Goal: Task Accomplishment & Management: Complete application form

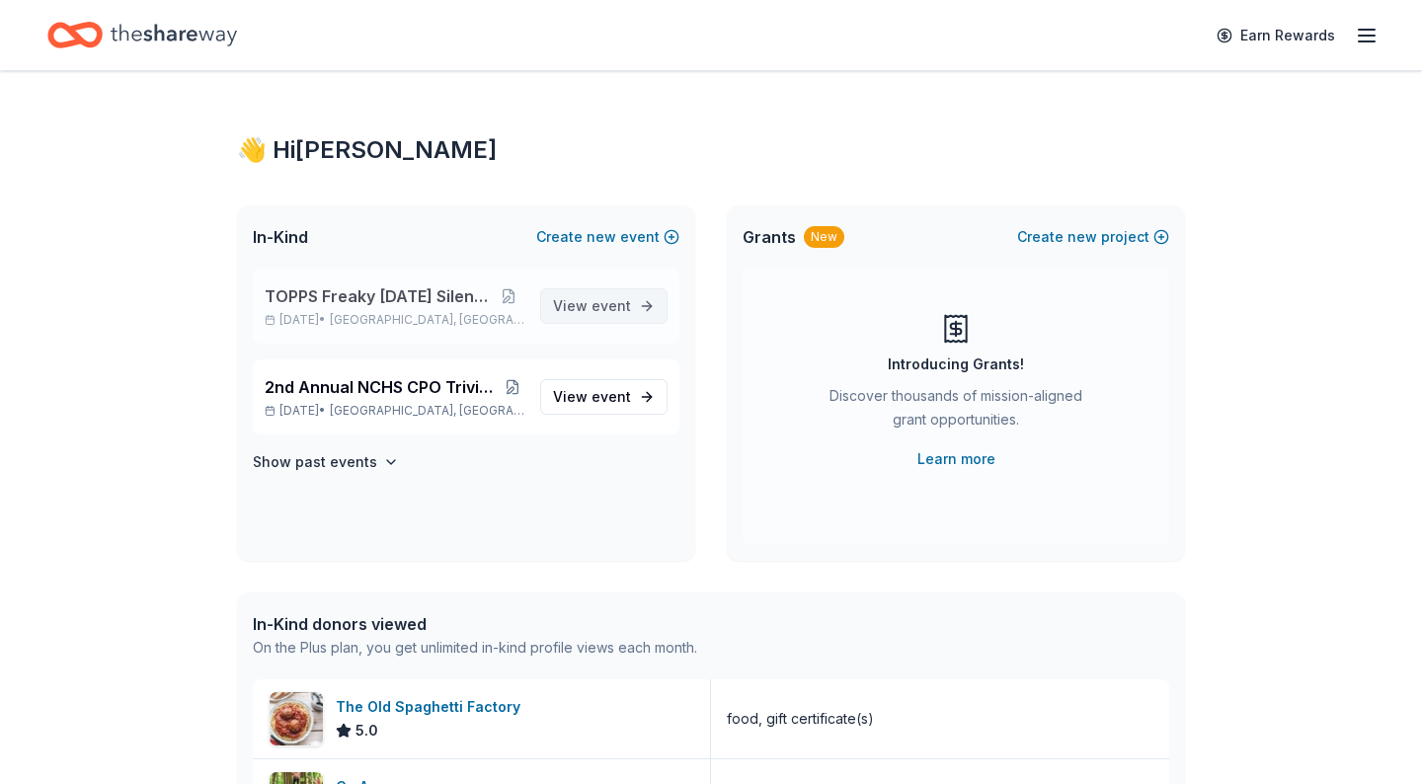
click at [619, 310] on span "event" at bounding box center [612, 305] width 40 height 17
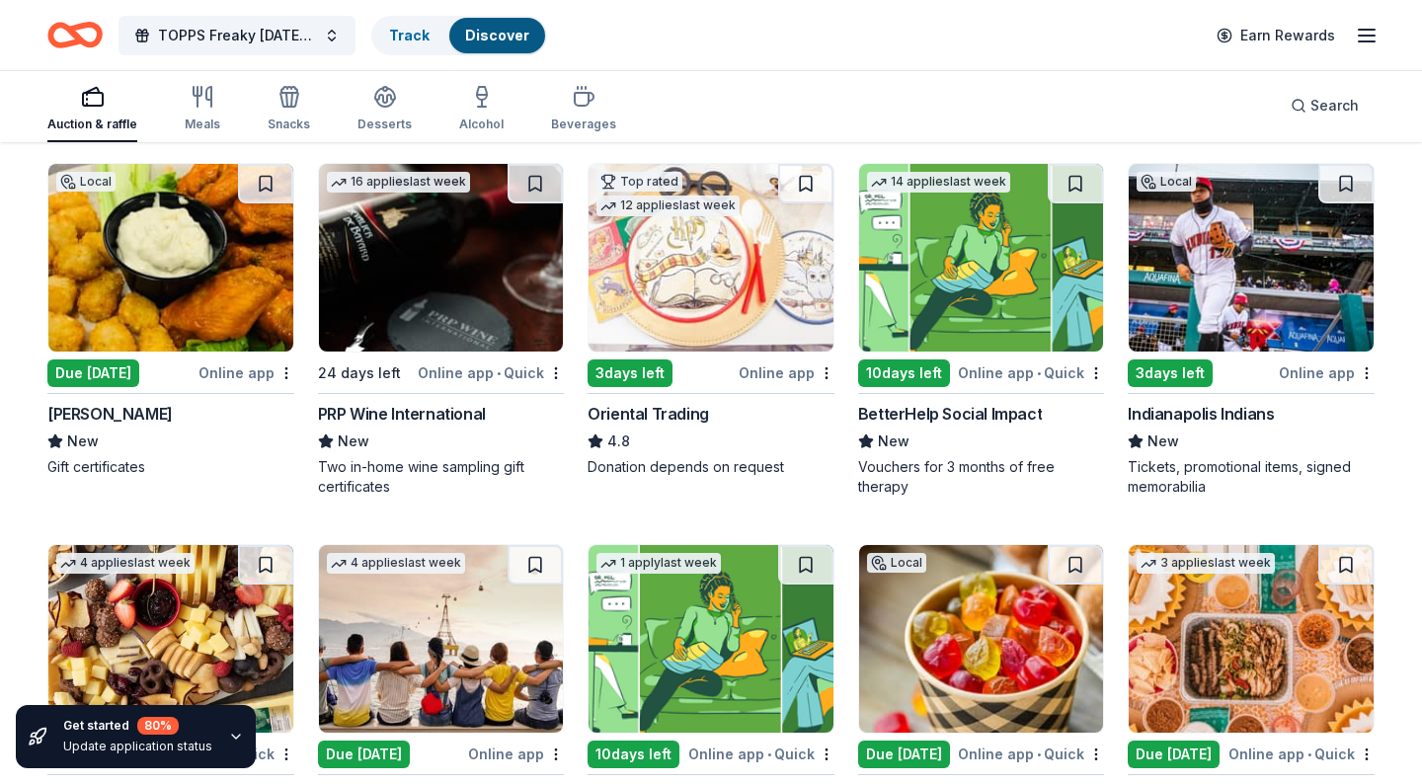
scroll to position [199, 0]
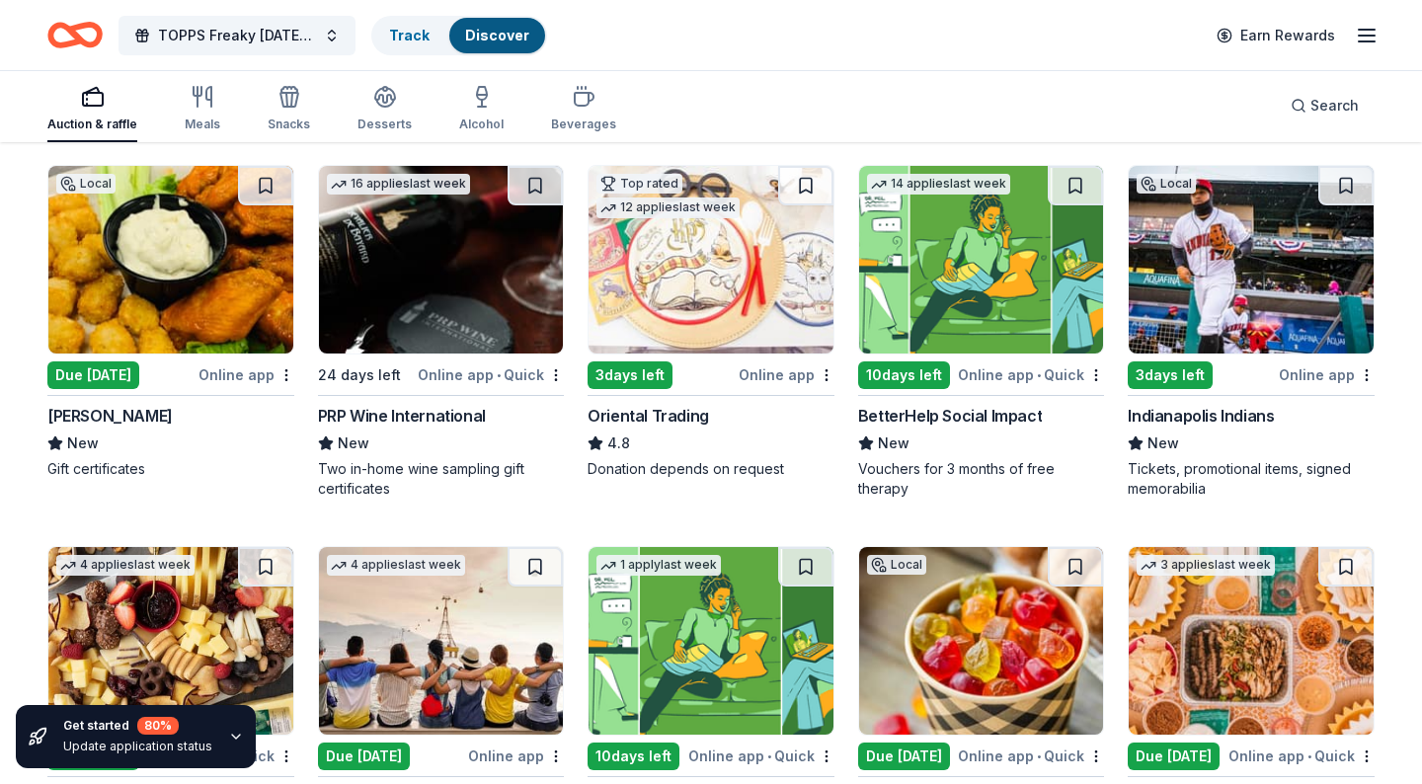
click at [85, 375] on div "Due [DATE]" at bounding box center [93, 375] width 92 height 28
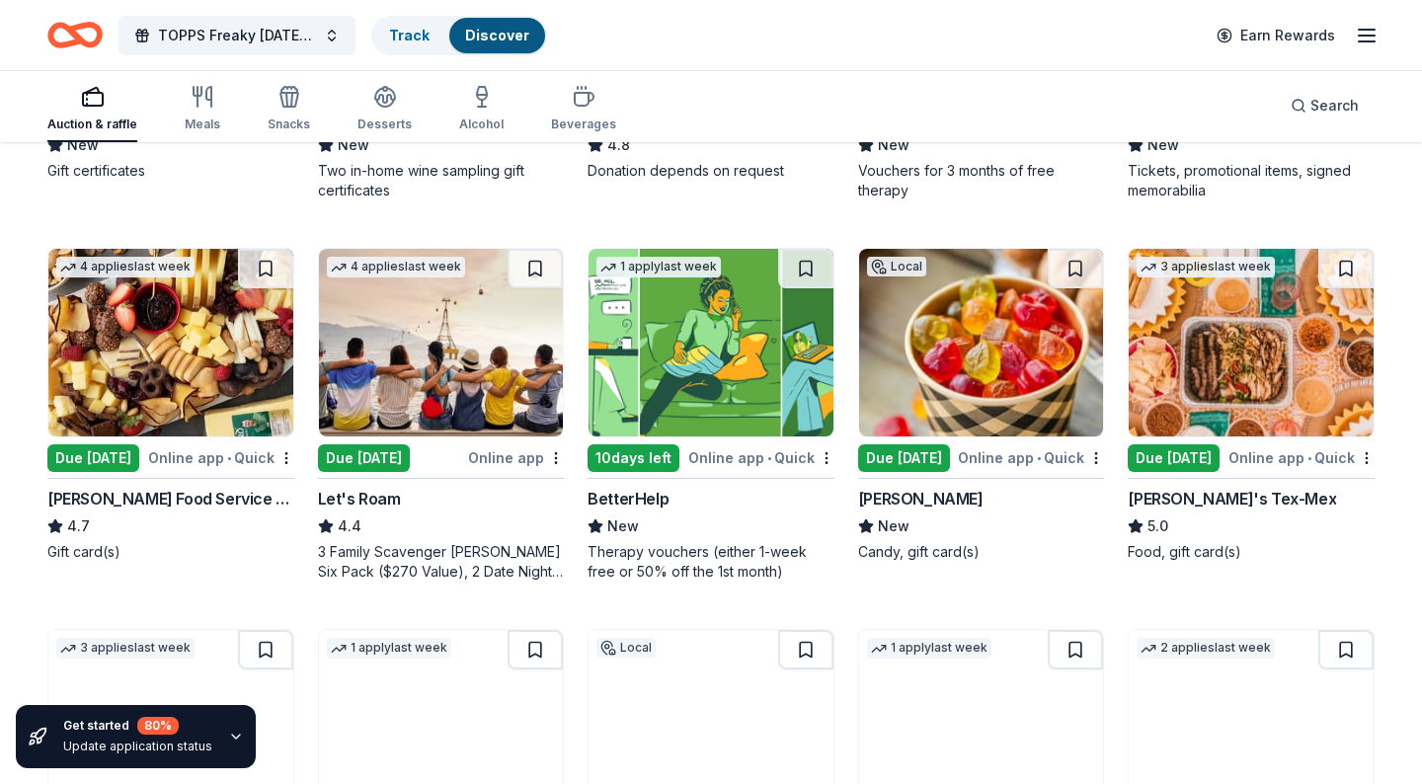
scroll to position [498, 0]
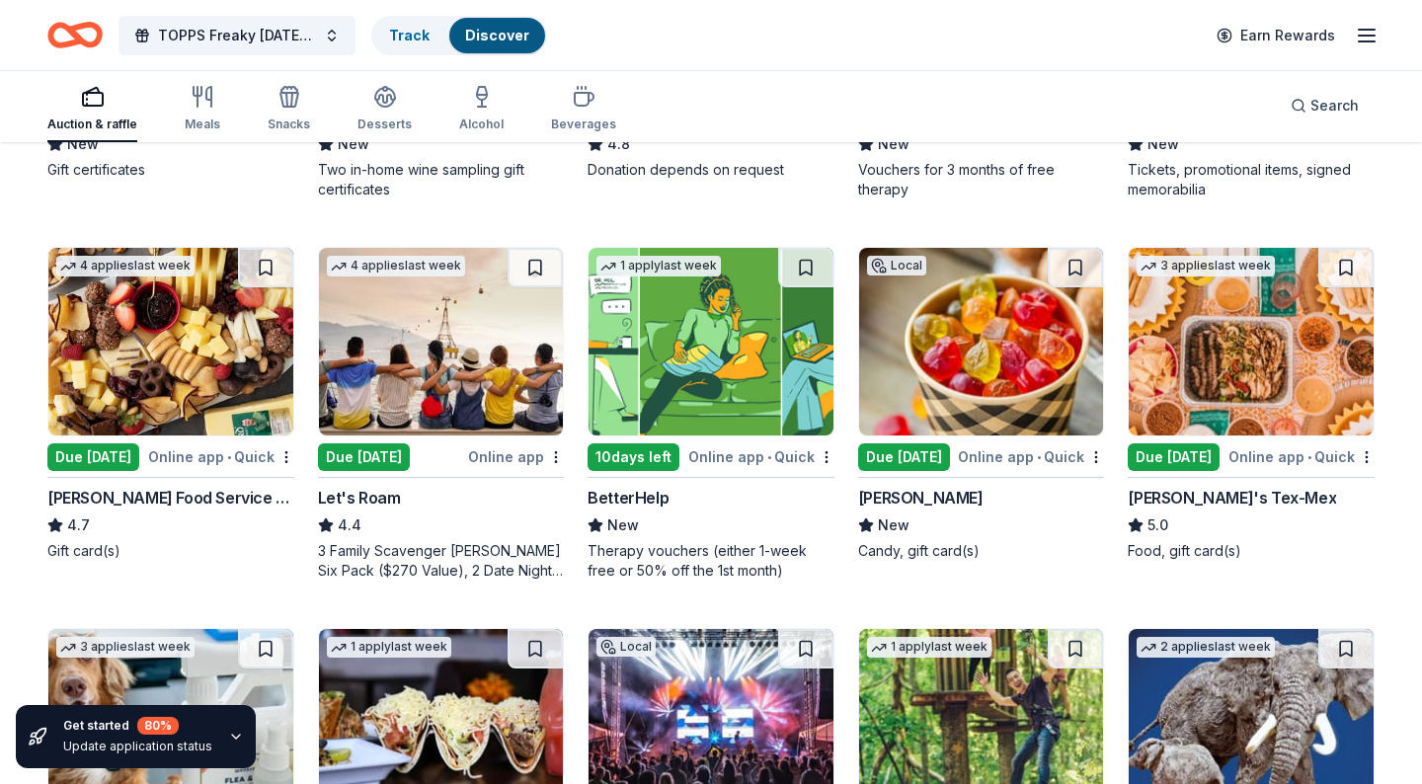
click at [903, 457] on div "Due [DATE]" at bounding box center [904, 457] width 92 height 28
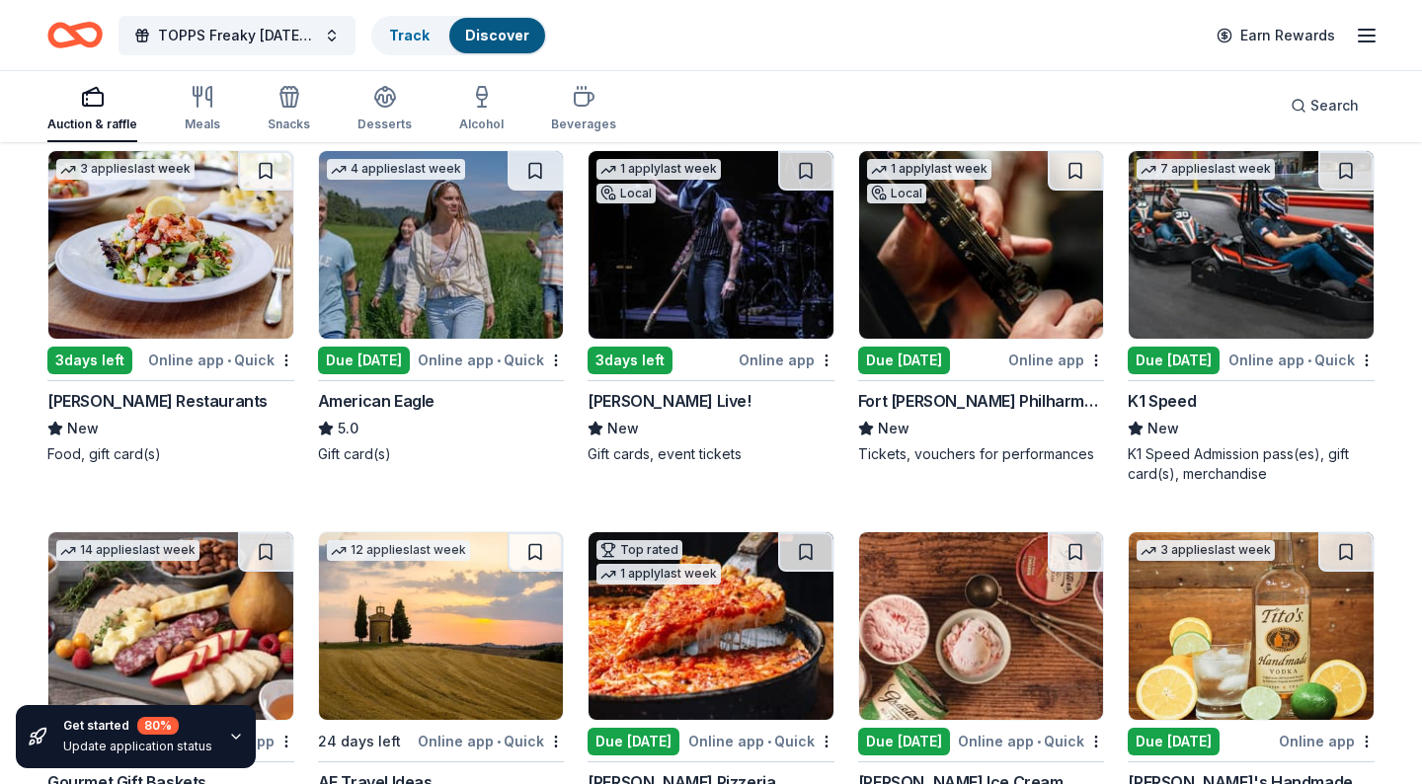
scroll to position [2042, 0]
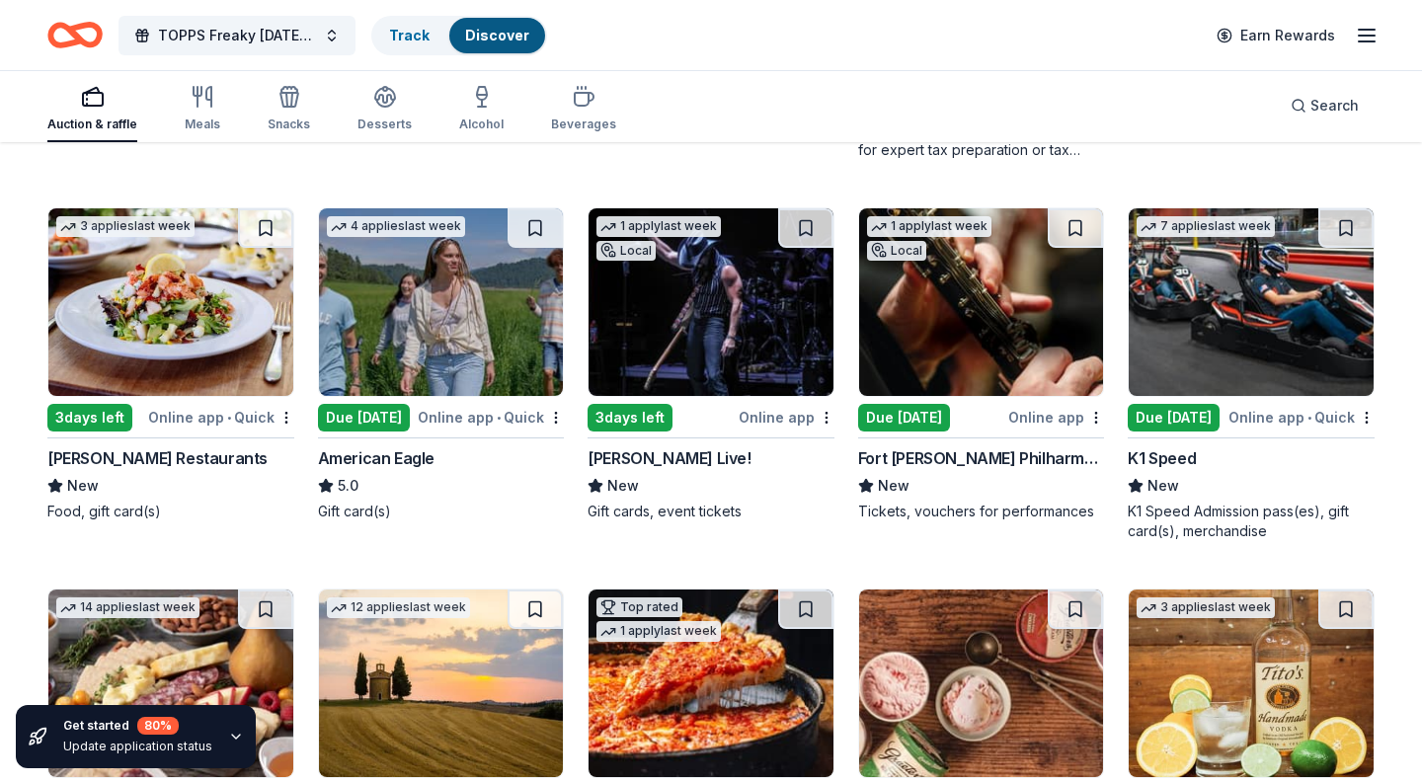
click at [1172, 412] on div "Due [DATE]" at bounding box center [1174, 418] width 92 height 28
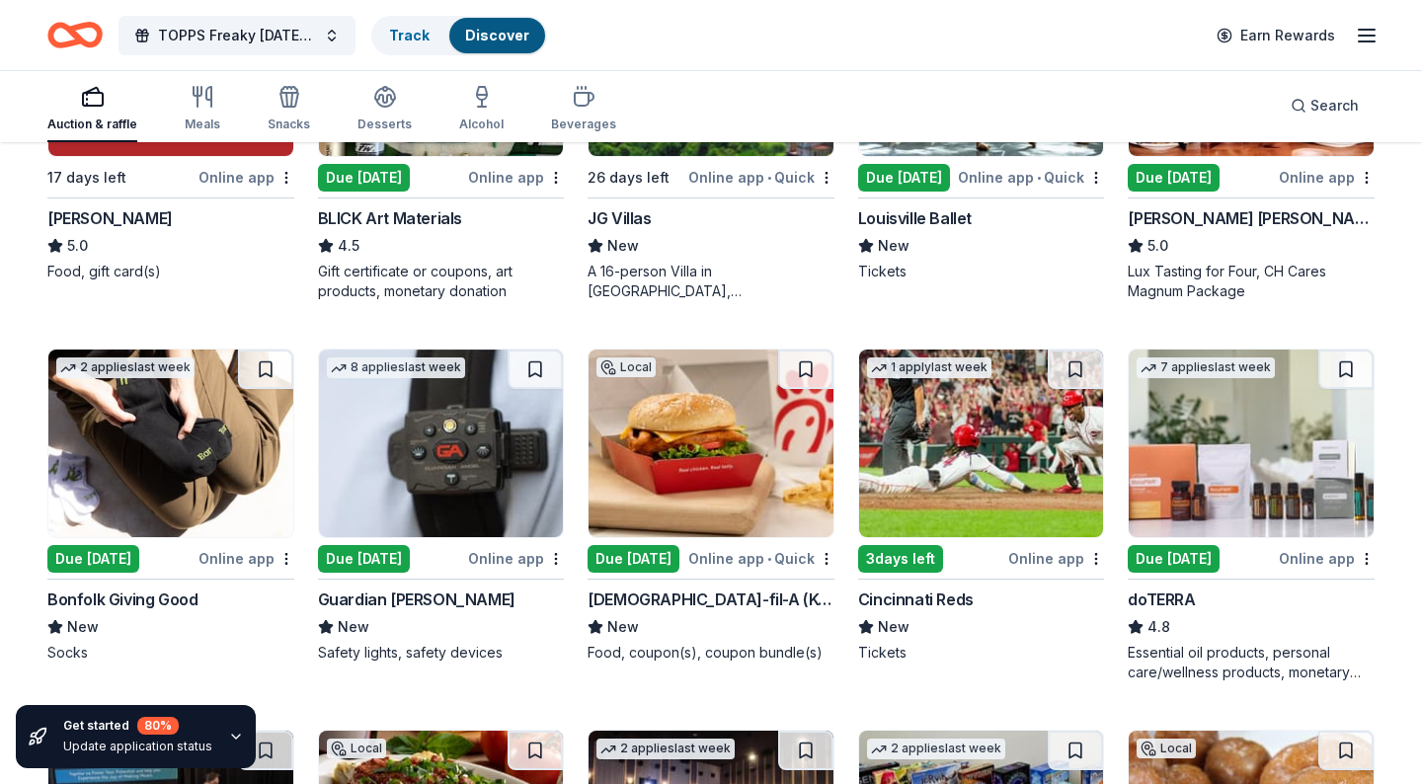
scroll to position [3789, 0]
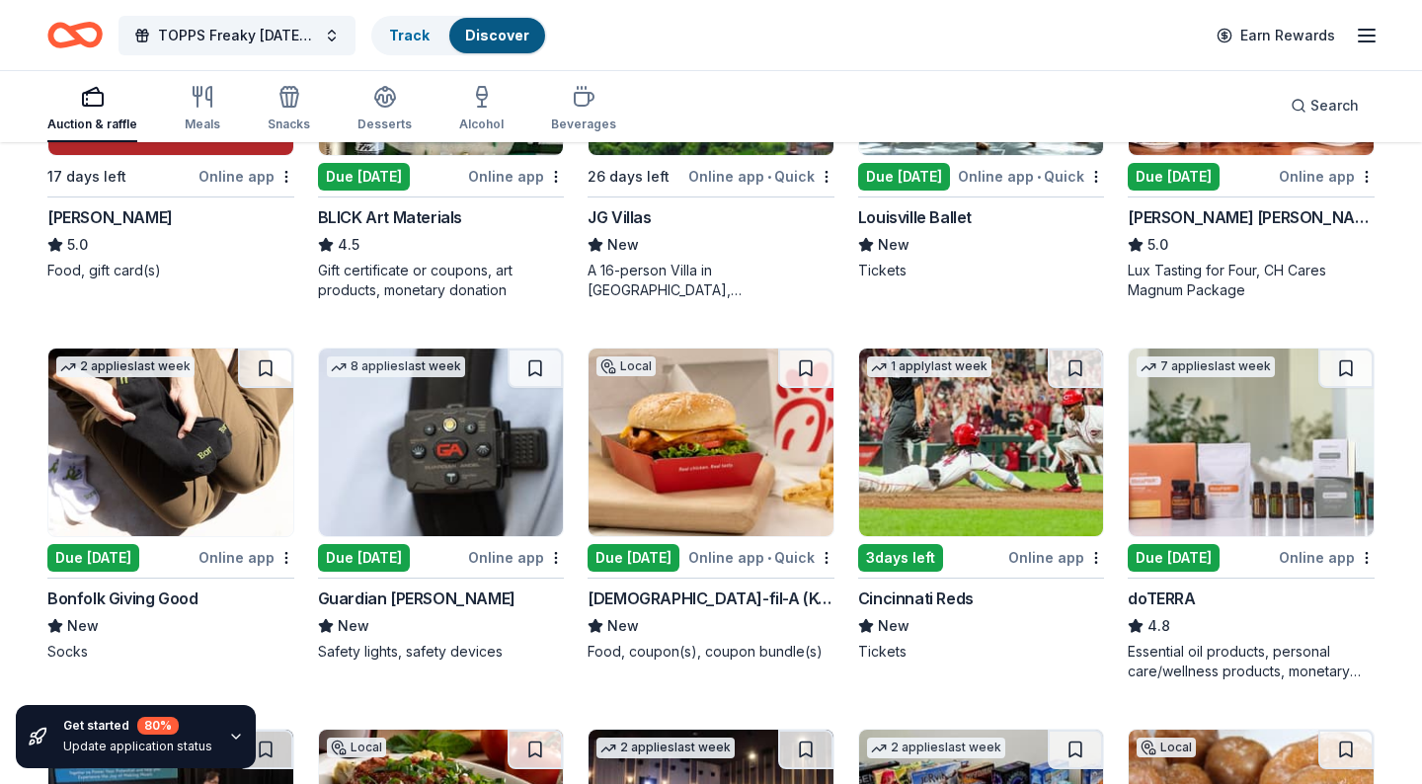
click at [646, 554] on div "Due [DATE]" at bounding box center [634, 558] width 92 height 28
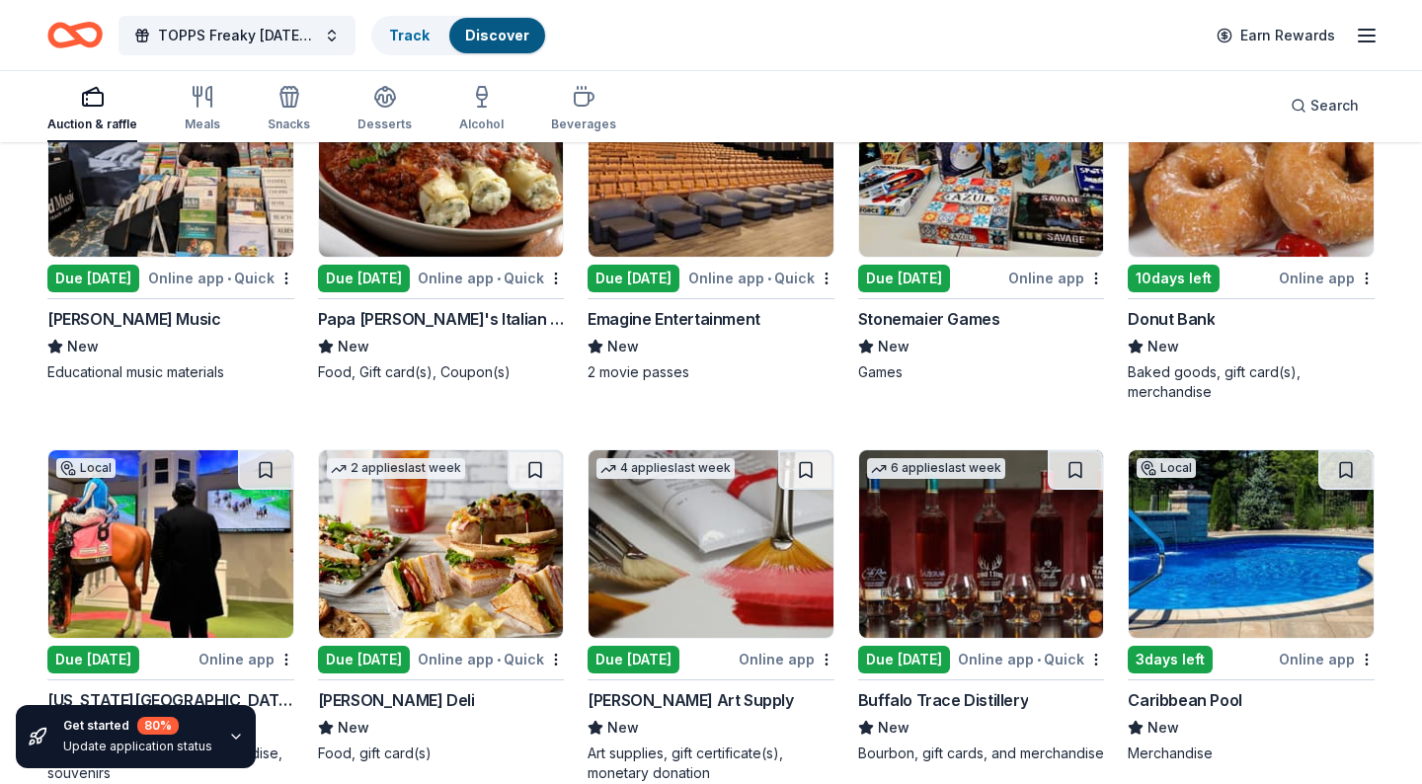
scroll to position [4460, 0]
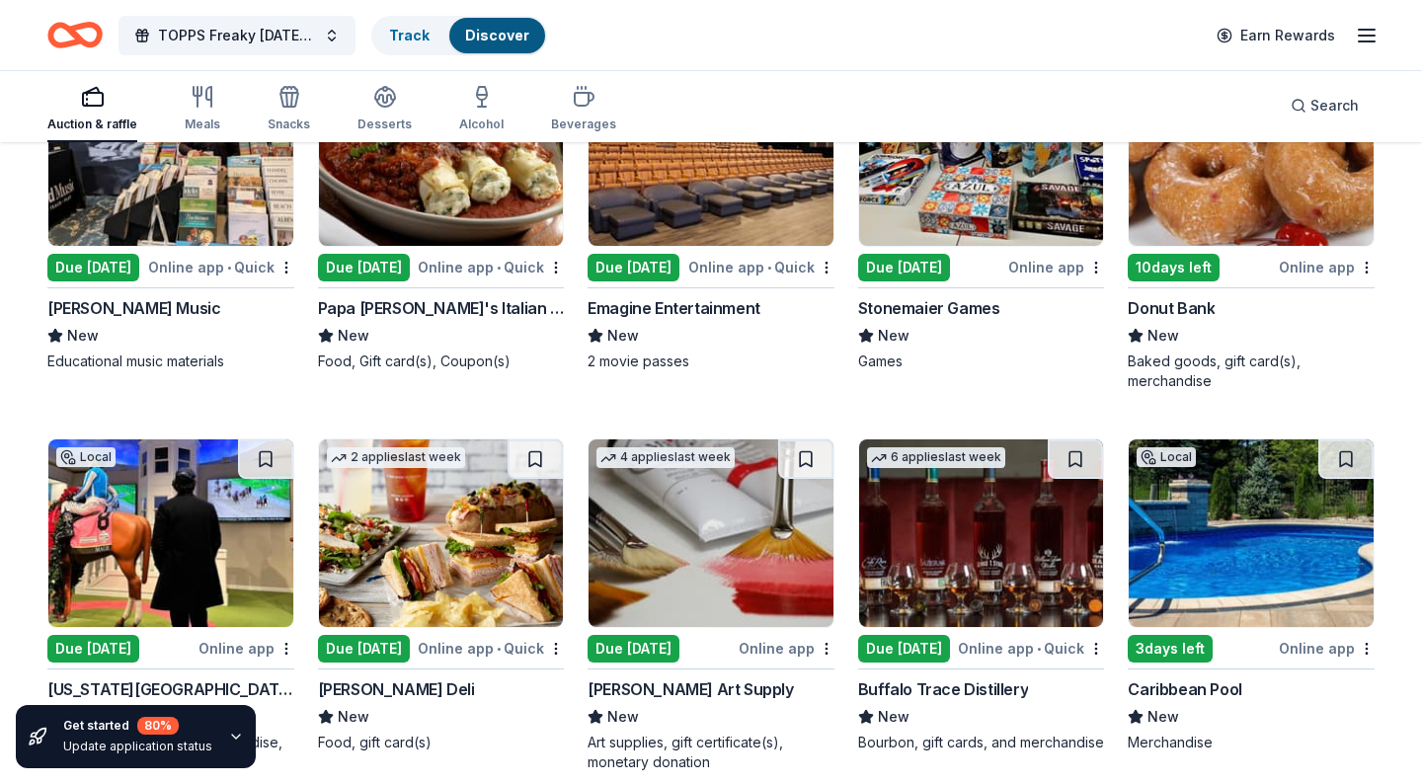
click at [638, 266] on div "Due [DATE]" at bounding box center [634, 268] width 92 height 28
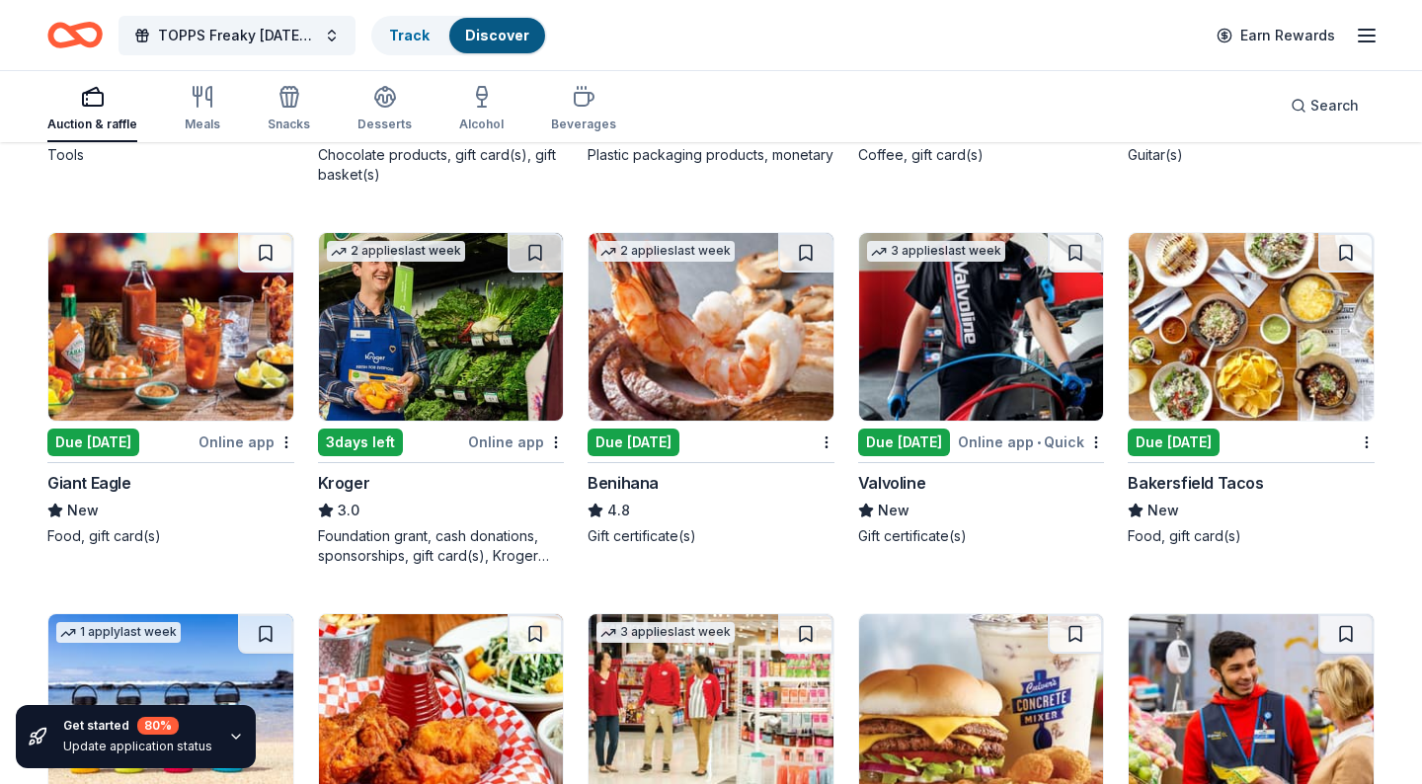
scroll to position [7292, 0]
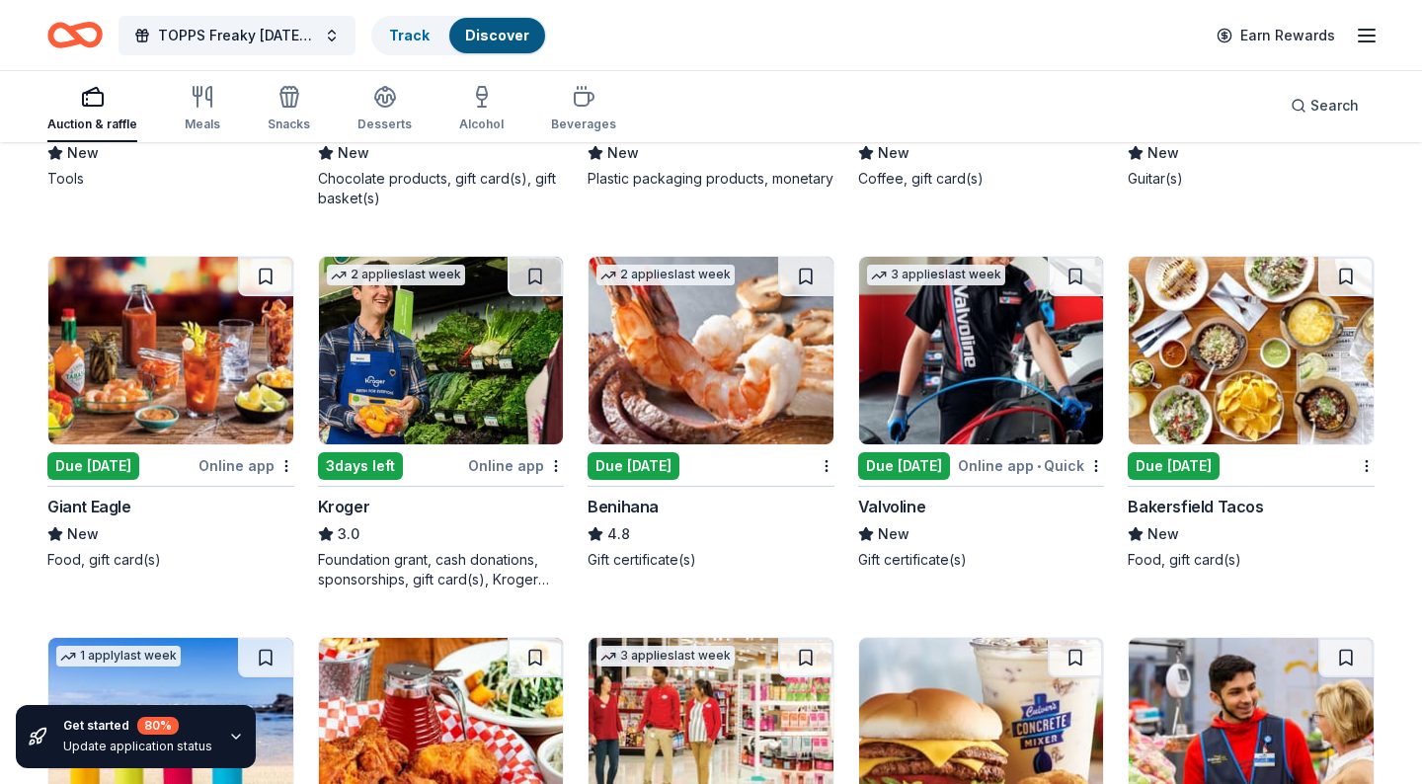
click at [96, 463] on div "Due [DATE]" at bounding box center [93, 466] width 92 height 28
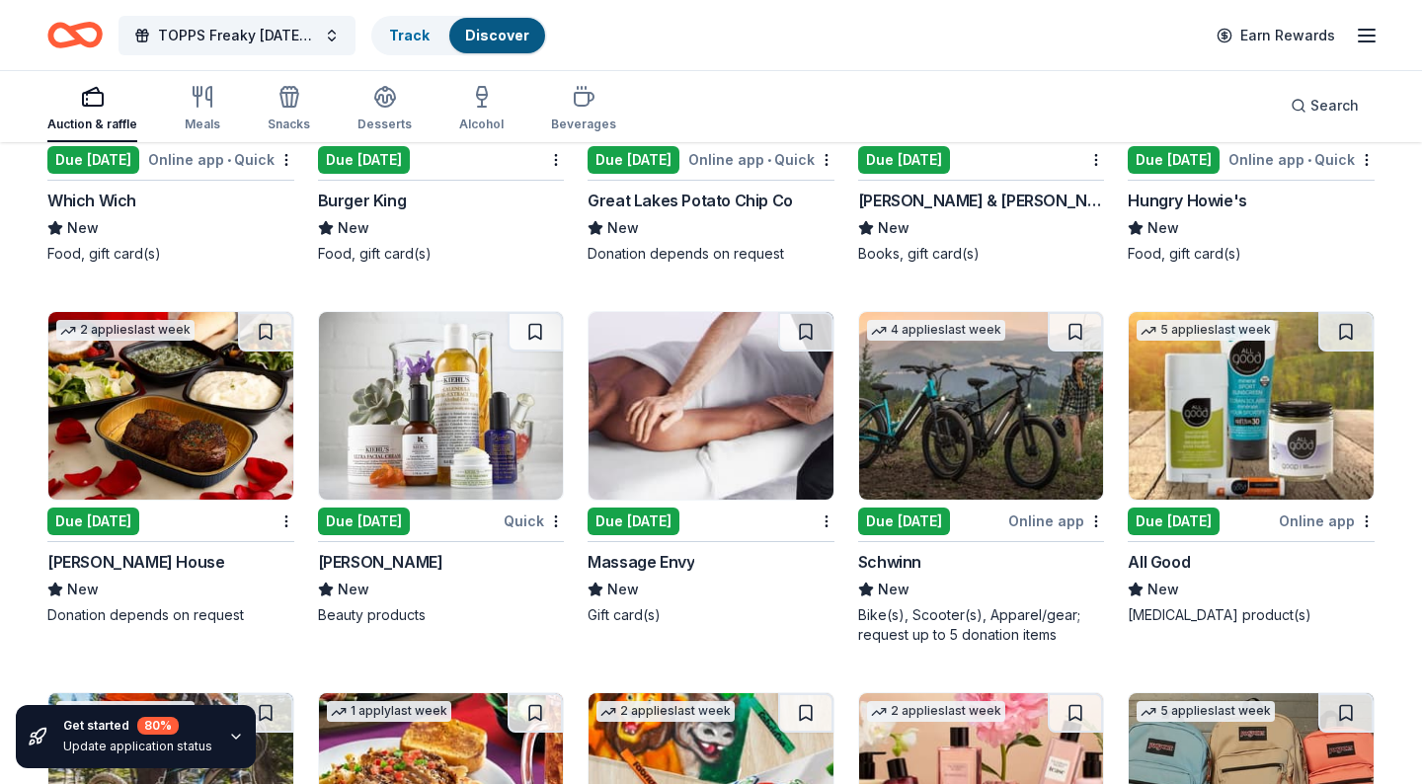
scroll to position [9812, 0]
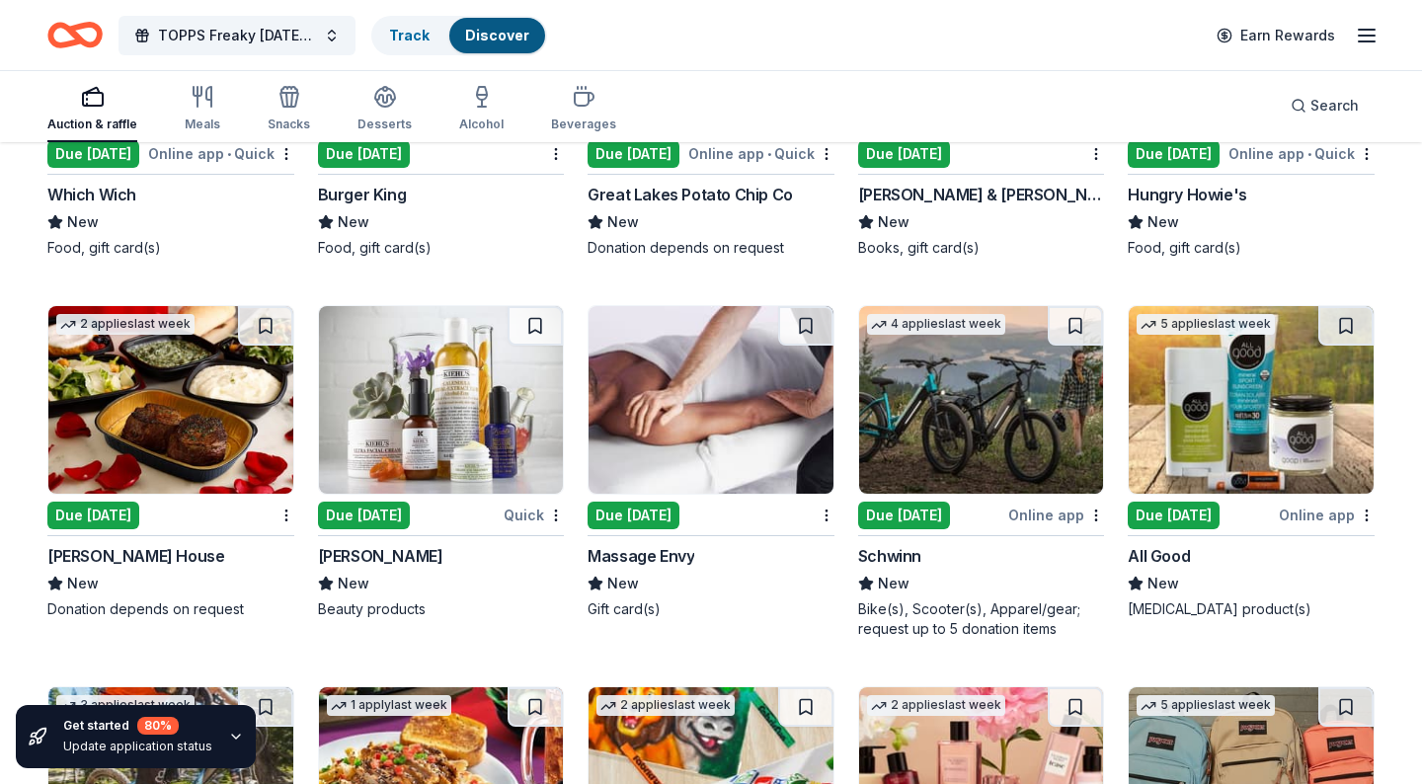
click at [643, 511] on div "Due [DATE]" at bounding box center [634, 516] width 92 height 28
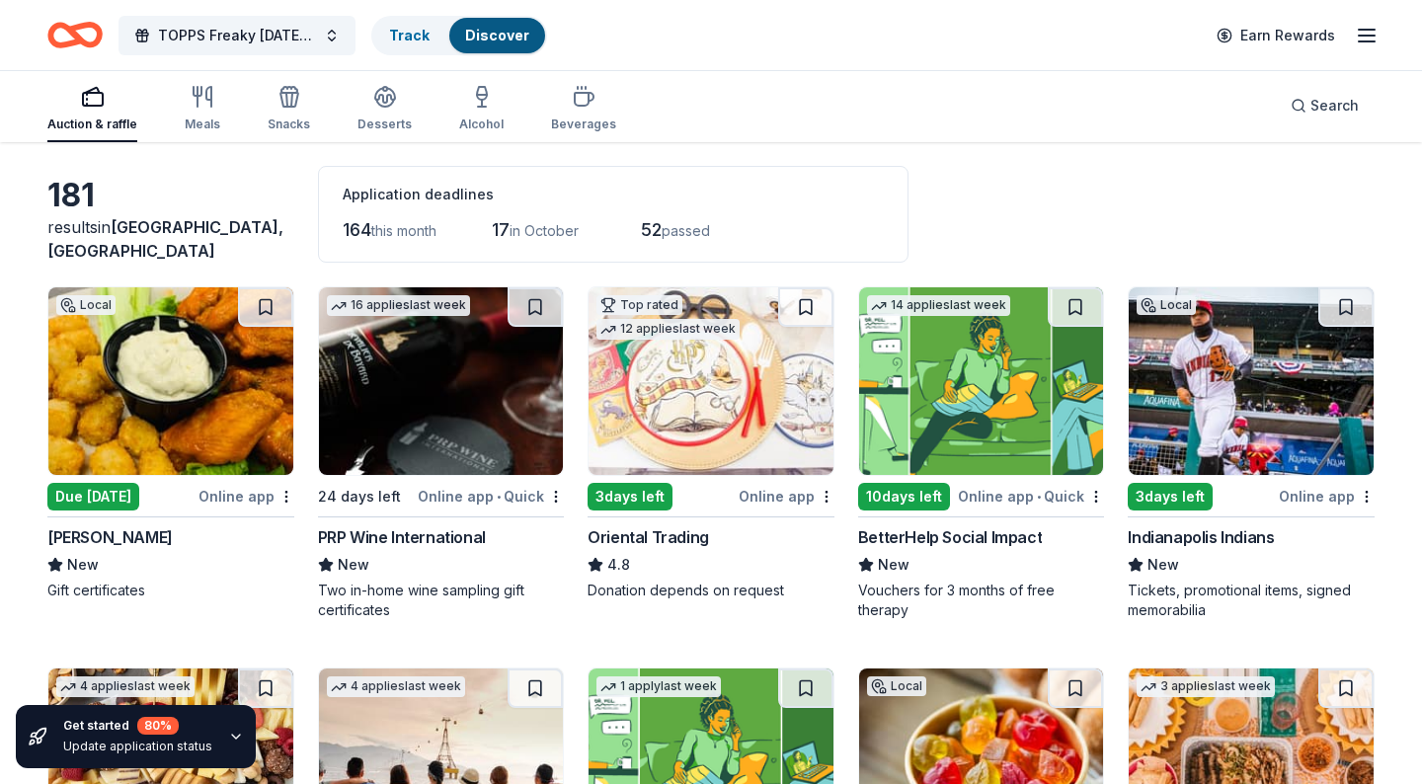
scroll to position [0, 0]
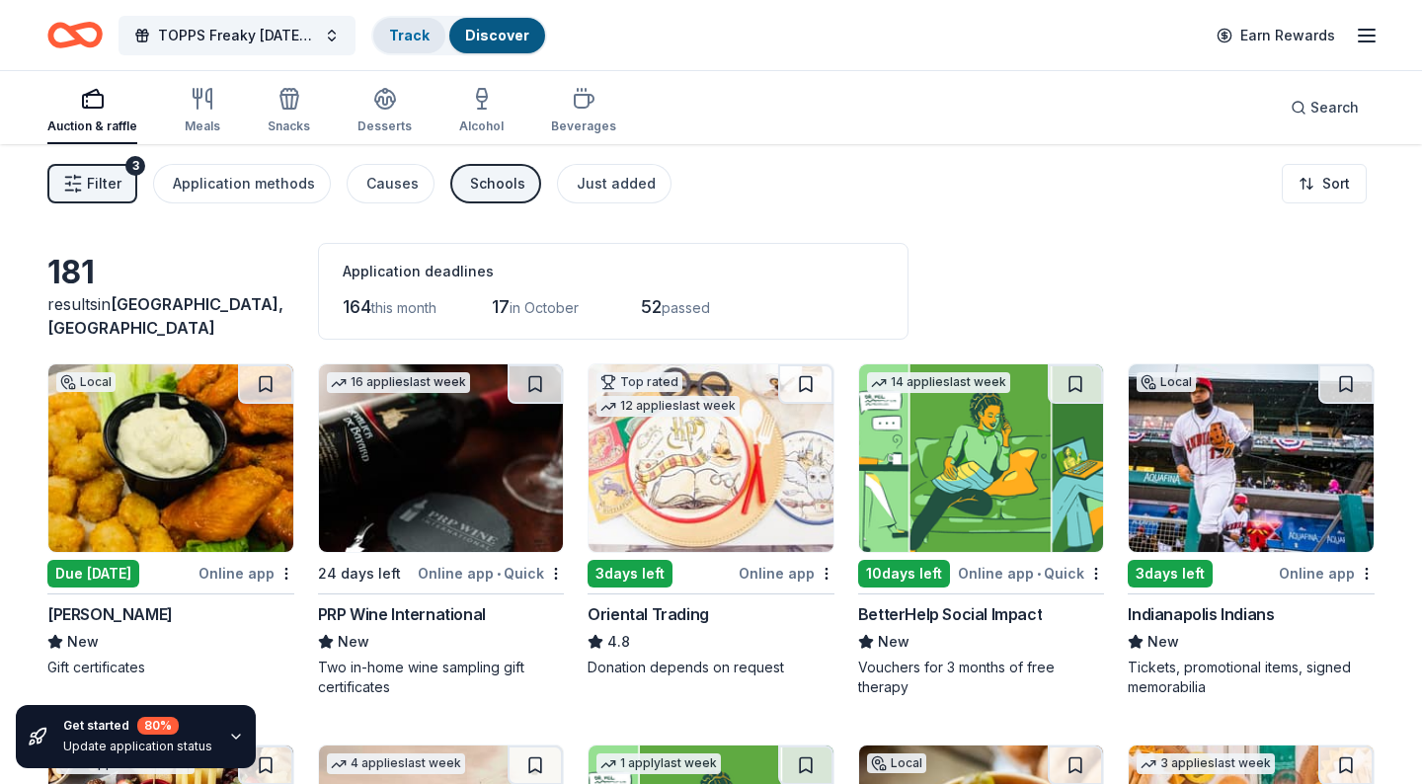
click at [404, 36] on link "Track" at bounding box center [409, 35] width 40 height 17
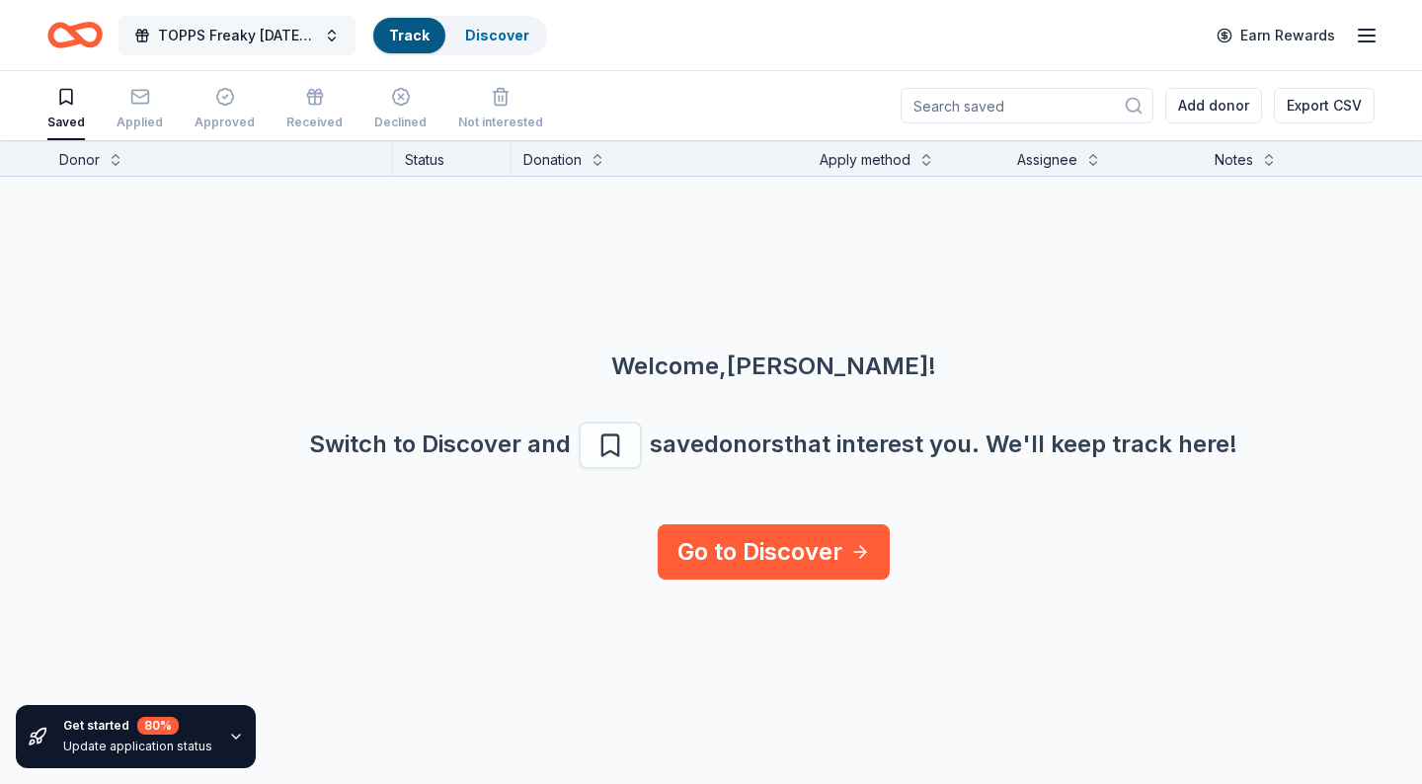
click at [243, 34] on span "TOPPS Freaky [DATE] Silent Auction" at bounding box center [237, 36] width 158 height 24
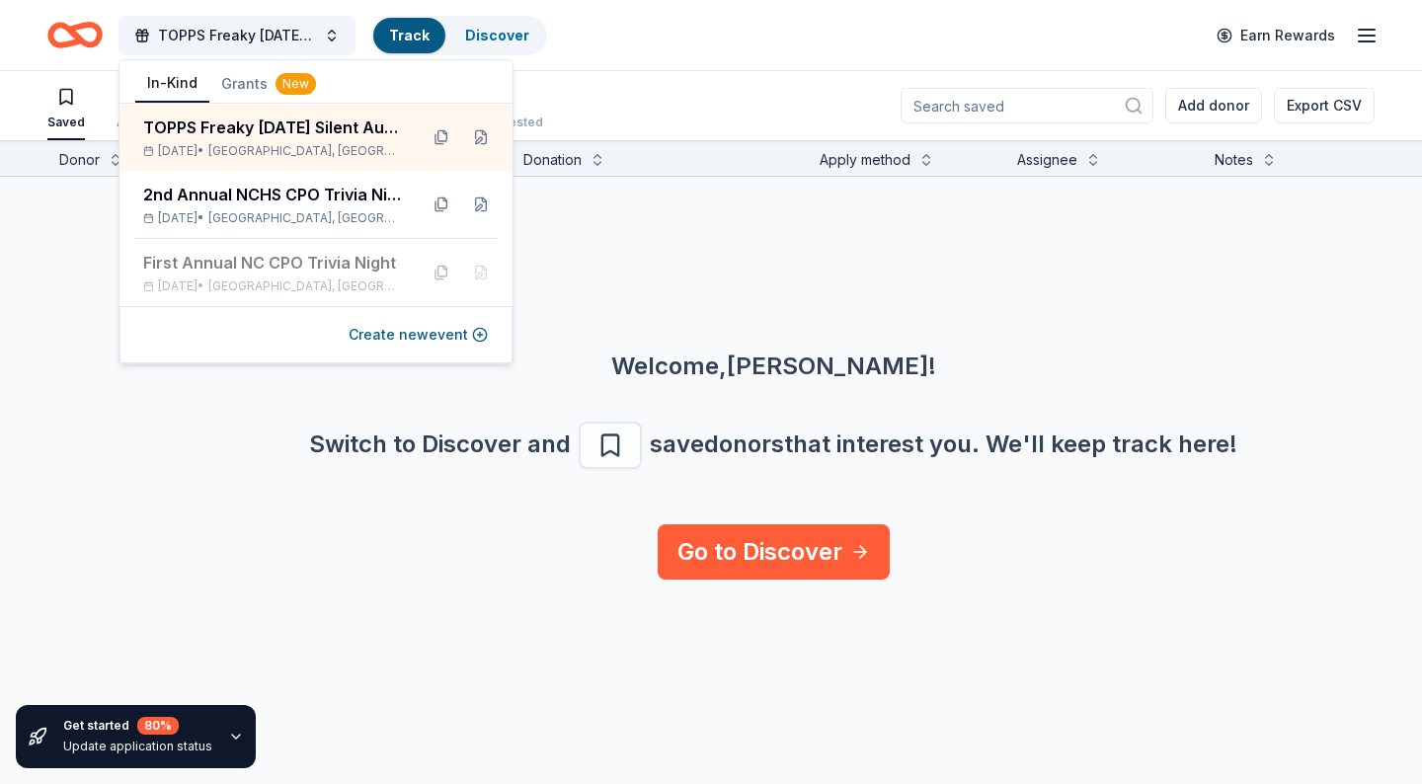
click at [703, 27] on div "TOPPS Freaky Friday Silent Auction Track Discover Earn Rewards" at bounding box center [710, 35] width 1327 height 46
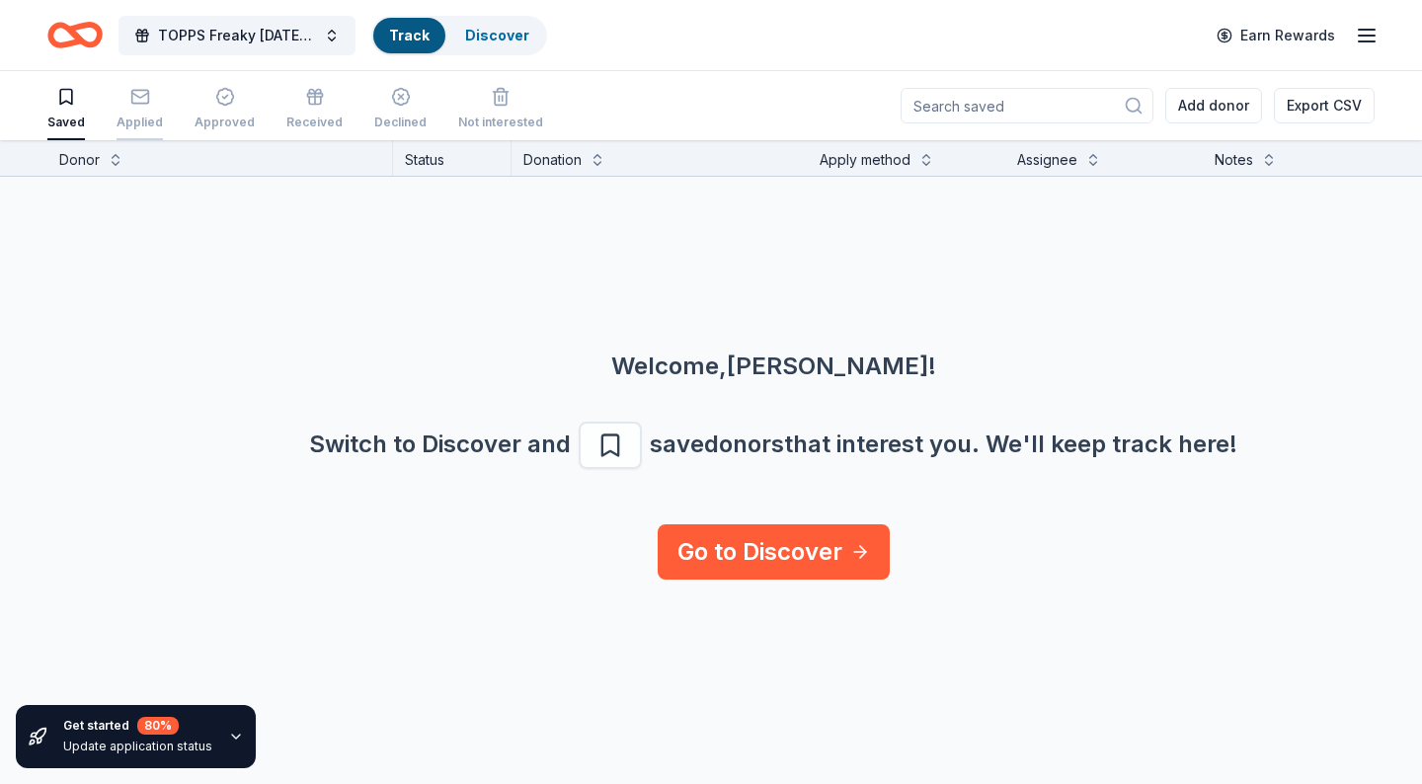
click at [143, 94] on icon "button" at bounding box center [139, 95] width 17 height 5
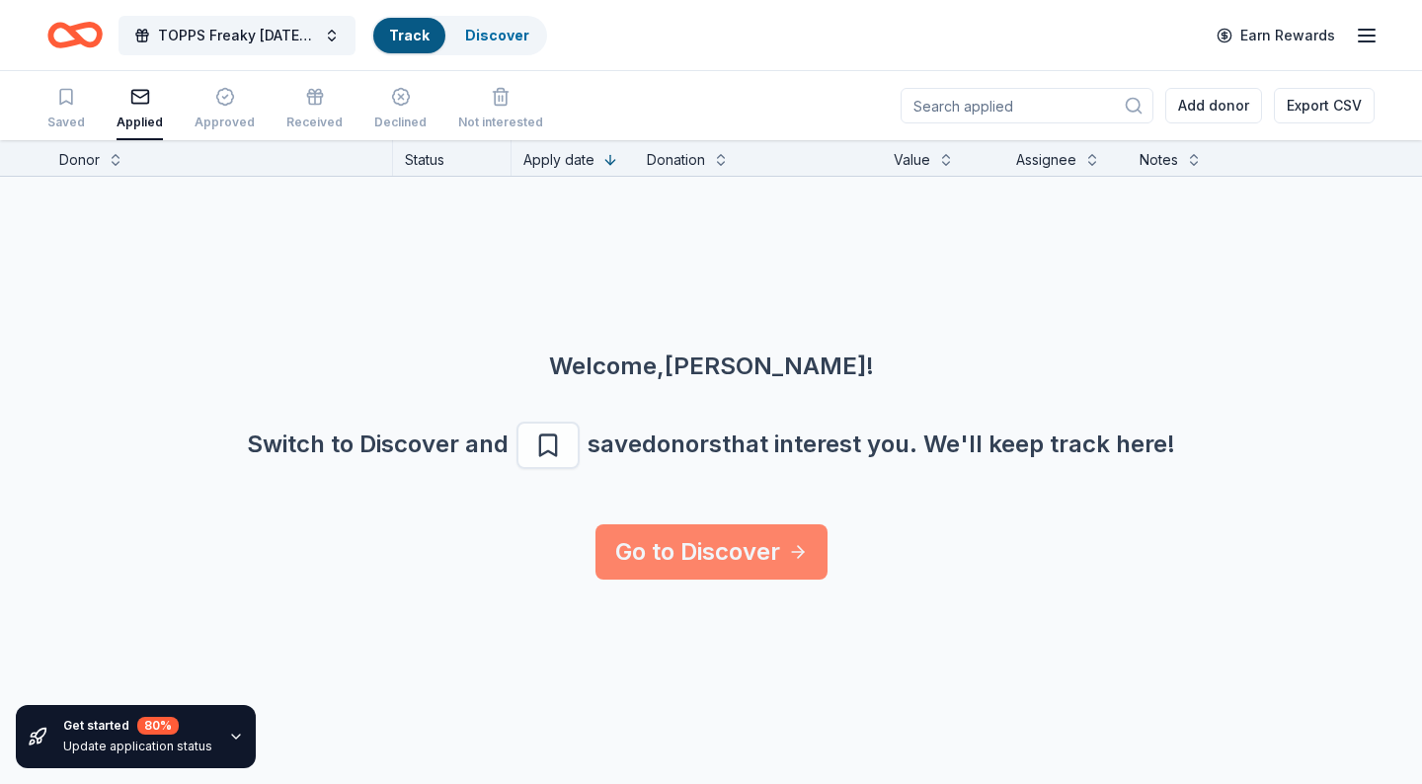
click at [671, 546] on link "Go to Discover" at bounding box center [712, 551] width 232 height 55
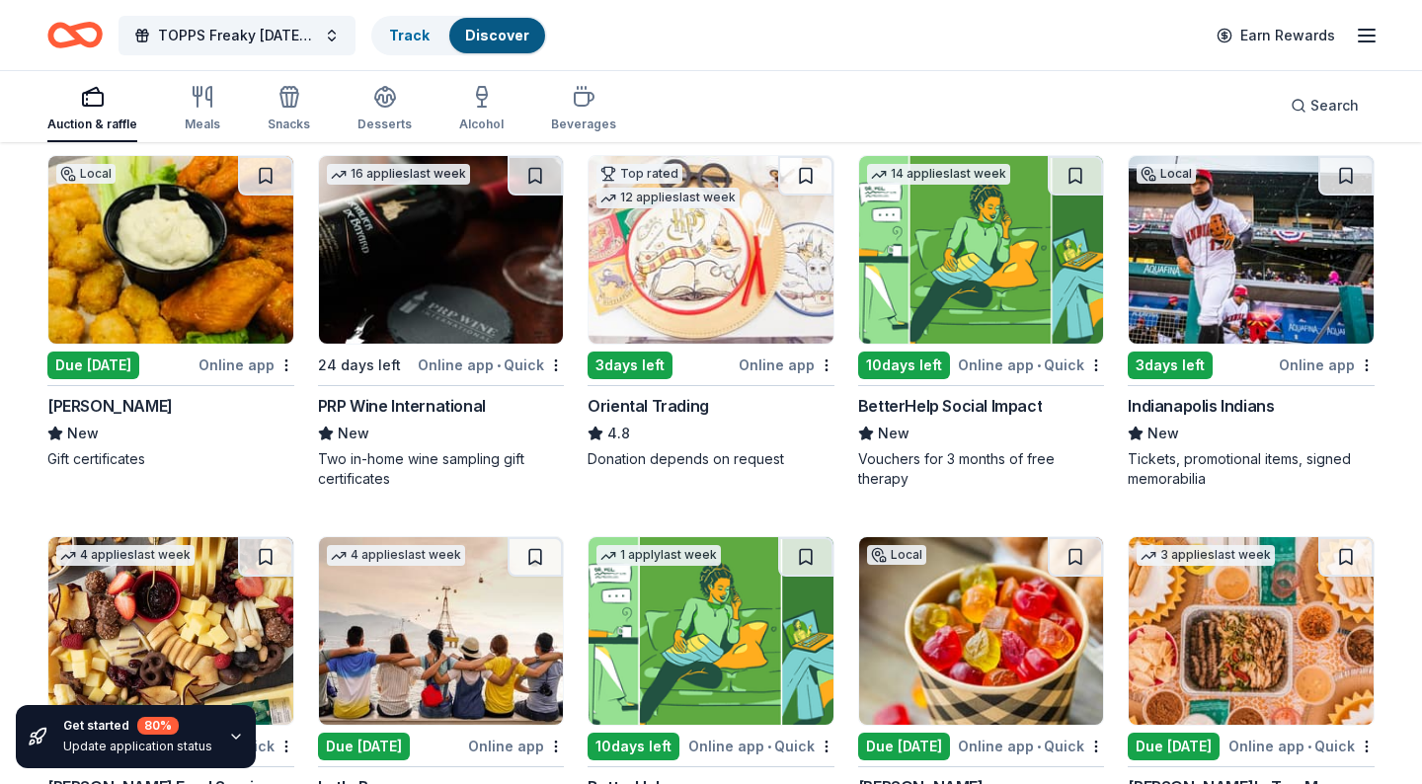
scroll to position [169, 0]
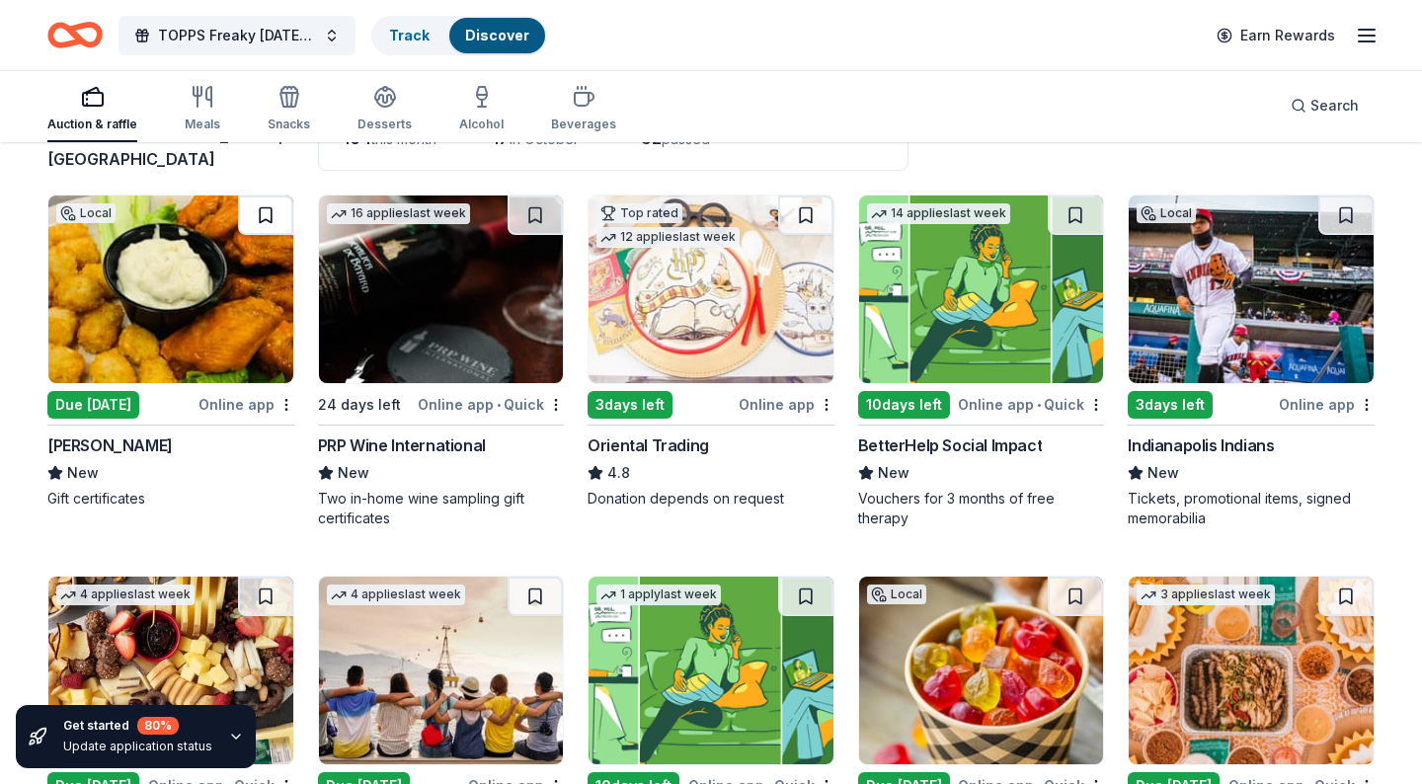
click at [262, 211] on button at bounding box center [265, 216] width 55 height 40
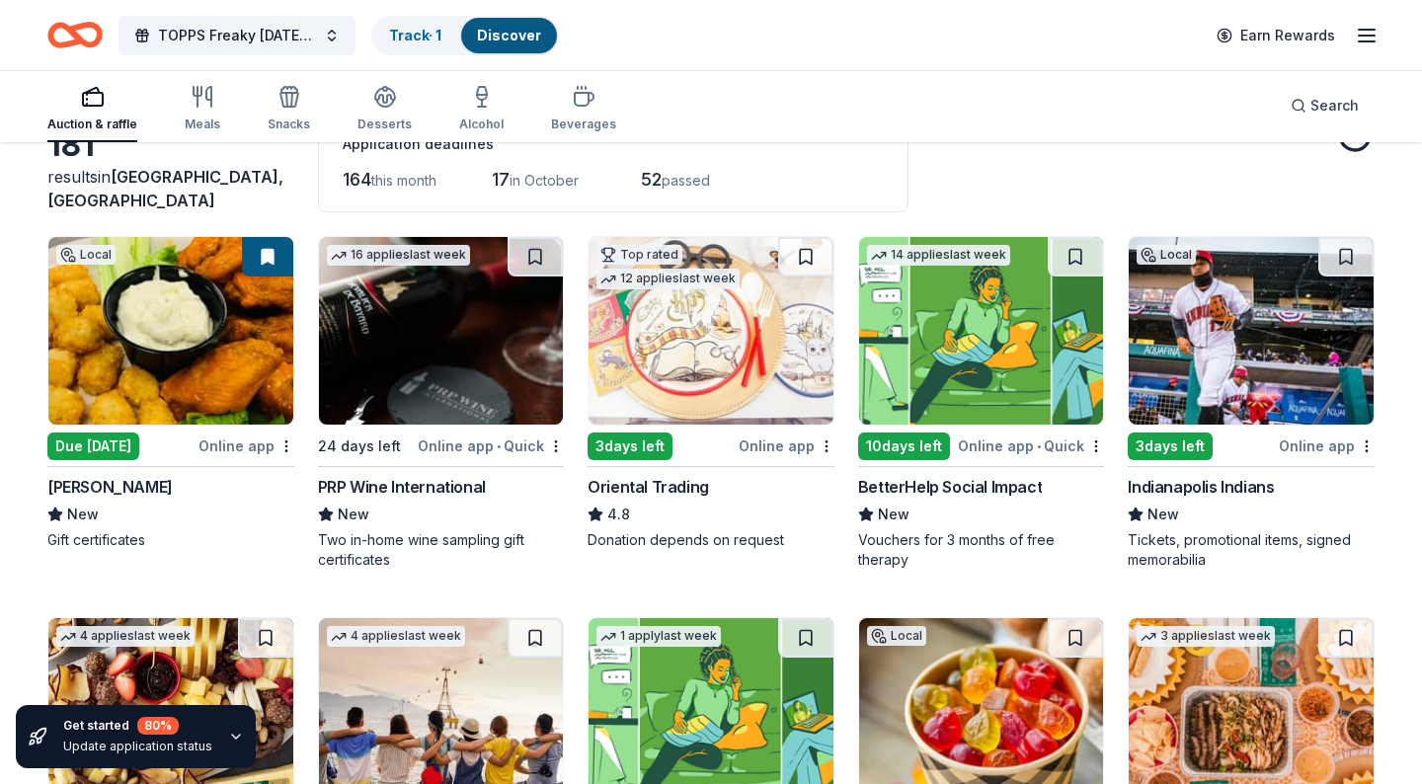
scroll to position [116, 0]
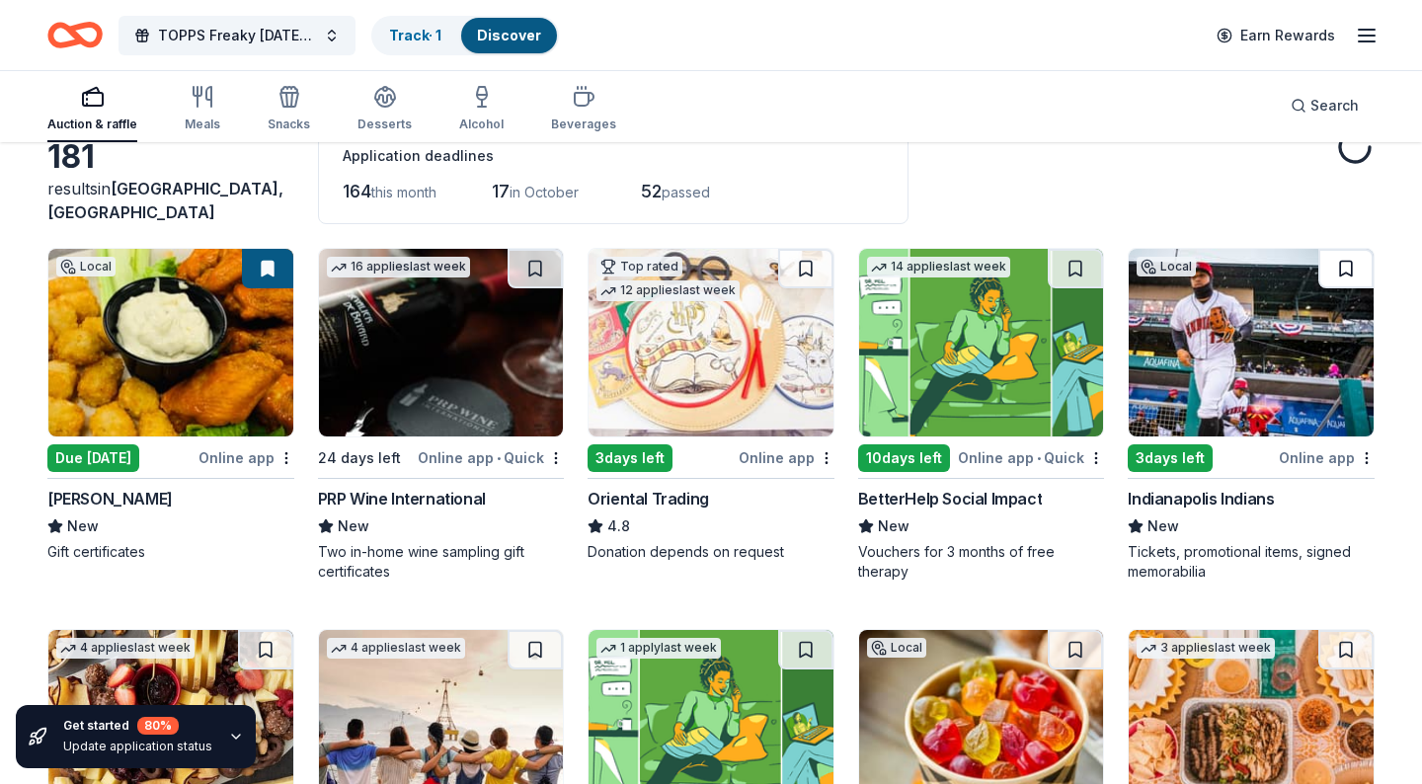
click at [1347, 267] on button at bounding box center [1346, 269] width 55 height 40
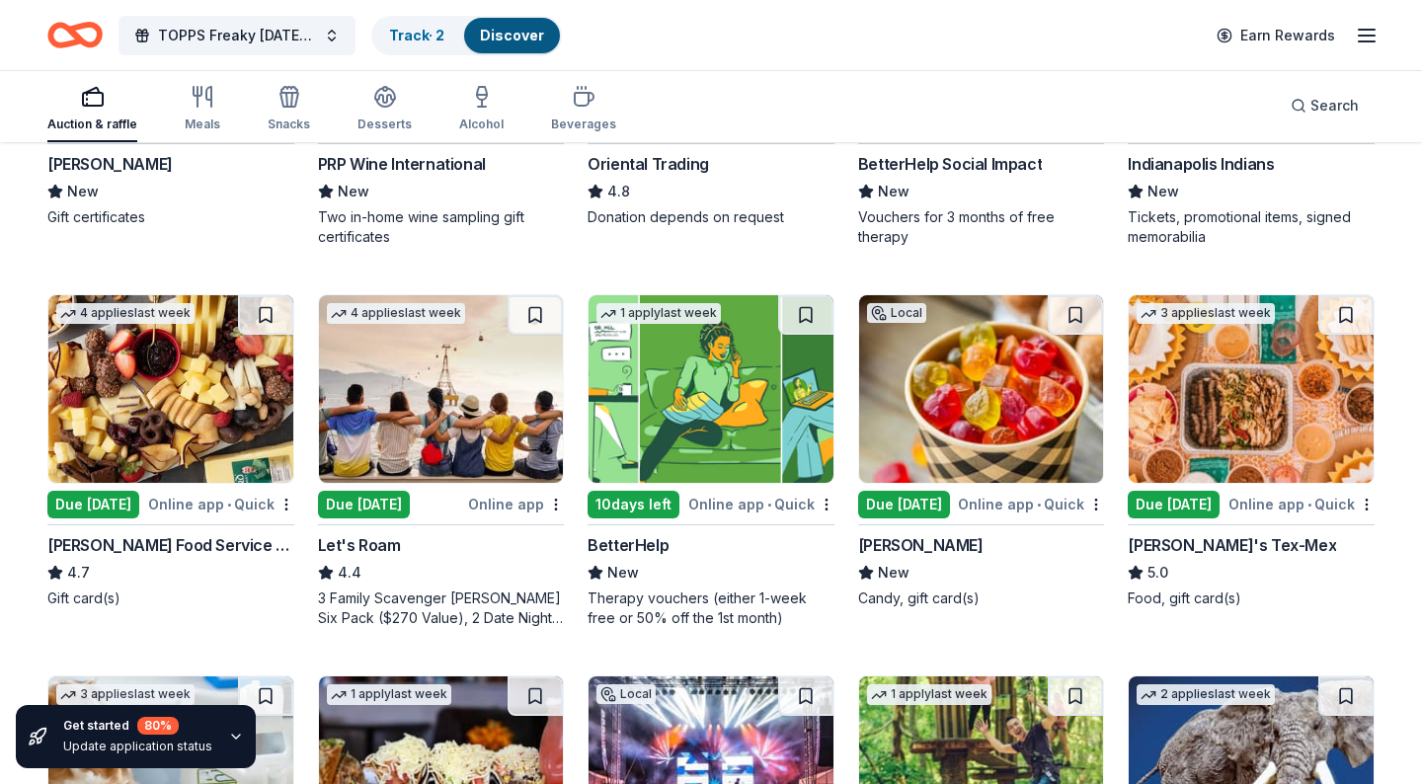
scroll to position [451, 0]
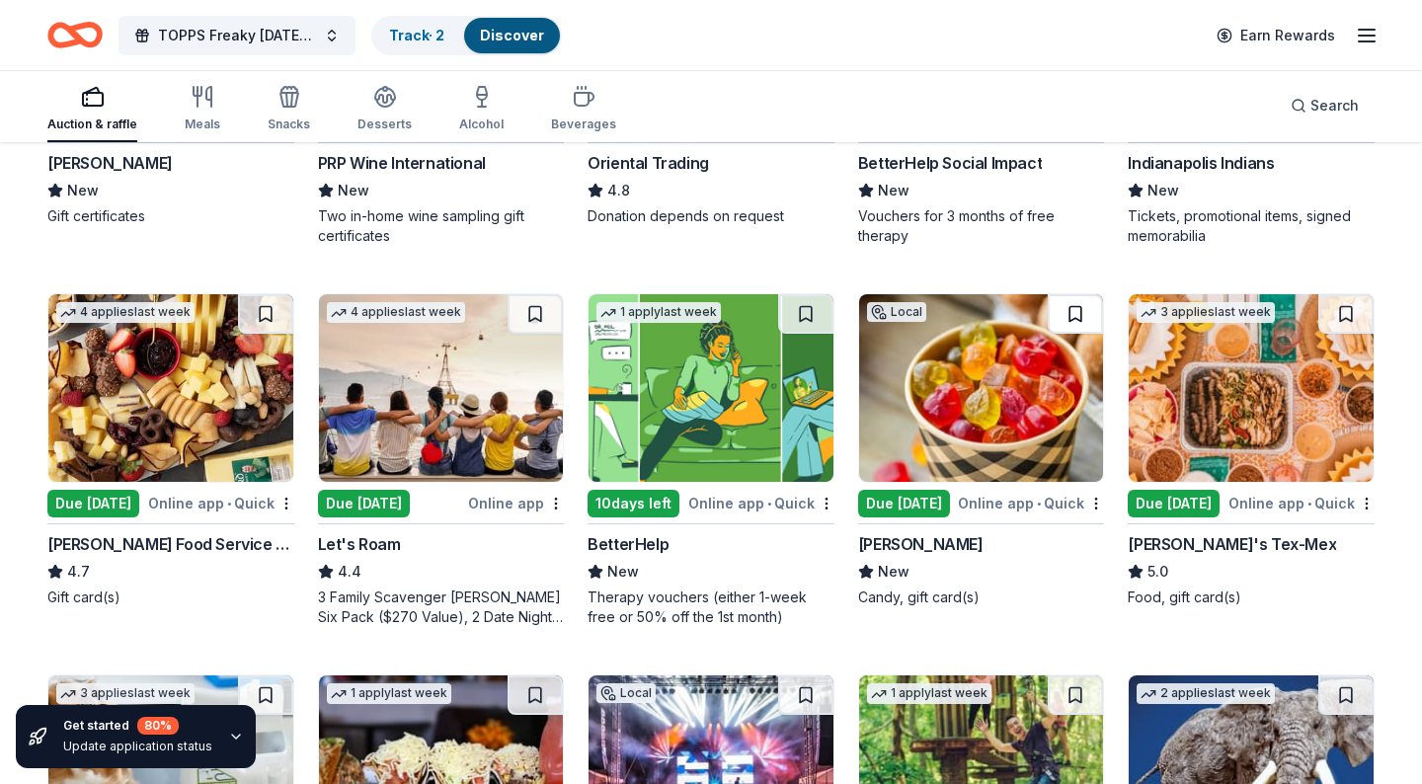
click at [1077, 311] on button at bounding box center [1075, 314] width 55 height 40
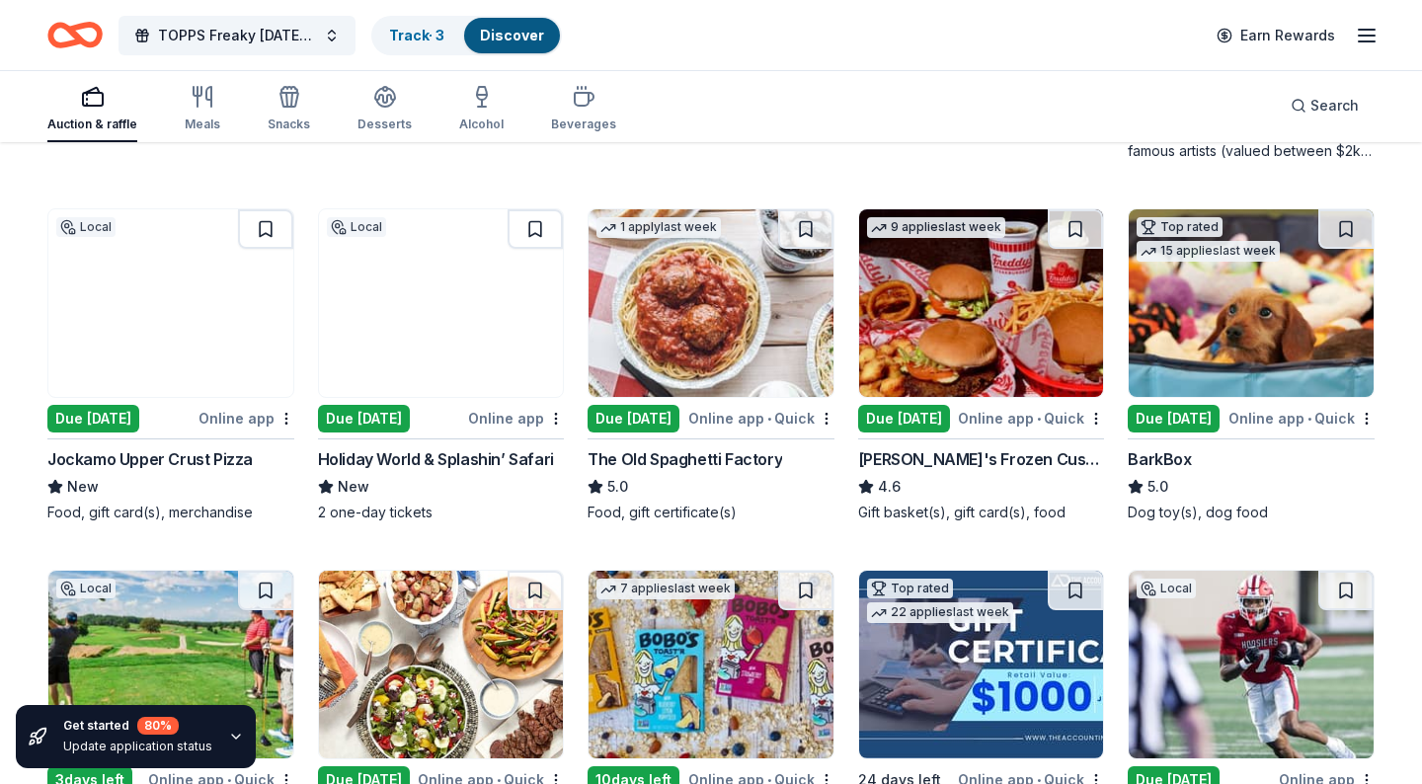
scroll to position [1302, 0]
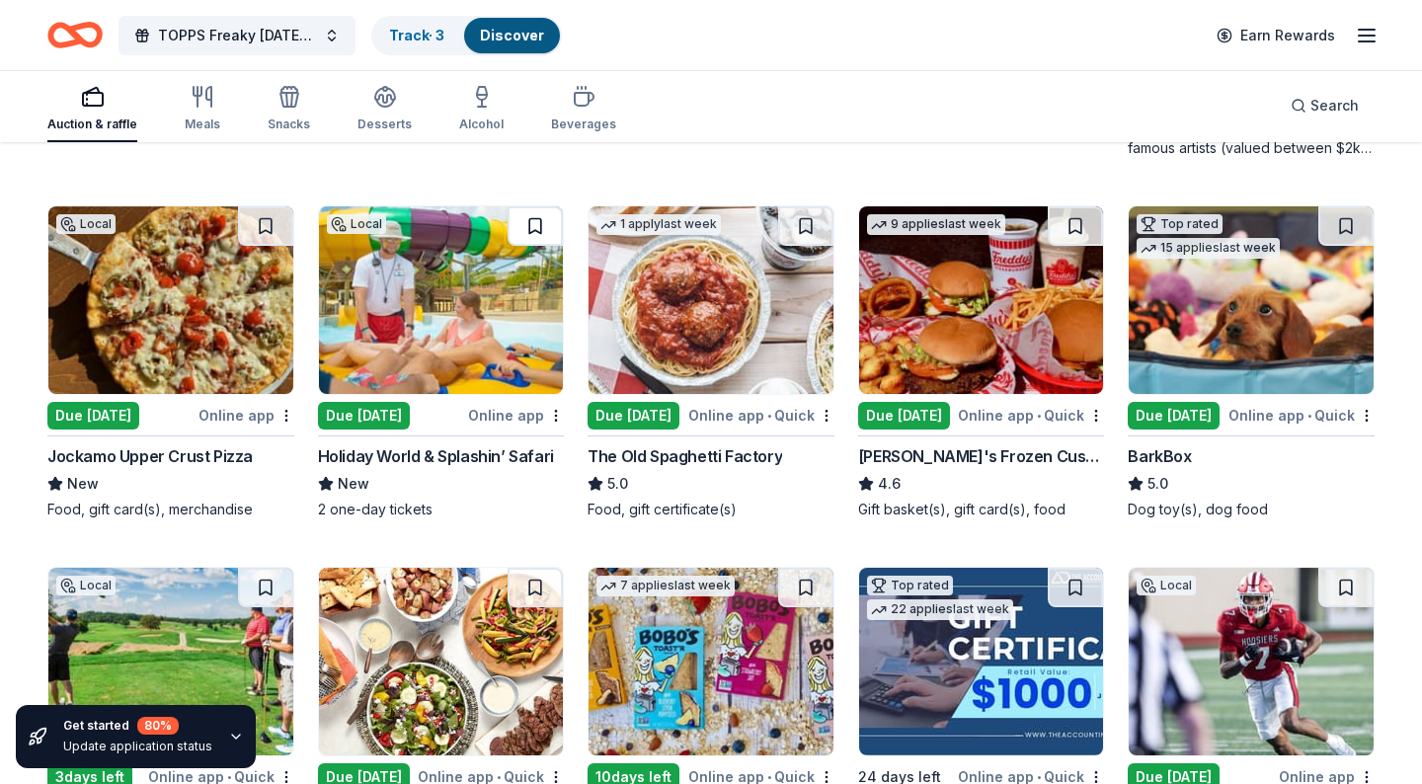
click at [534, 226] on button at bounding box center [535, 226] width 55 height 40
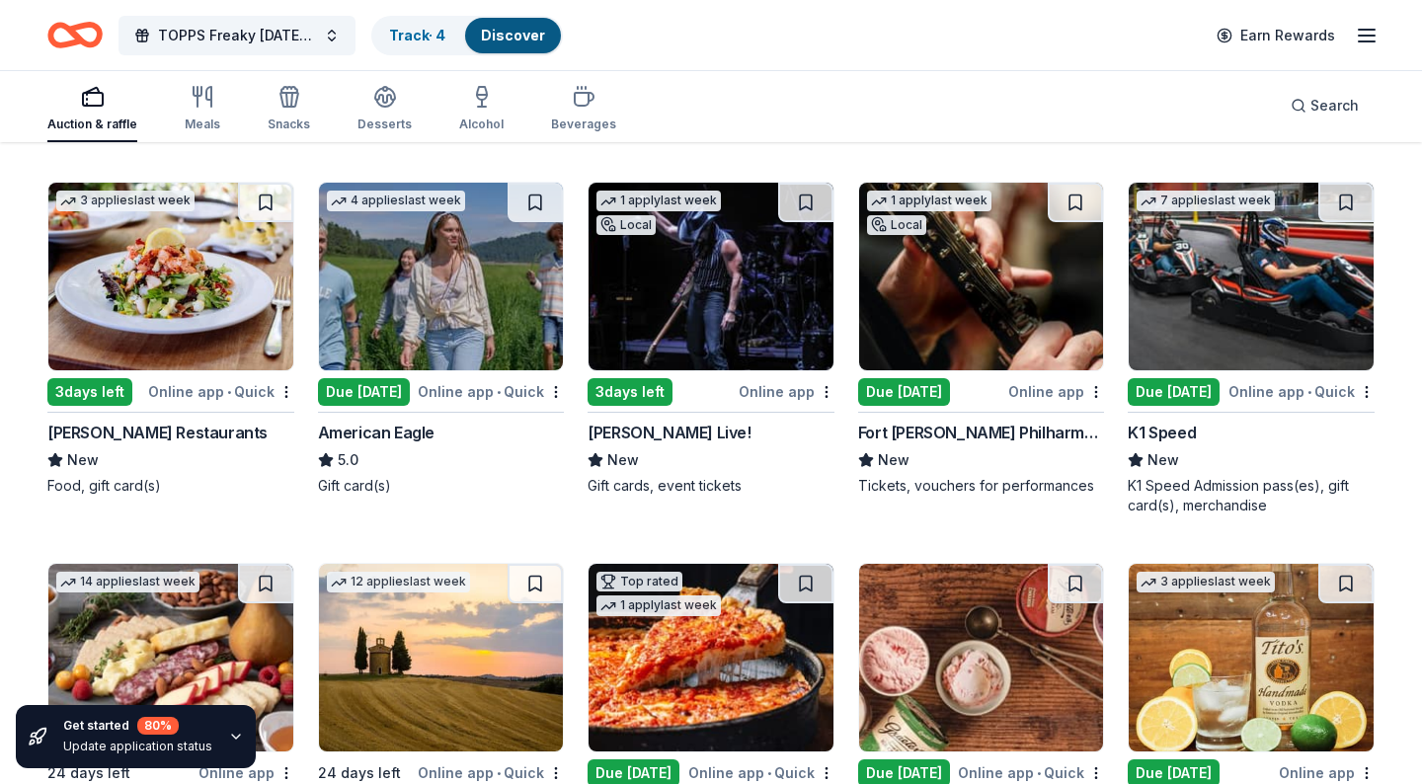
scroll to position [2077, 0]
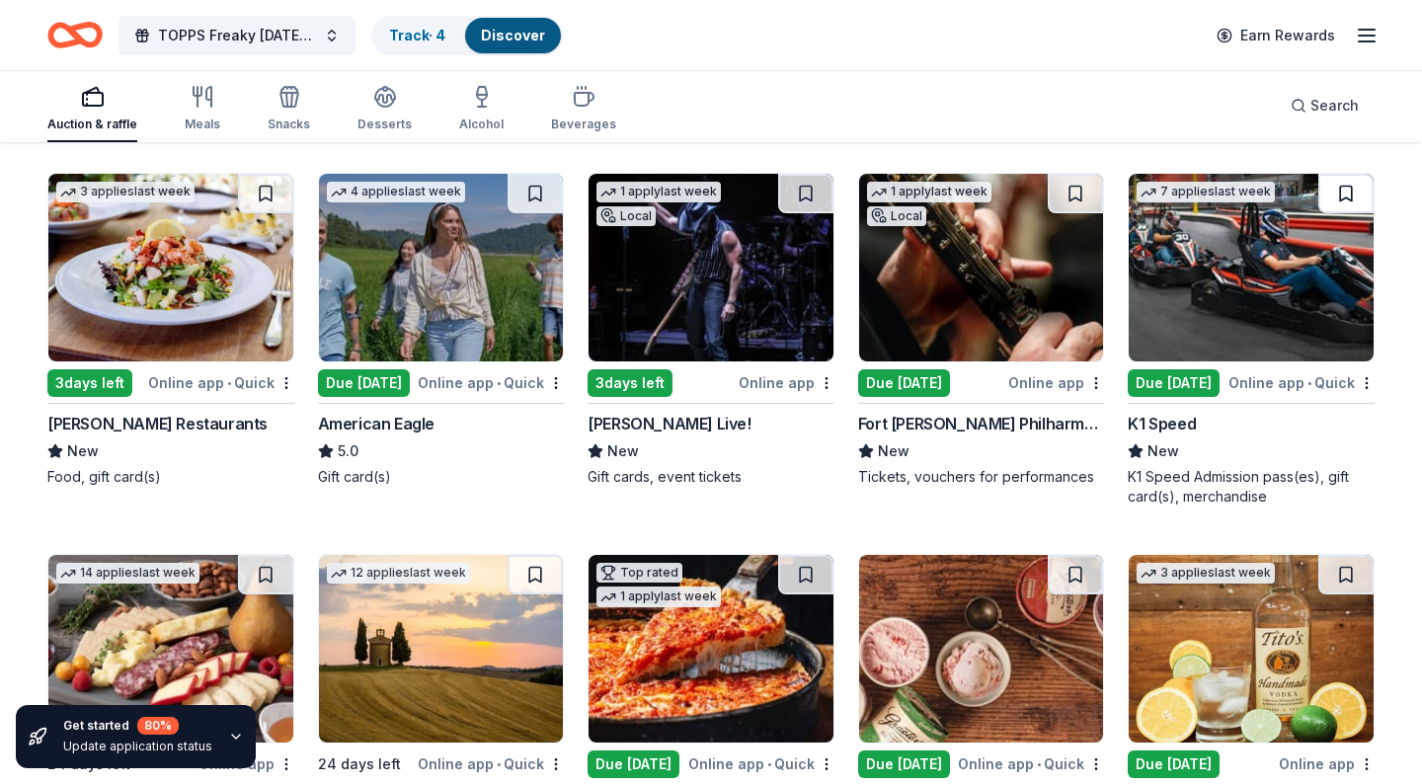
click at [1341, 188] on button at bounding box center [1346, 194] width 55 height 40
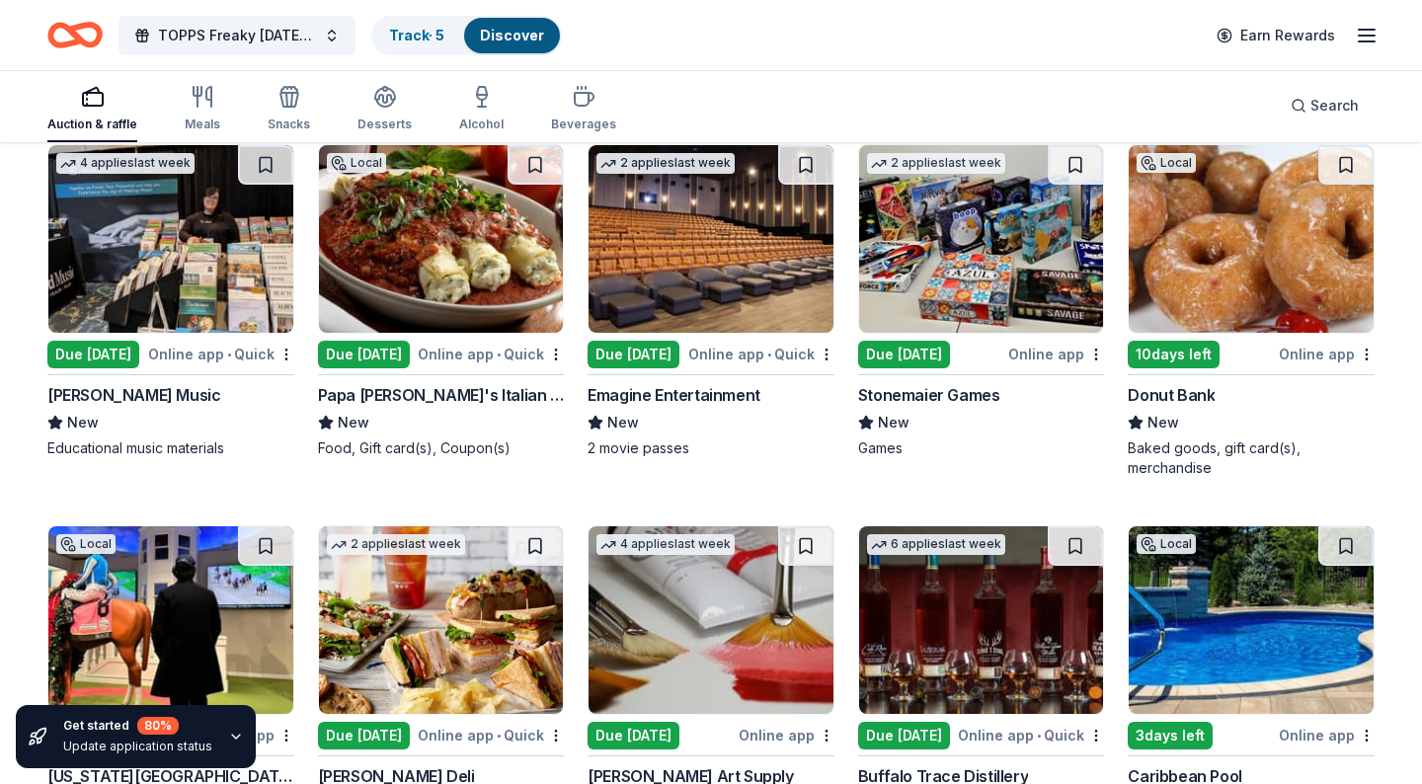
scroll to position [4371, 0]
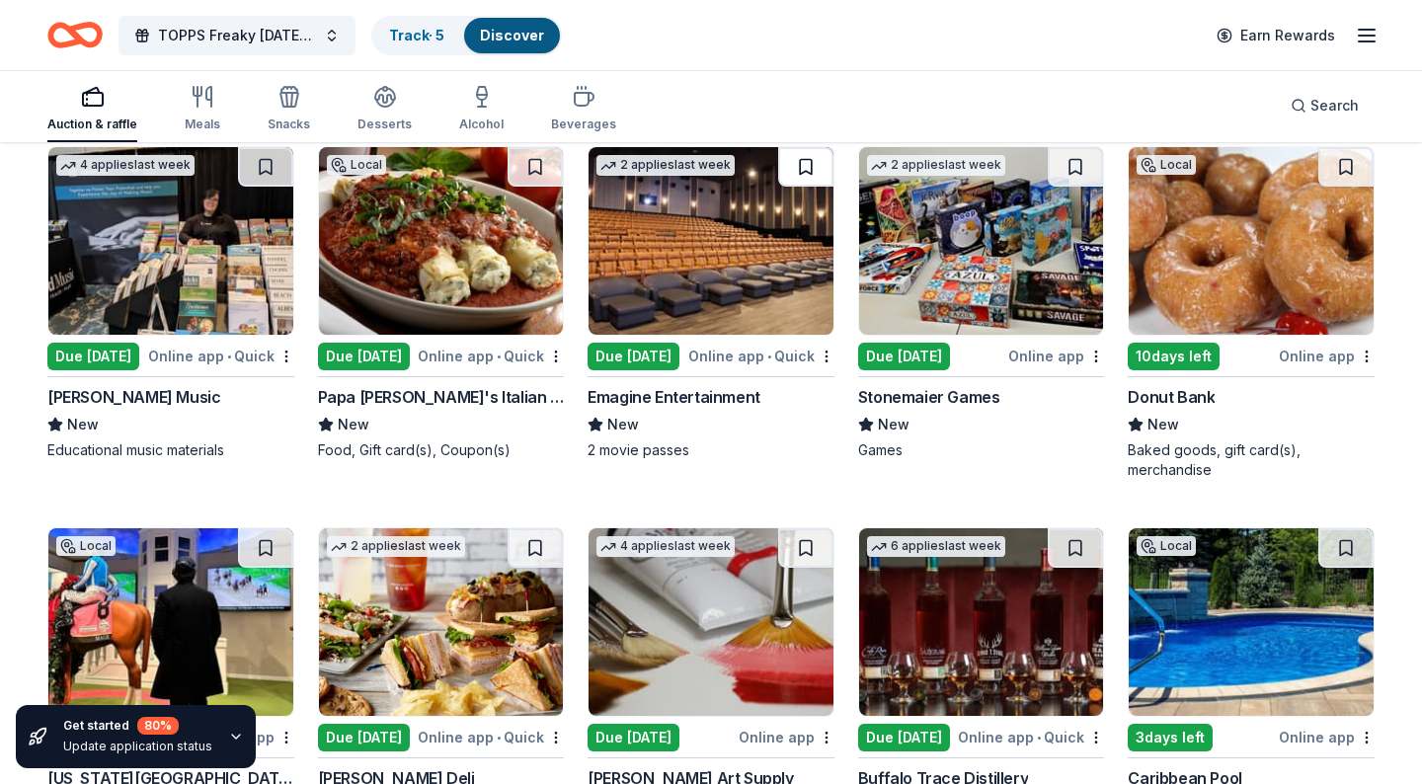
click at [801, 162] on button at bounding box center [805, 167] width 55 height 40
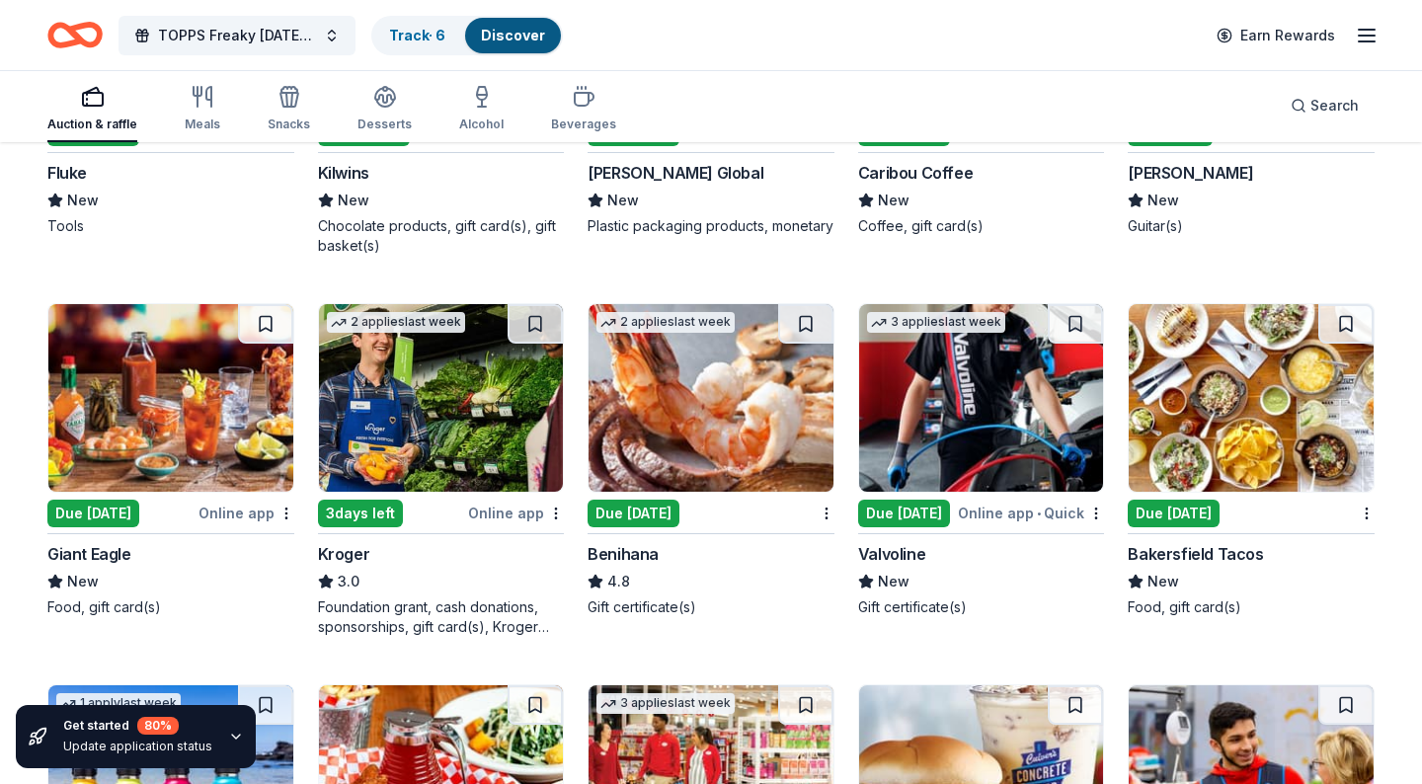
scroll to position [7245, 0]
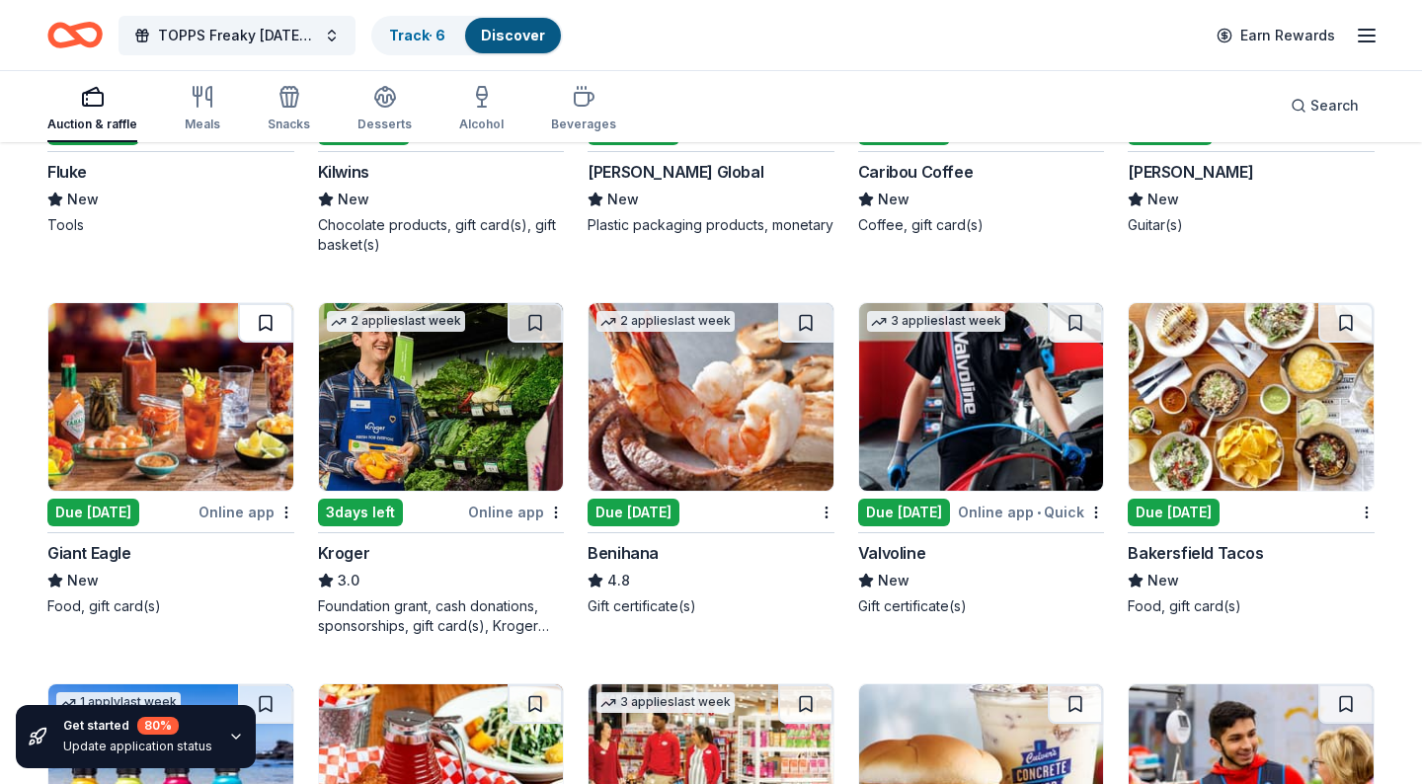
click at [268, 323] on button at bounding box center [265, 323] width 55 height 40
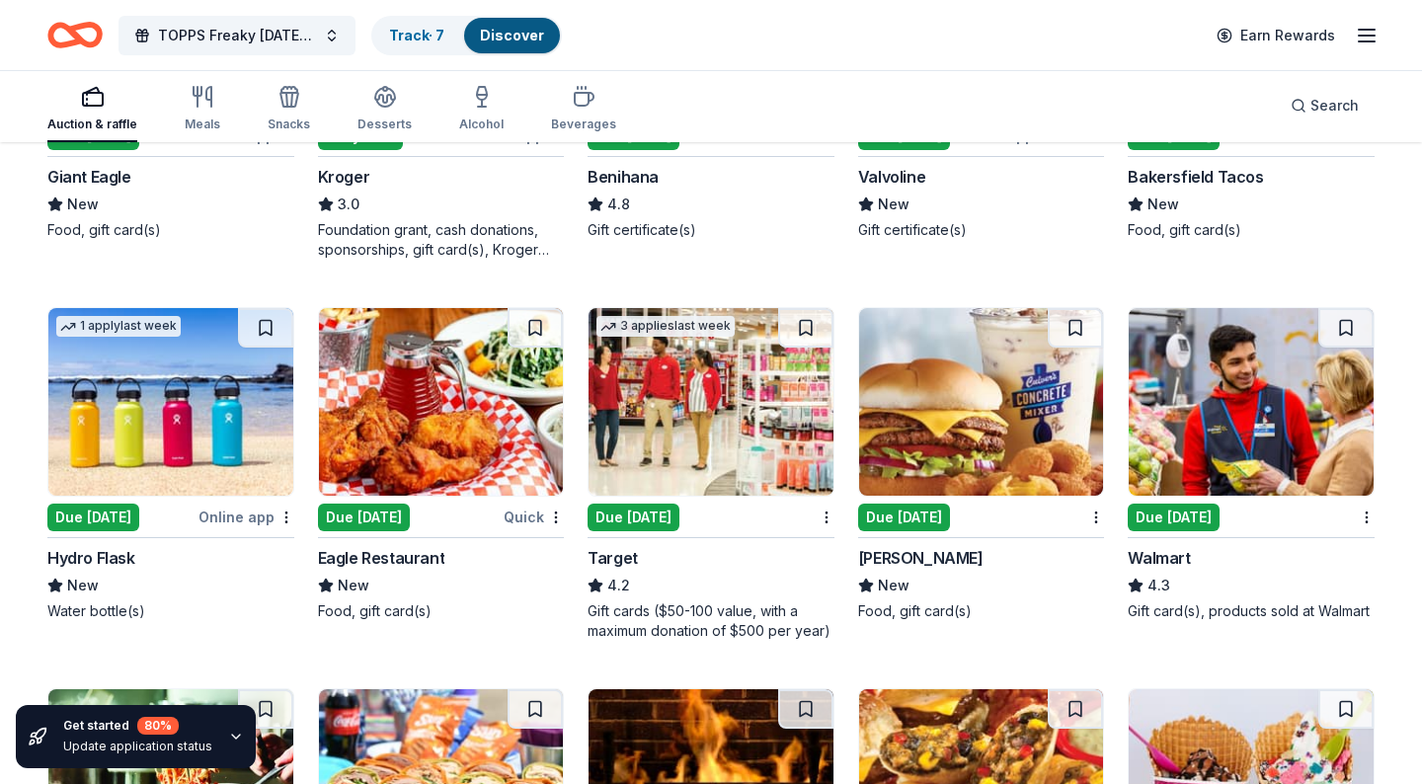
scroll to position [7632, 0]
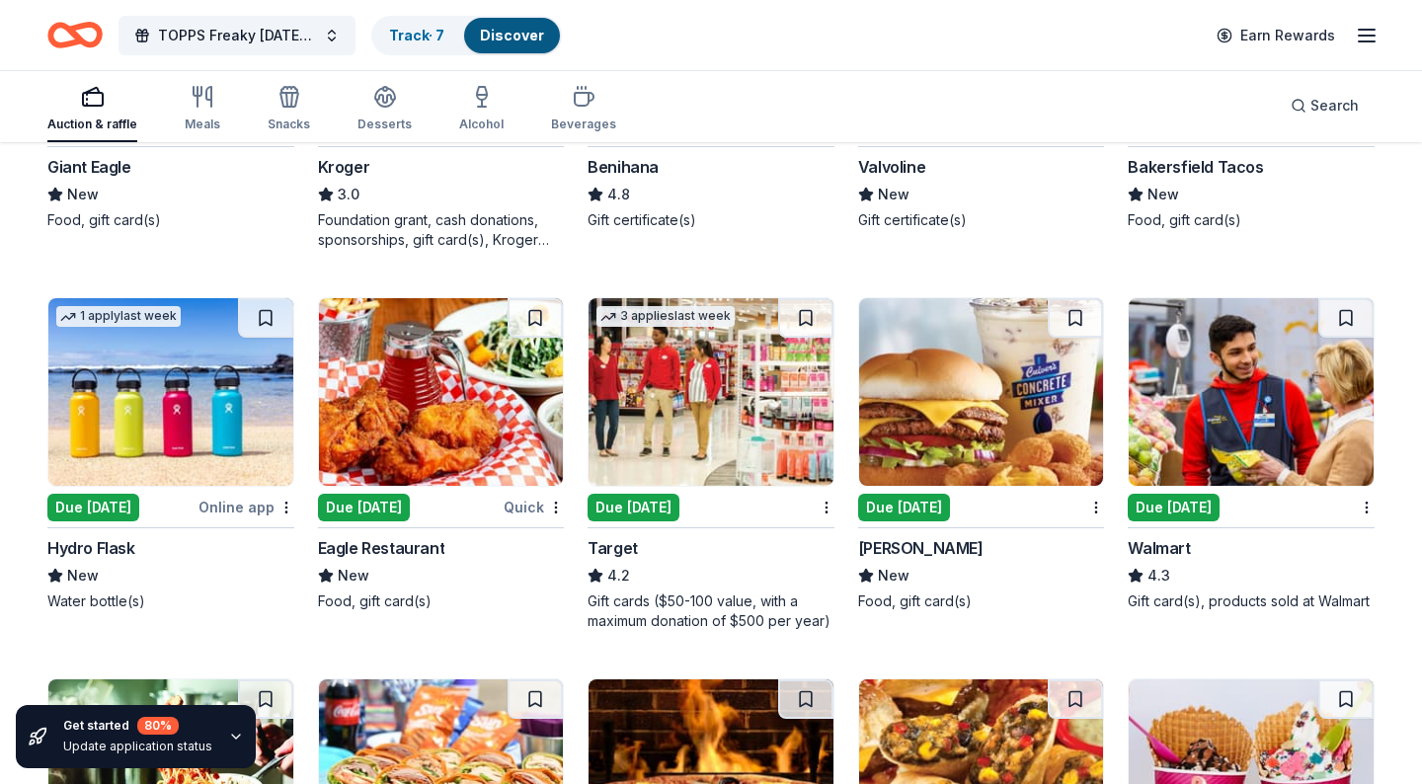
click at [651, 504] on div "Due [DATE]" at bounding box center [634, 508] width 92 height 28
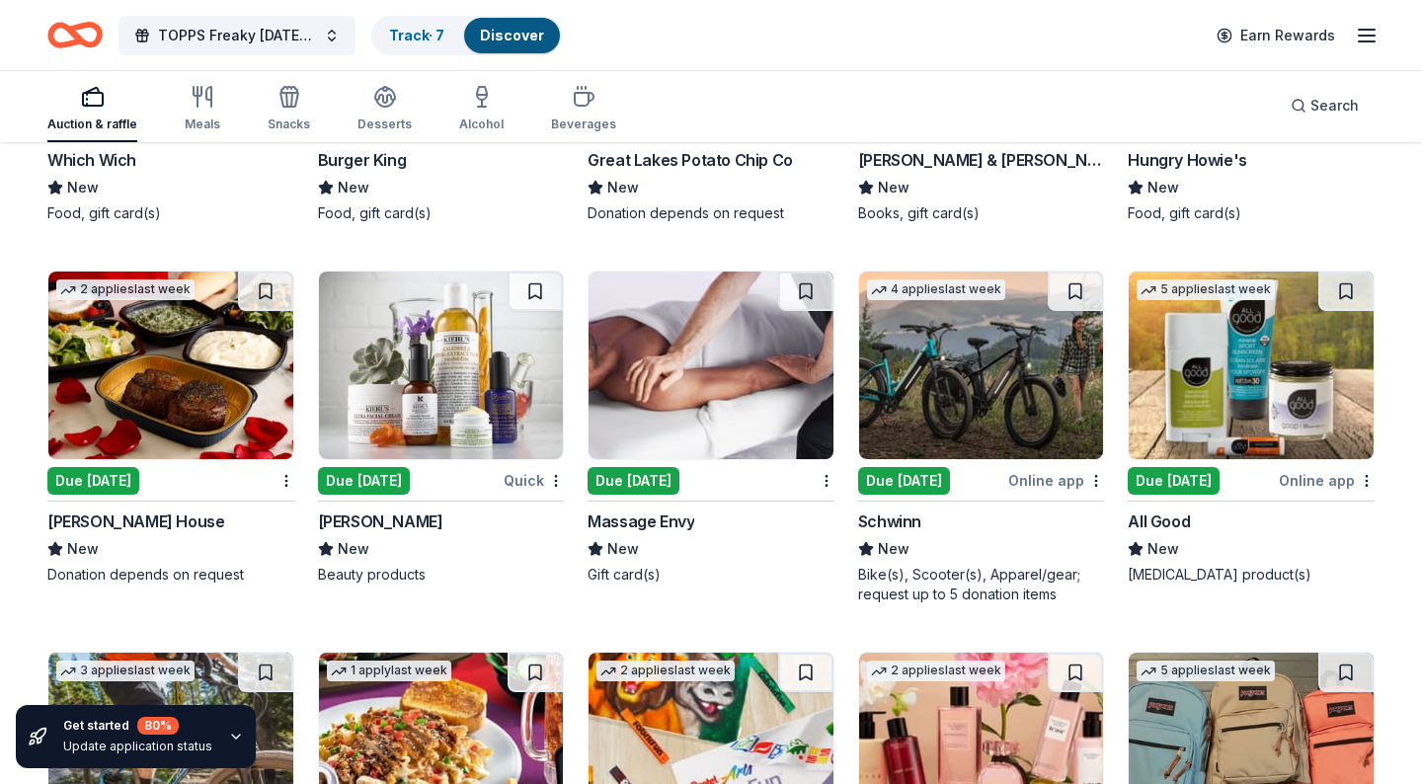
scroll to position [9852, 0]
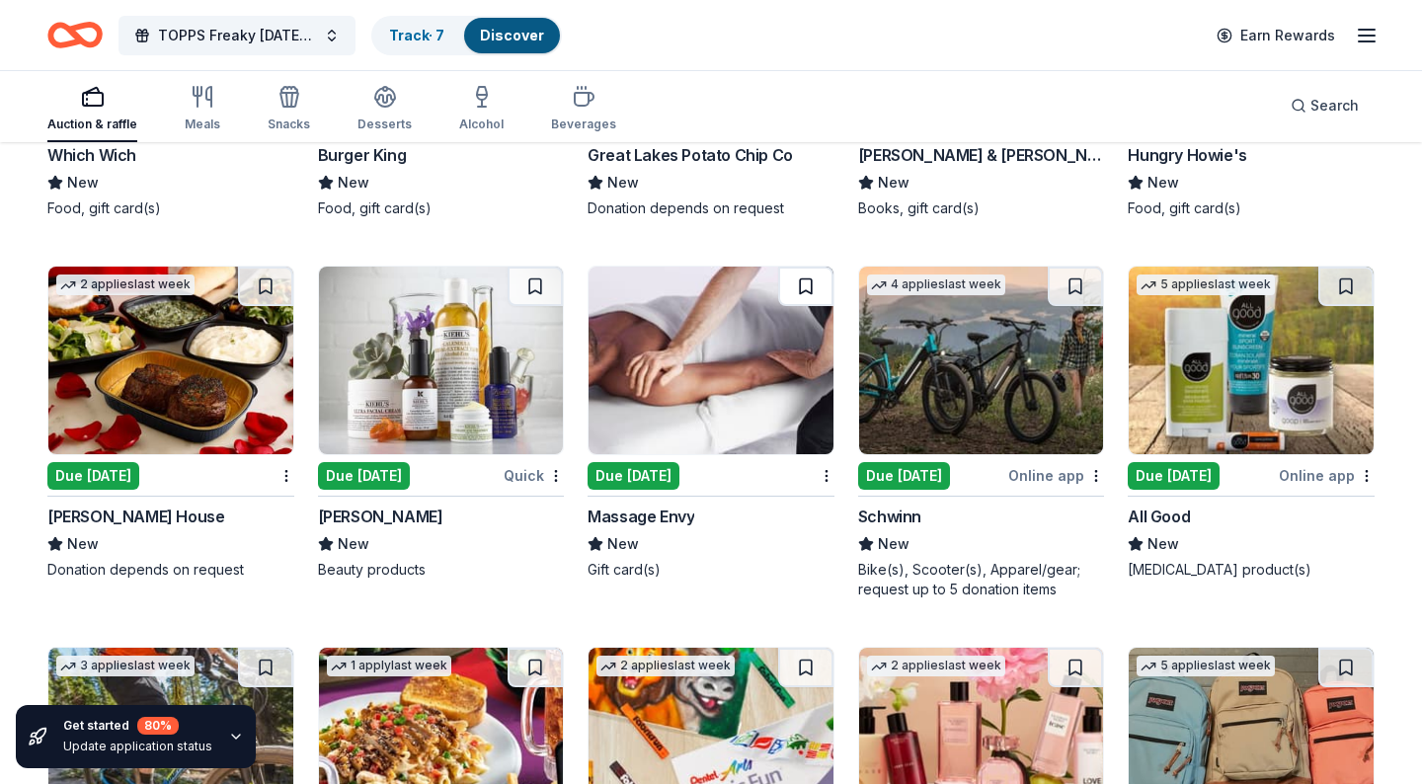
click at [811, 283] on button at bounding box center [805, 287] width 55 height 40
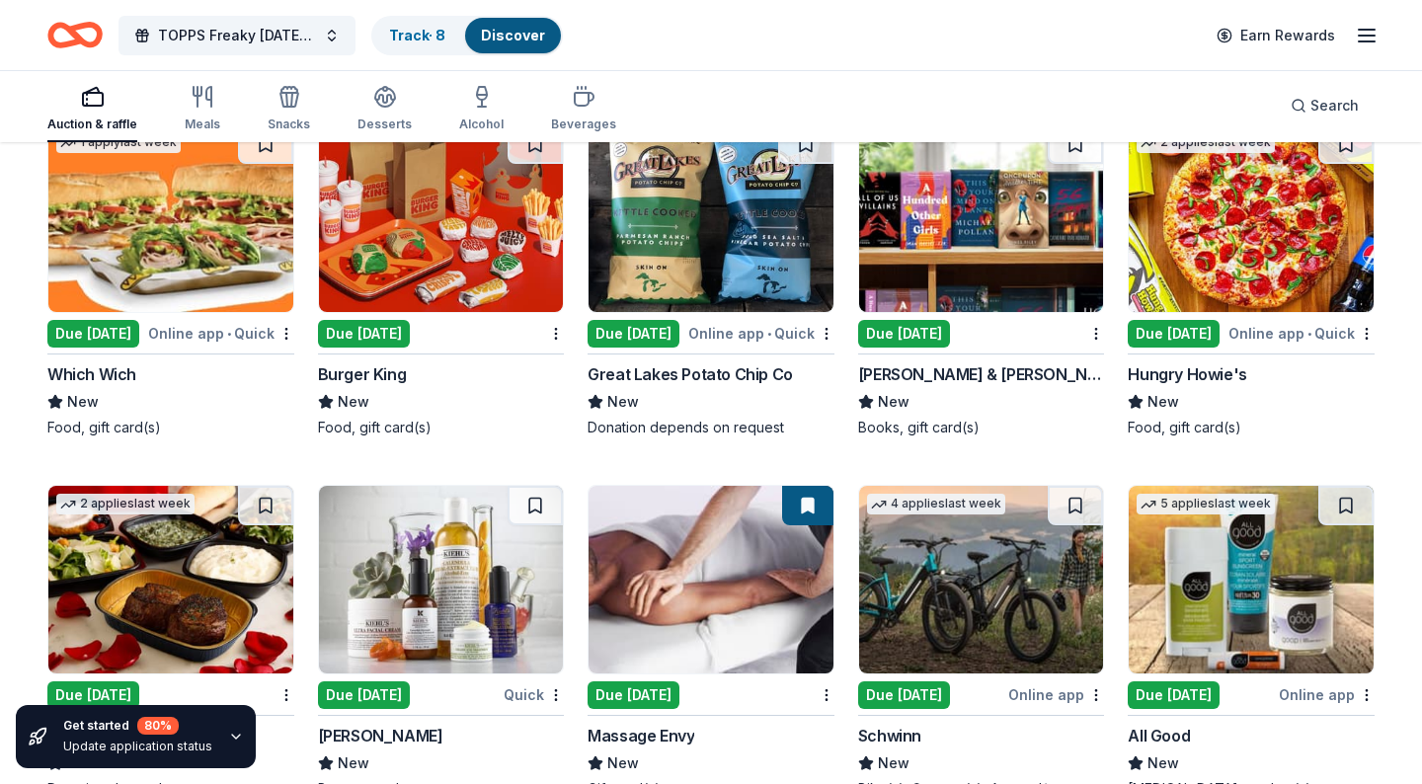
click at [807, 508] on button at bounding box center [807, 506] width 51 height 40
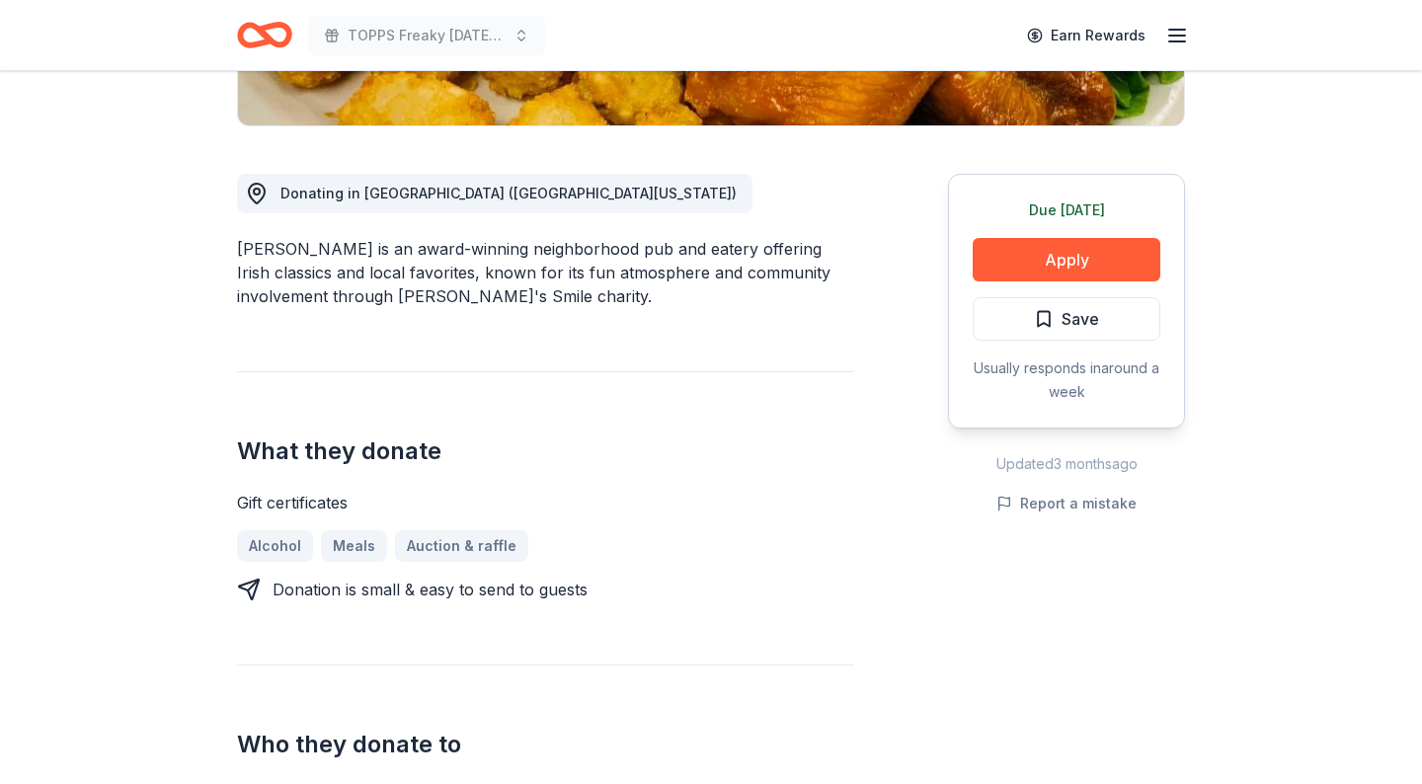
scroll to position [475, 0]
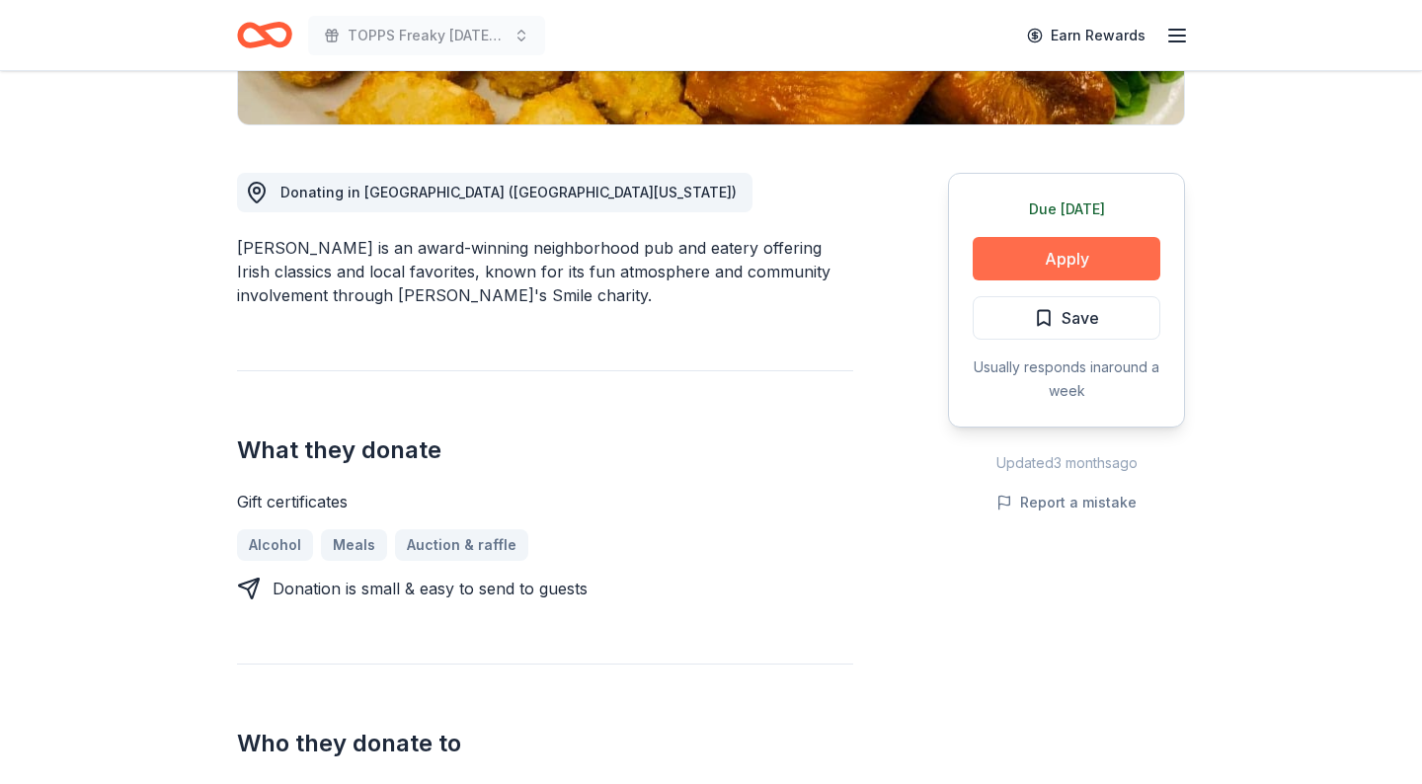
click at [1076, 263] on button "Apply" at bounding box center [1067, 258] width 188 height 43
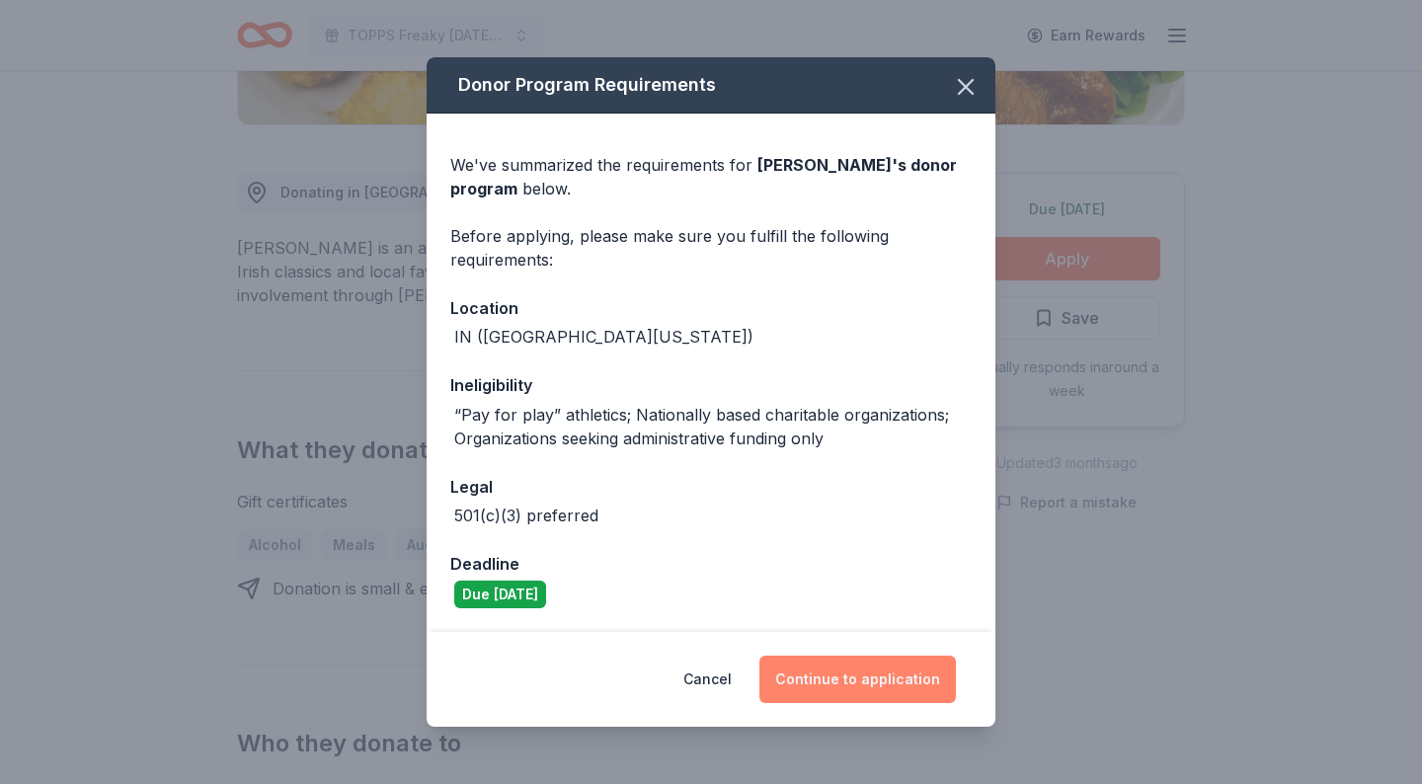
click at [813, 683] on button "Continue to application" at bounding box center [857, 679] width 197 height 47
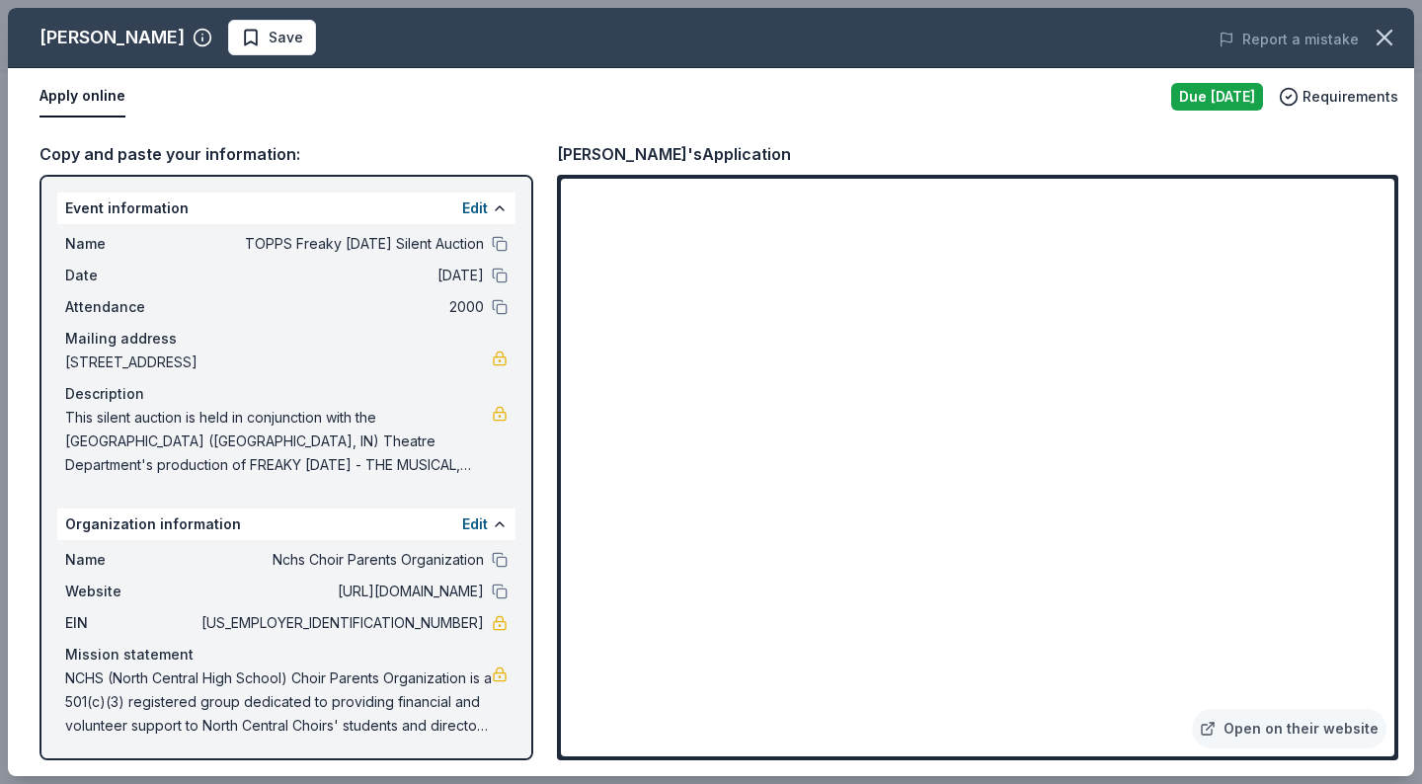
scroll to position [3, 0]
click at [481, 521] on button "Edit" at bounding box center [475, 522] width 26 height 24
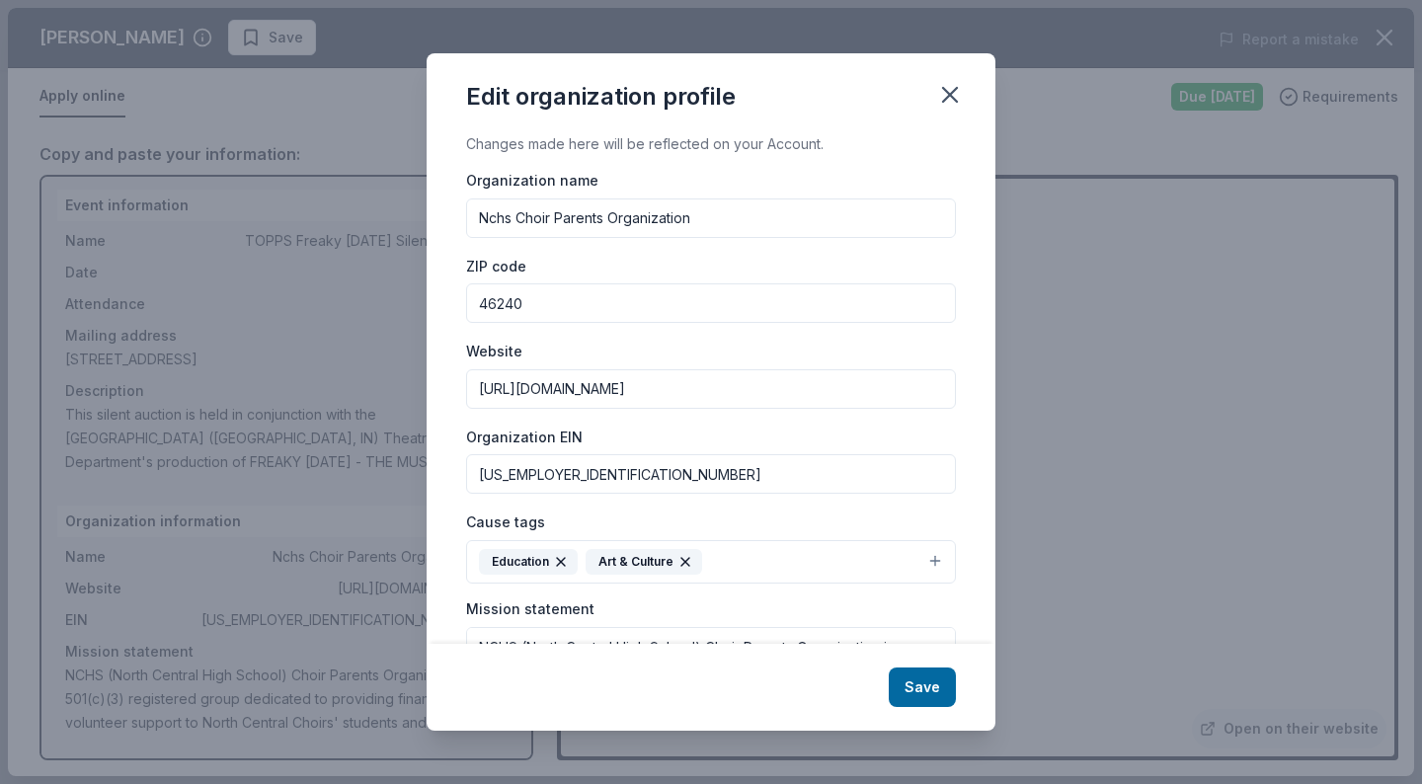
drag, startPoint x: 565, startPoint y: 478, endPoint x: 446, endPoint y: 475, distance: 118.6
click at [446, 475] on div "Changes made here will be reflected on your Account. Organization name Nchs Cho…" at bounding box center [711, 388] width 569 height 512
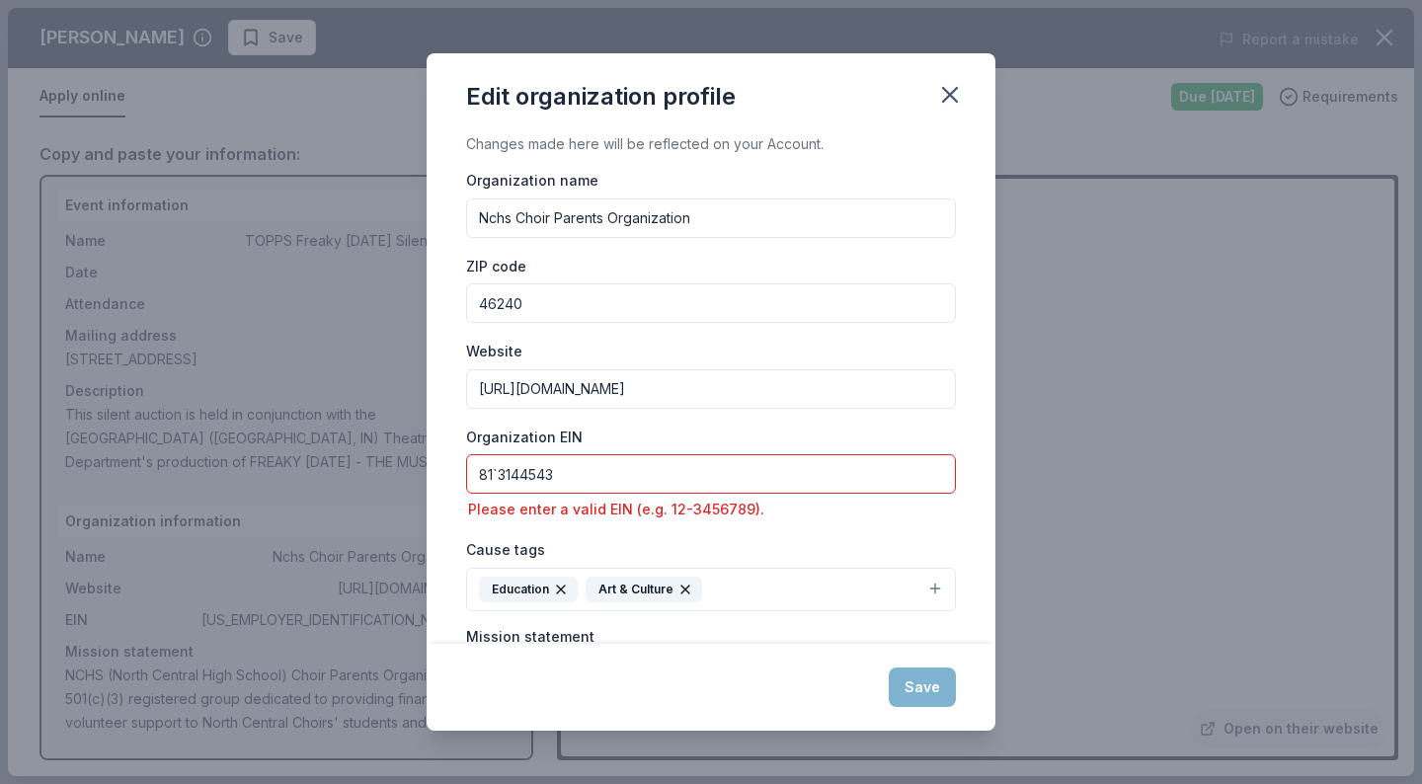
click at [500, 473] on input "81`3144543" at bounding box center [711, 474] width 490 height 40
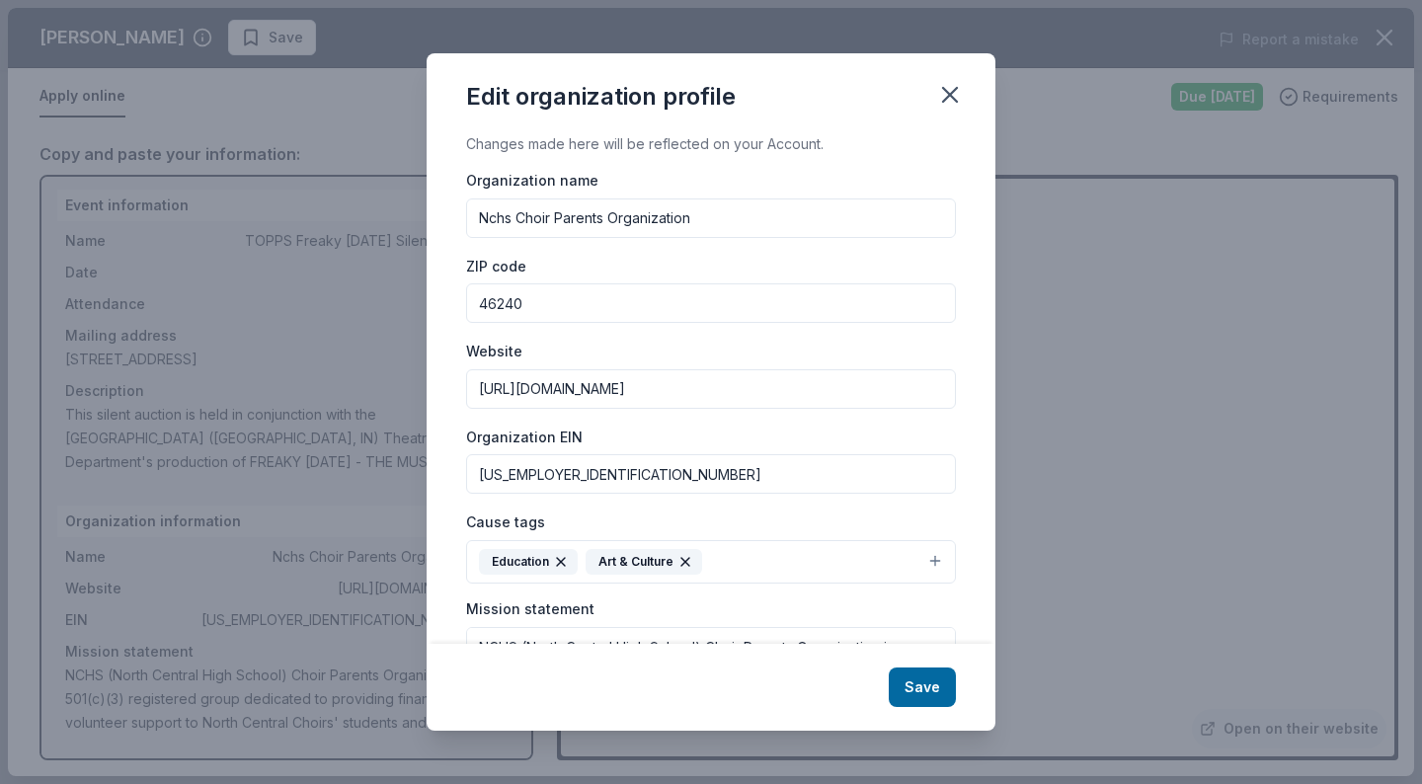
type input "[US_EMPLOYER_IDENTIFICATION_NUMBER]"
drag, startPoint x: 698, startPoint y: 394, endPoint x: 441, endPoint y: 399, distance: 256.8
click at [441, 399] on div "Changes made here will be reflected on your Account. Organization name Nchs Cho…" at bounding box center [711, 388] width 569 height 512
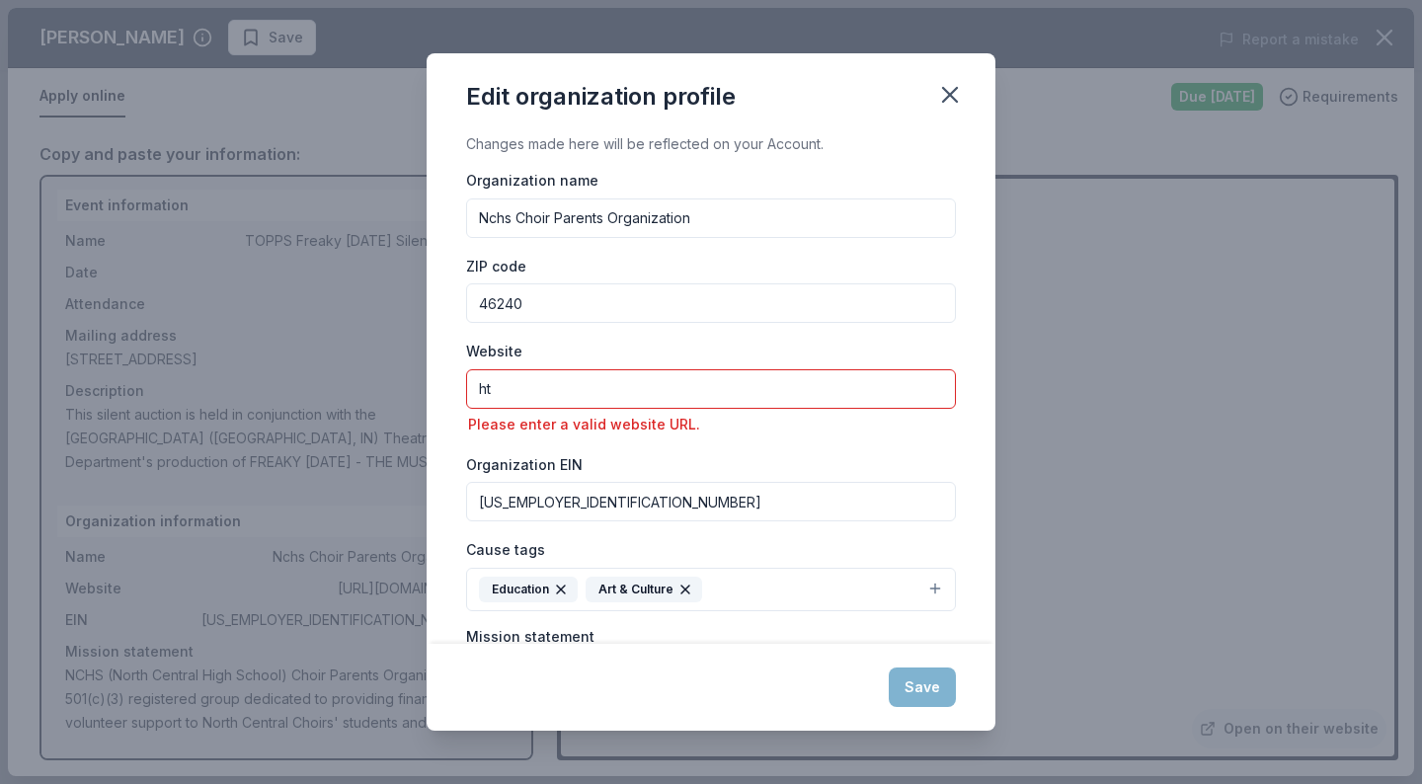
type input "h"
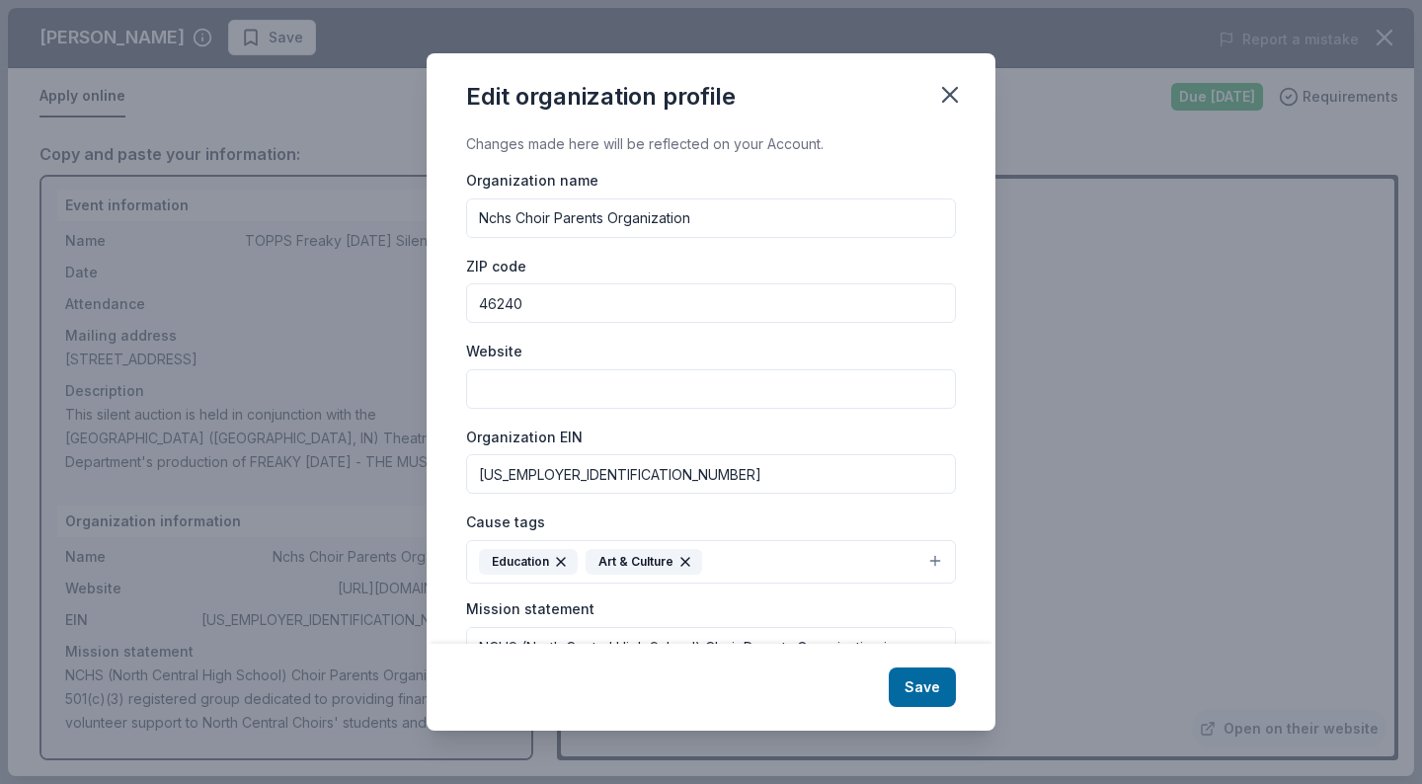
click at [534, 398] on input "Website" at bounding box center [711, 389] width 490 height 40
paste input "[URL][DOMAIN_NAME]"
type input "[URL][DOMAIN_NAME]"
drag, startPoint x: 695, startPoint y: 219, endPoint x: 462, endPoint y: 220, distance: 233.1
click at [462, 220] on div "Changes made here will be reflected on your Account. Organization name Nchs Cho…" at bounding box center [711, 388] width 569 height 512
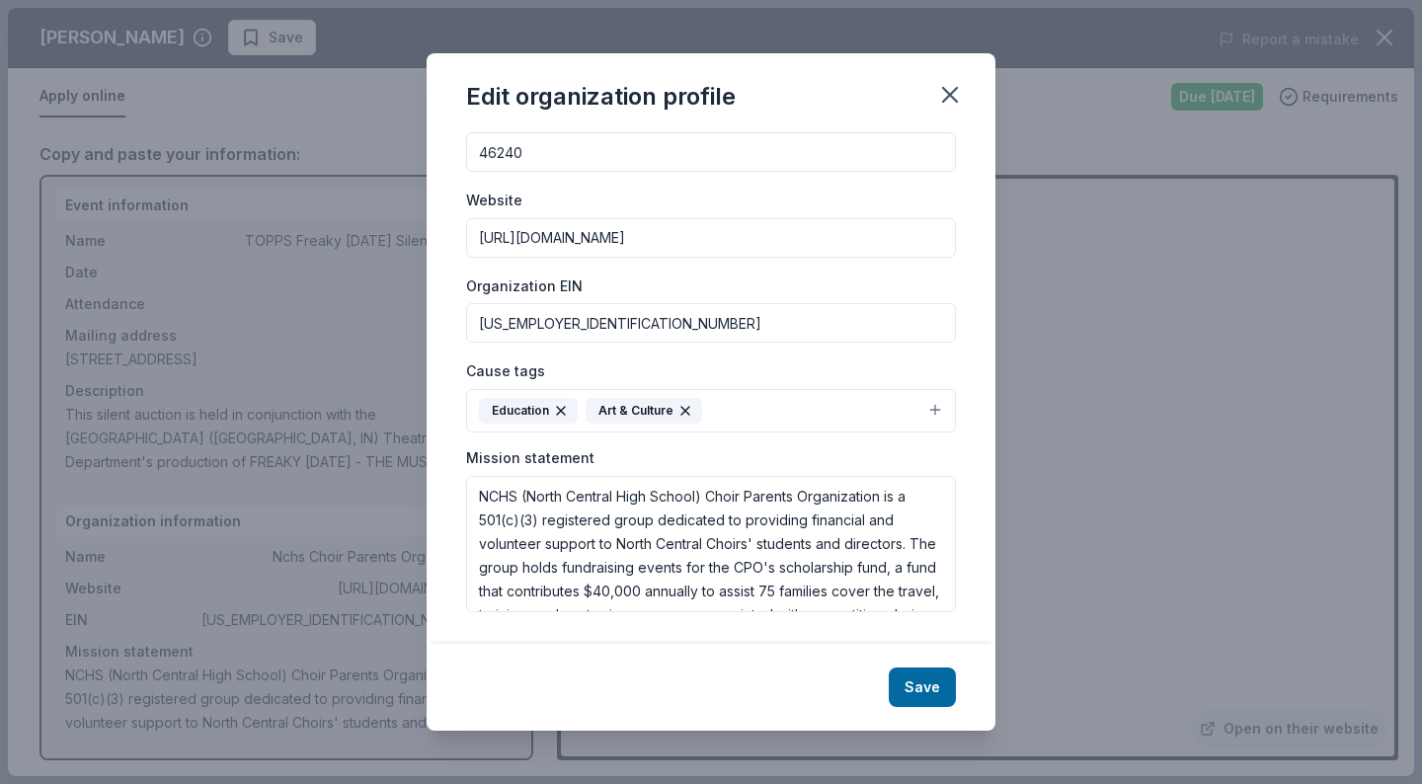
scroll to position [24, 0]
type input "TOPPS North Central Theater Parent Organization"
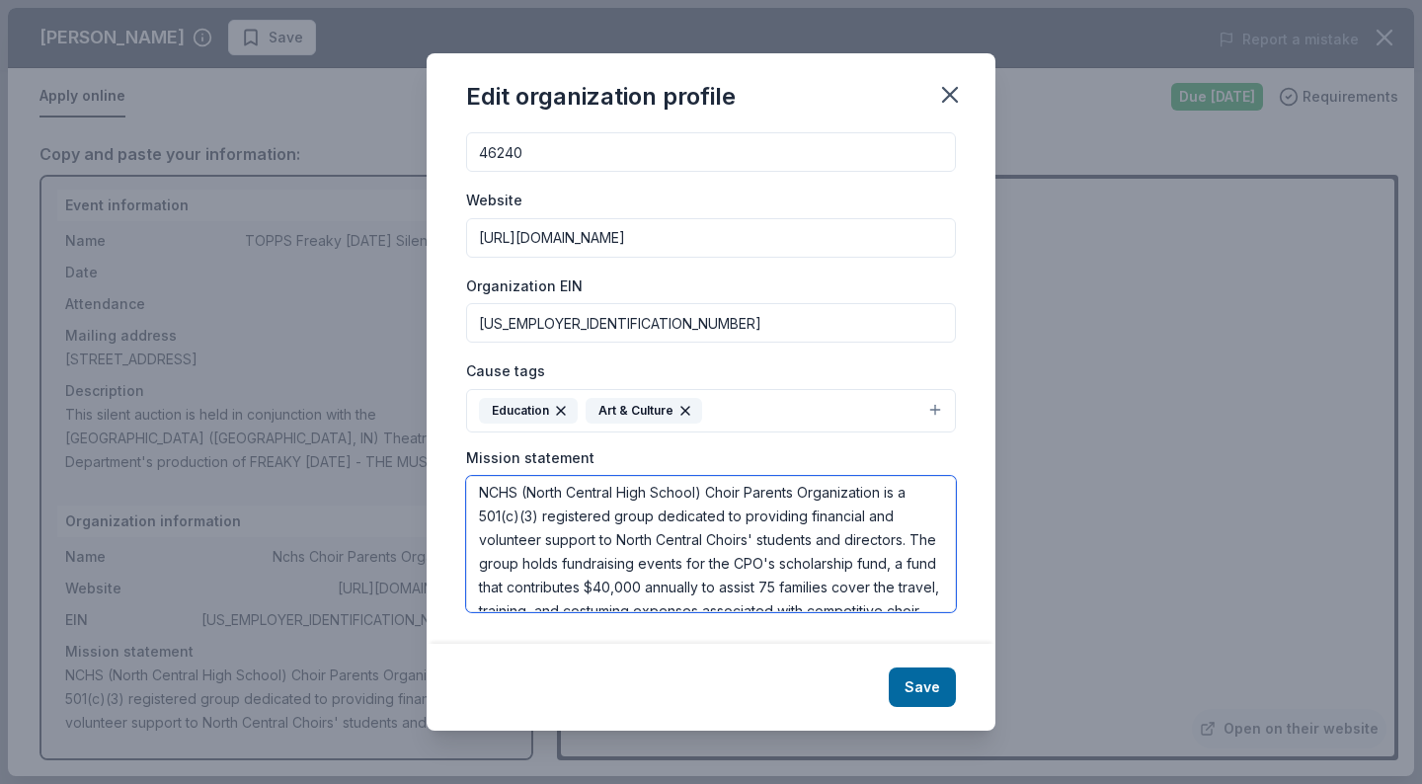
scroll to position [0, 0]
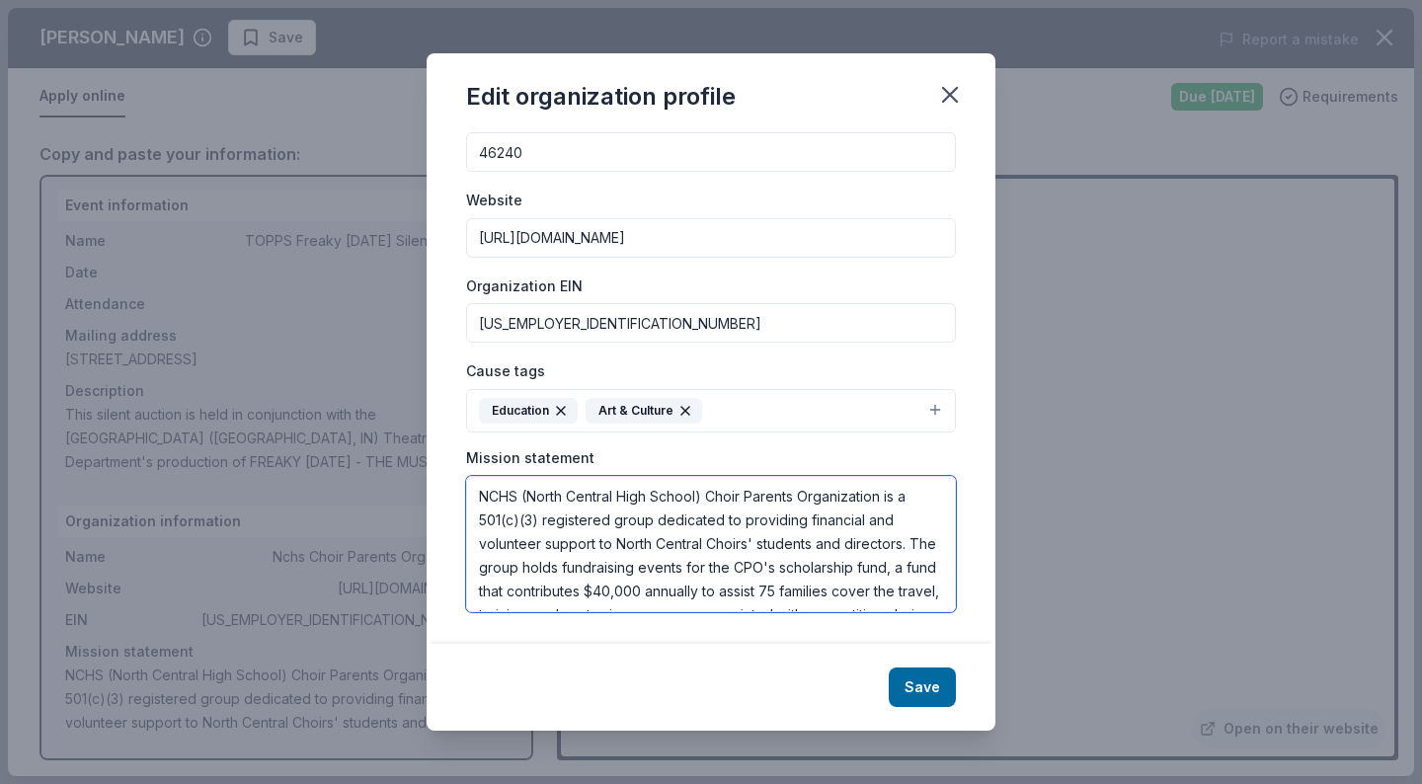
drag, startPoint x: 933, startPoint y: 591, endPoint x: 448, endPoint y: 461, distance: 501.9
click at [448, 461] on div "Changes made here will be reflected on your Account. Organization name TOPPS No…" at bounding box center [711, 388] width 569 height 512
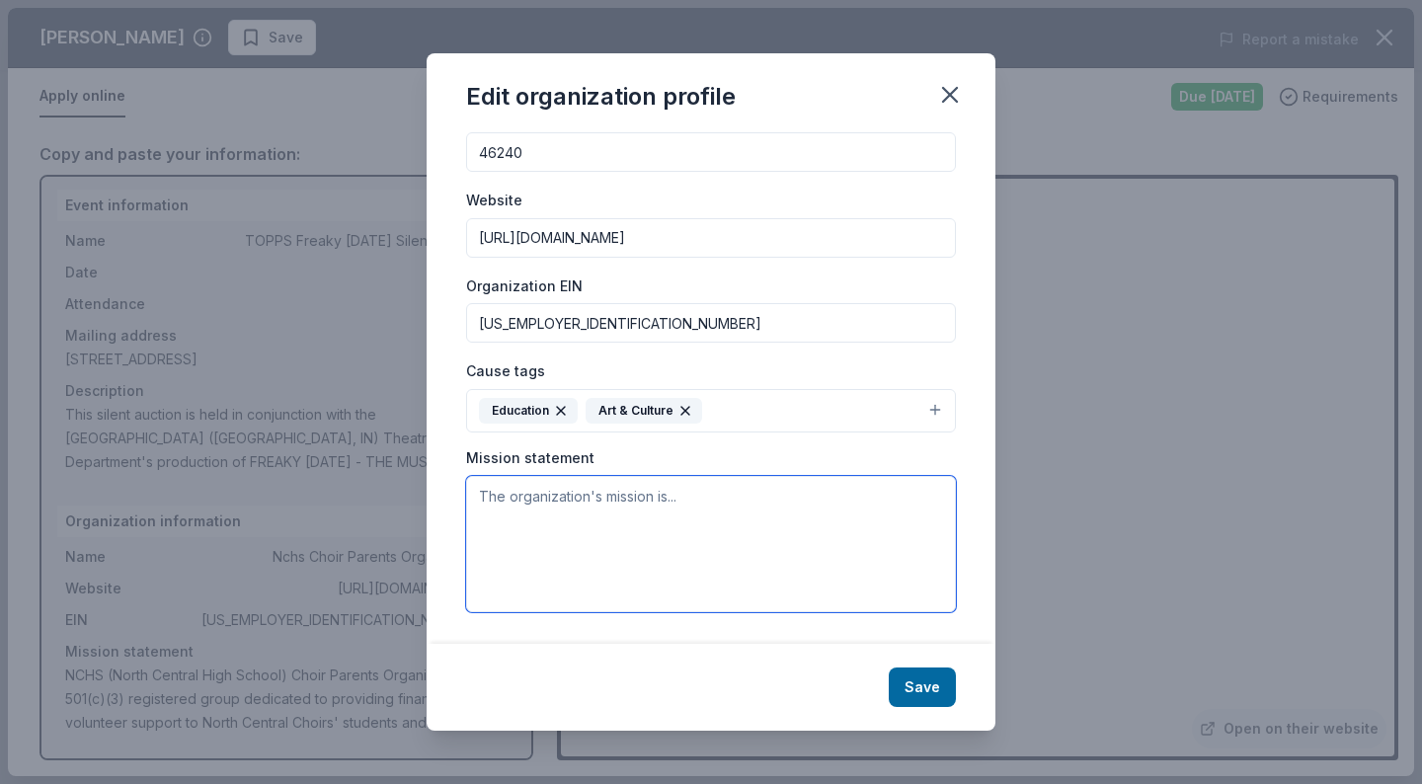
click at [608, 517] on textarea at bounding box center [711, 544] width 490 height 136
paste textarea "The purpose of Theatre Organization of Panther Parents (TOPPS) is to support an…"
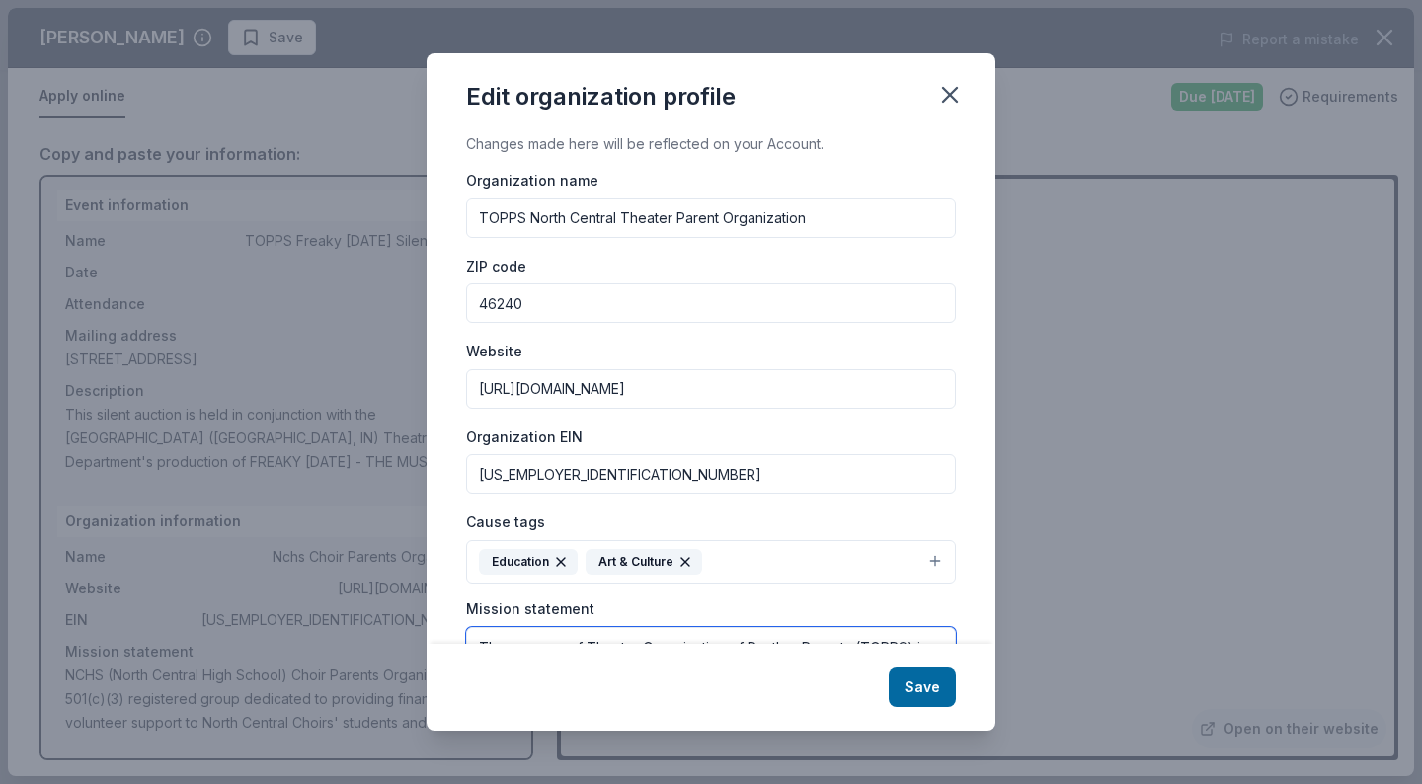
type textarea "The purpose of Theatre Organization of Panther Parents (TOPPS) is to support an…"
click at [621, 220] on input "TOPPS North Central Theater Parent Organization" at bounding box center [711, 219] width 490 height 40
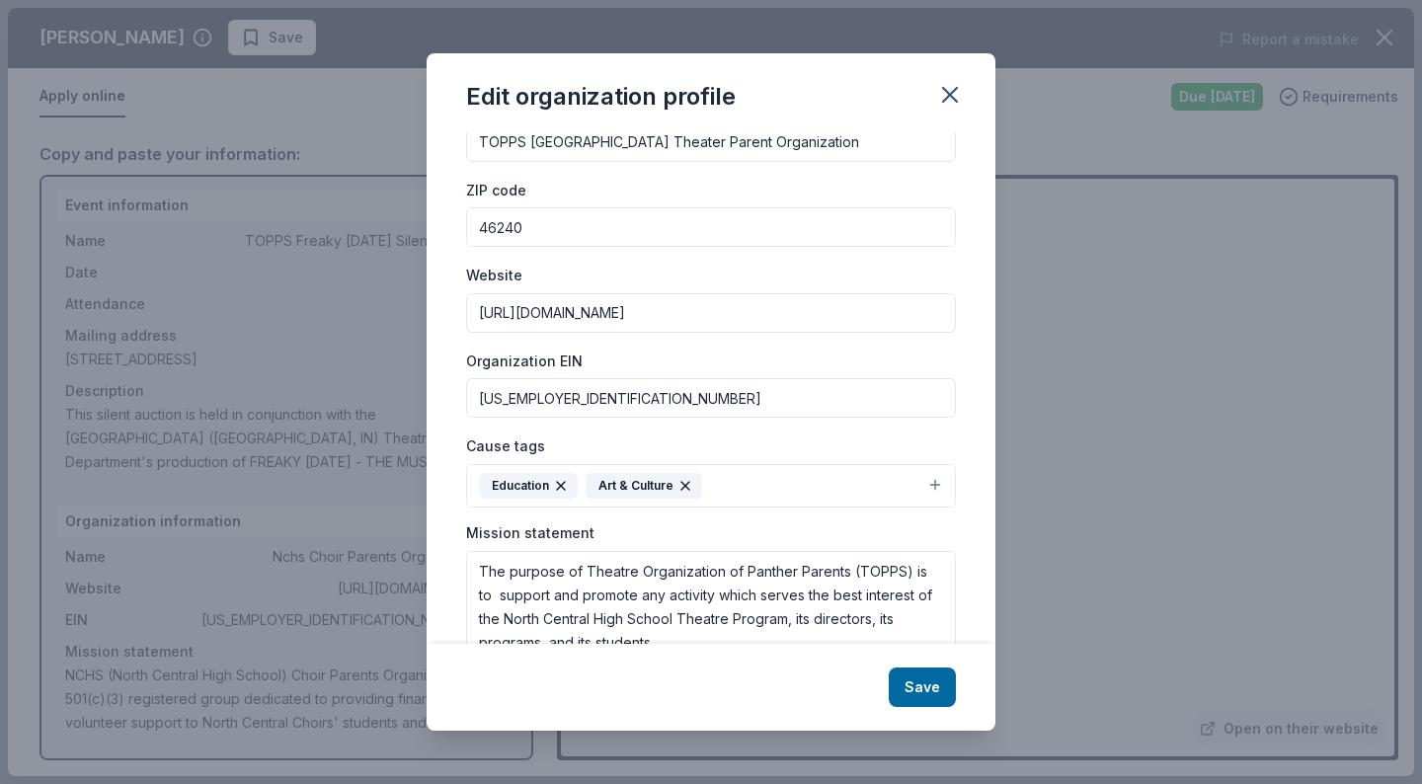
scroll to position [151, 0]
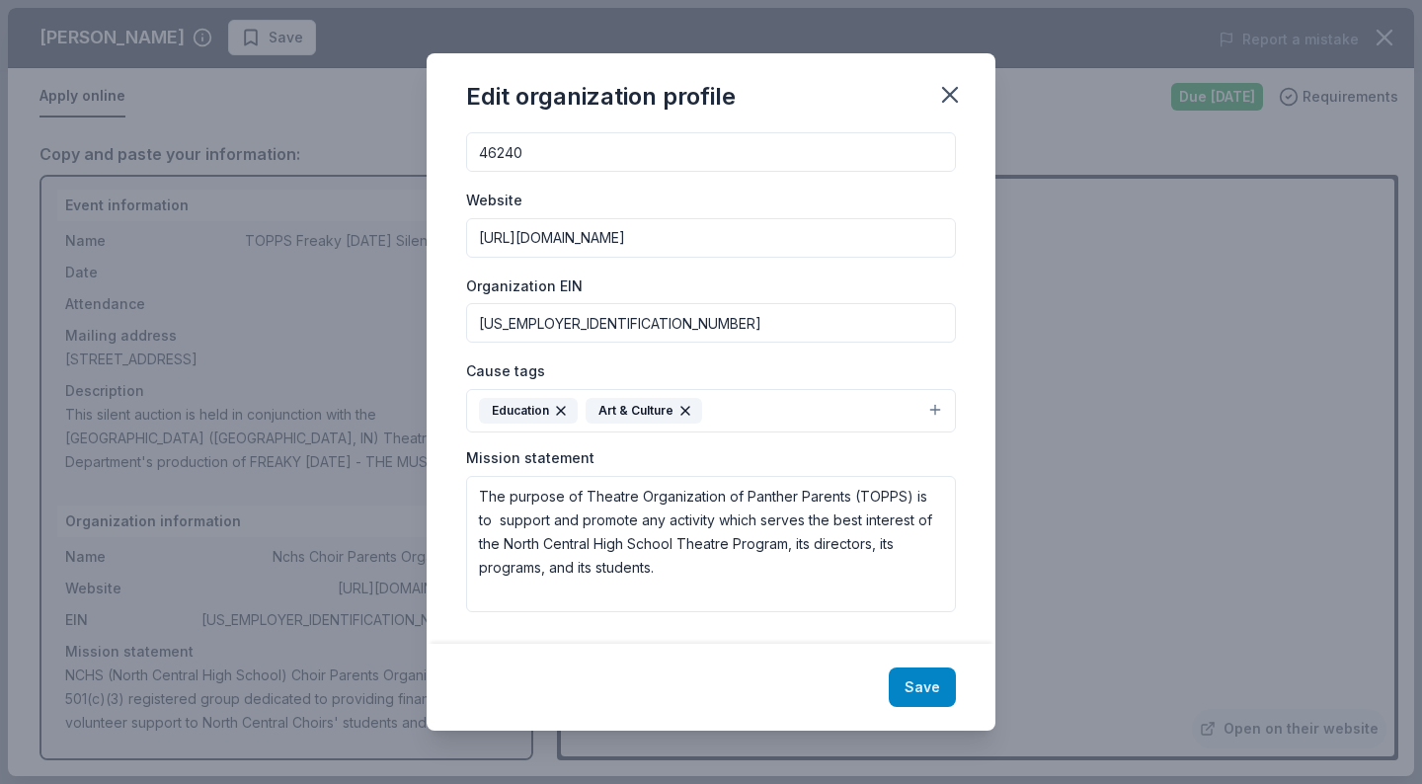
type input "TOPPS [GEOGRAPHIC_DATA] Theater Parent Organization"
click at [921, 687] on button "Save" at bounding box center [922, 688] width 67 height 40
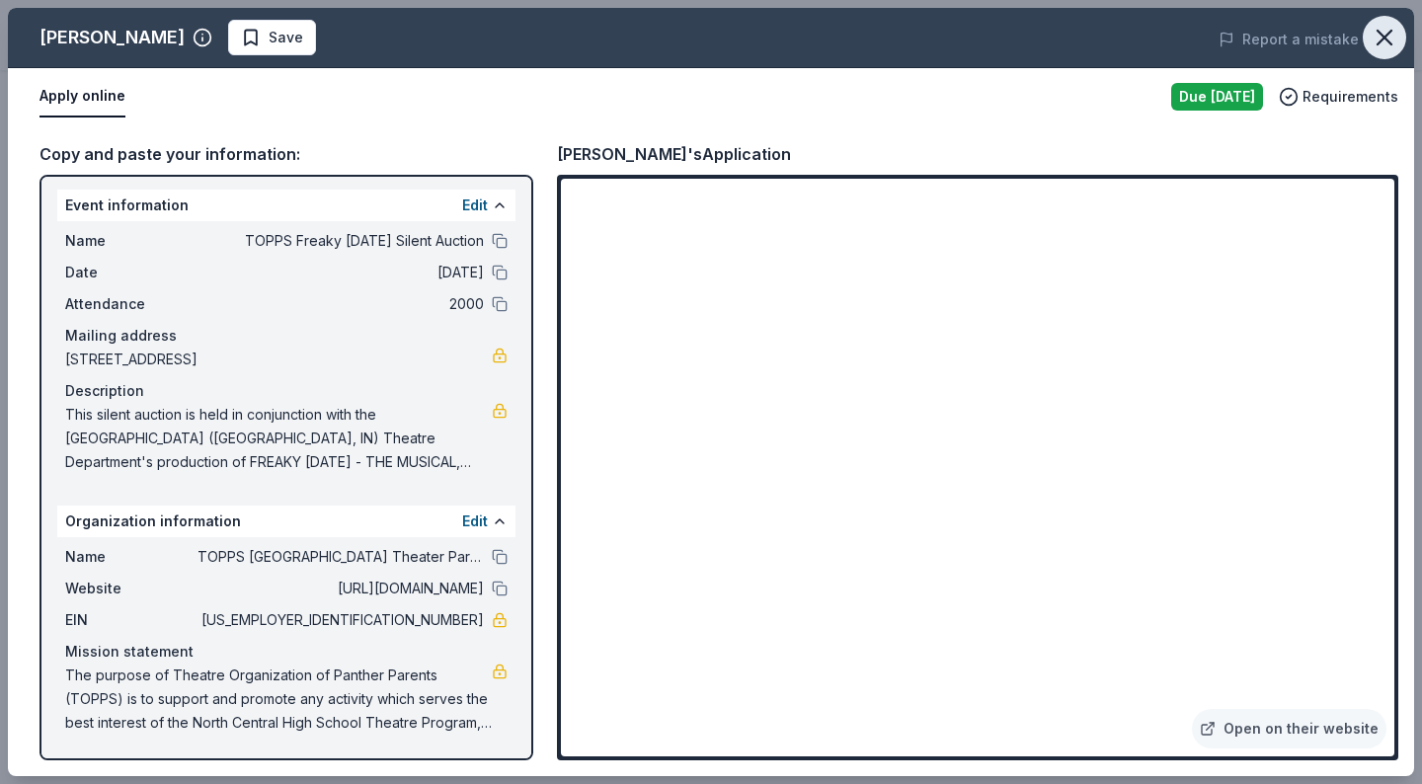
click at [1392, 36] on icon "button" at bounding box center [1385, 38] width 28 height 28
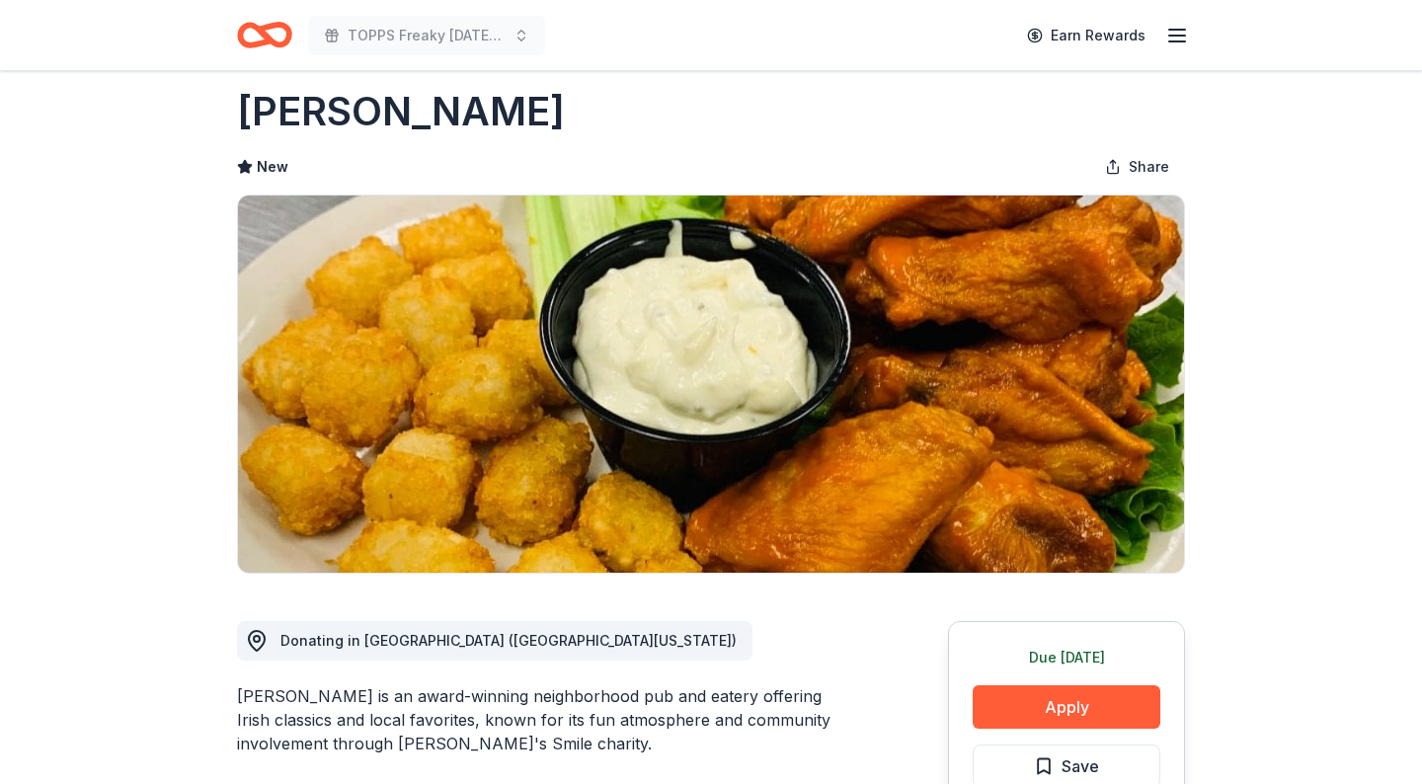
scroll to position [0, 0]
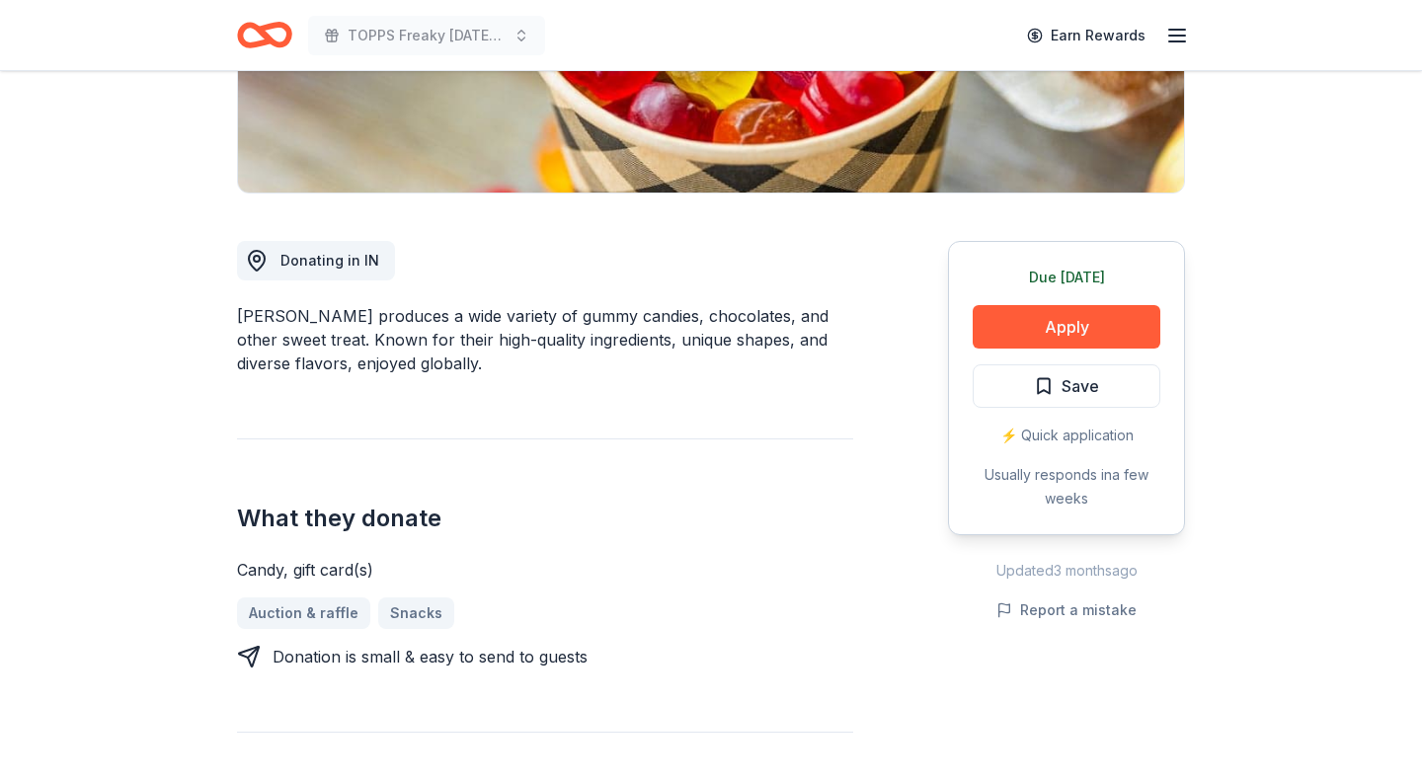
scroll to position [408, 0]
click at [1050, 330] on button "Apply" at bounding box center [1067, 325] width 188 height 43
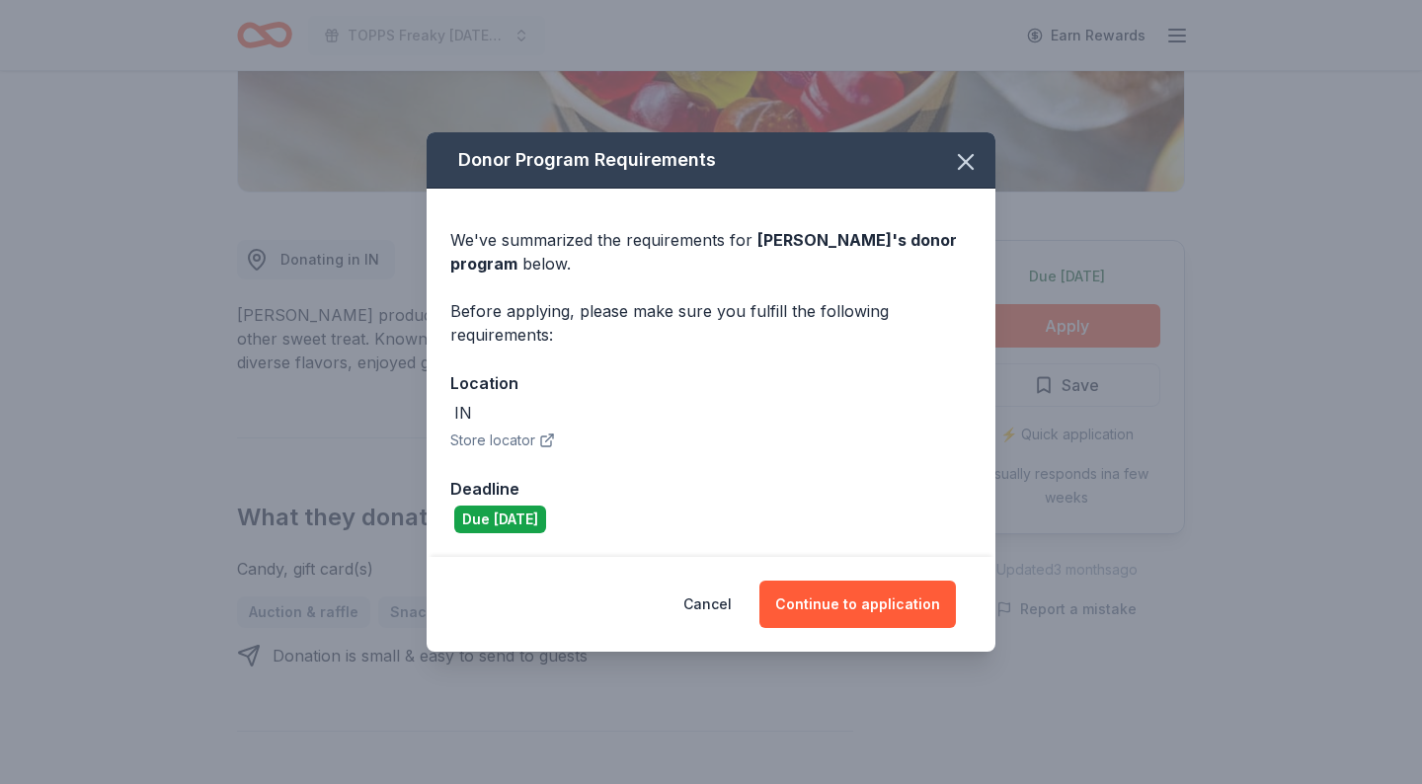
click at [852, 623] on button "Continue to application" at bounding box center [857, 604] width 197 height 47
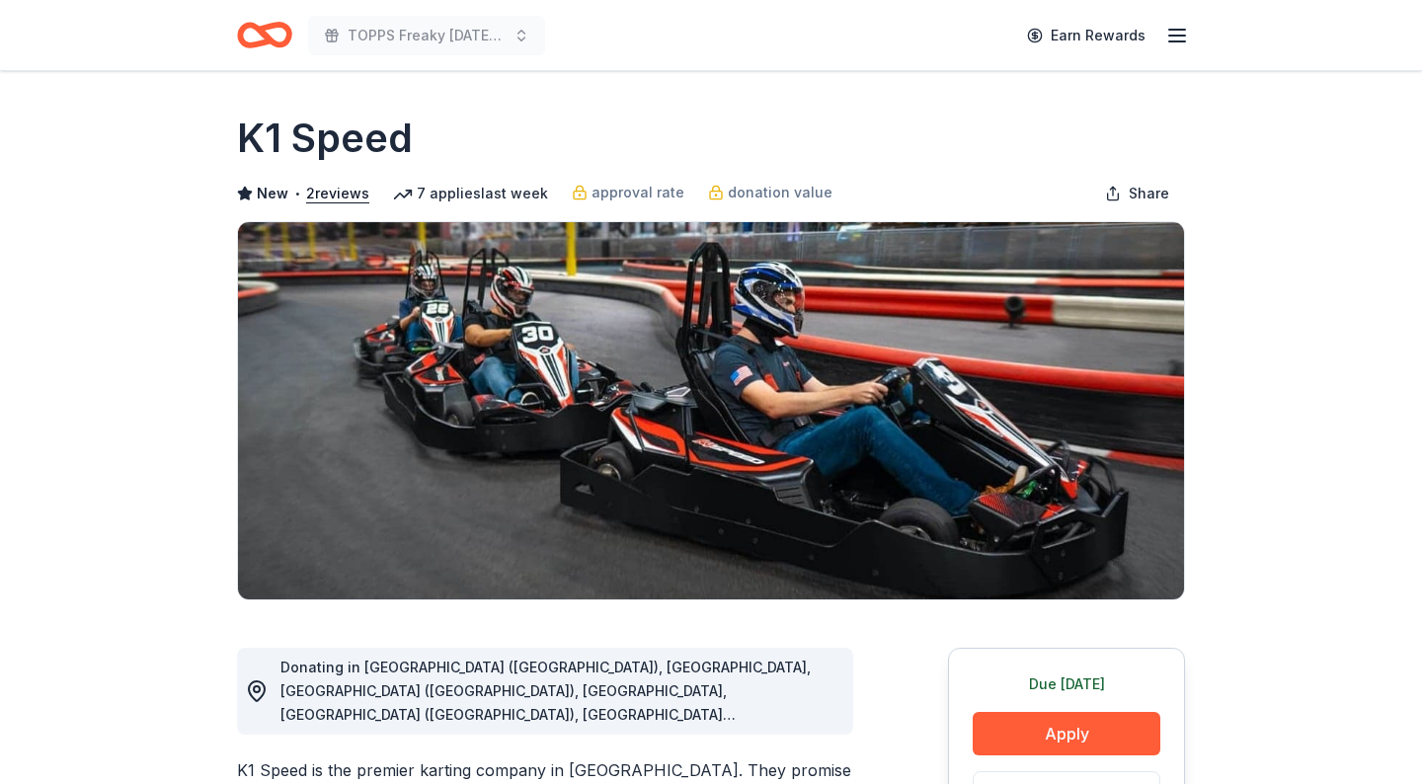
scroll to position [227, 0]
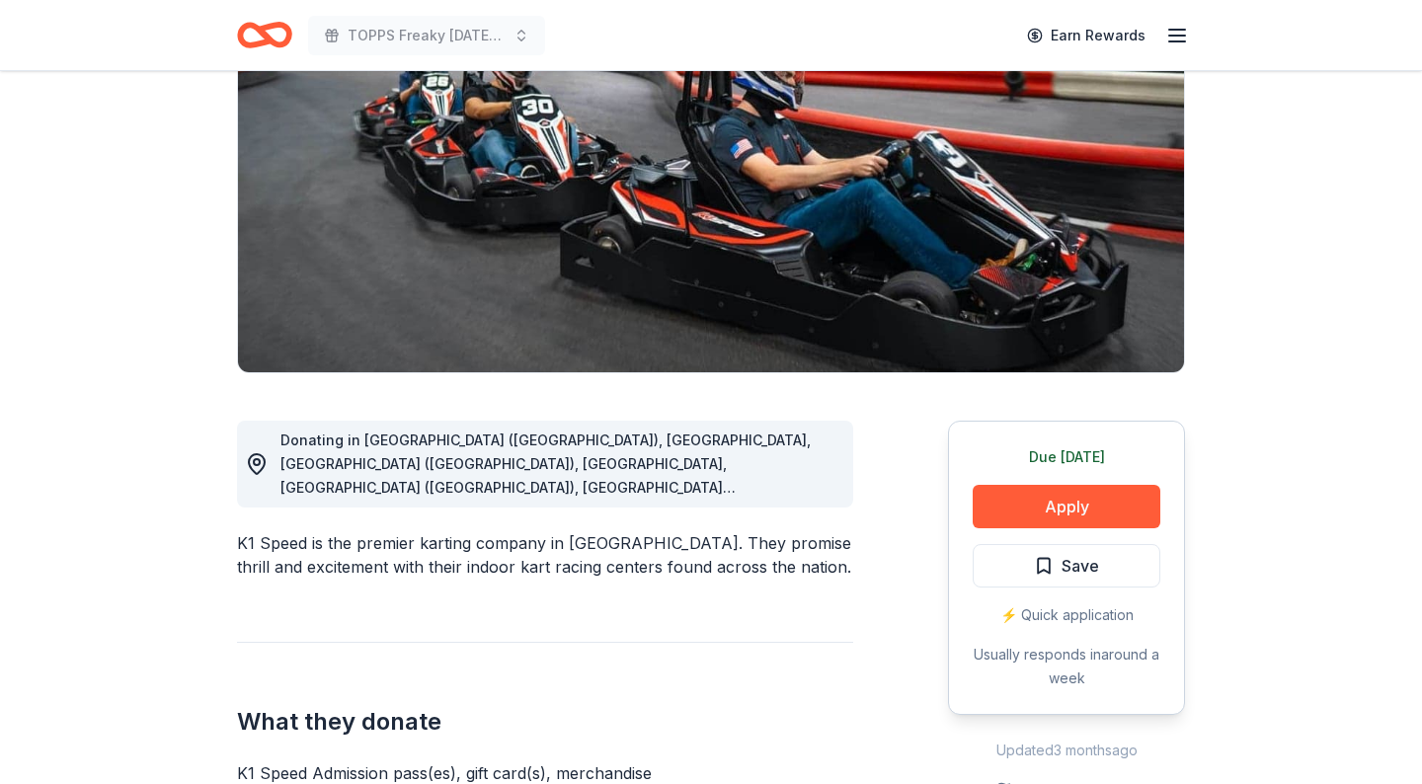
click at [1060, 512] on button "Apply" at bounding box center [1067, 506] width 188 height 43
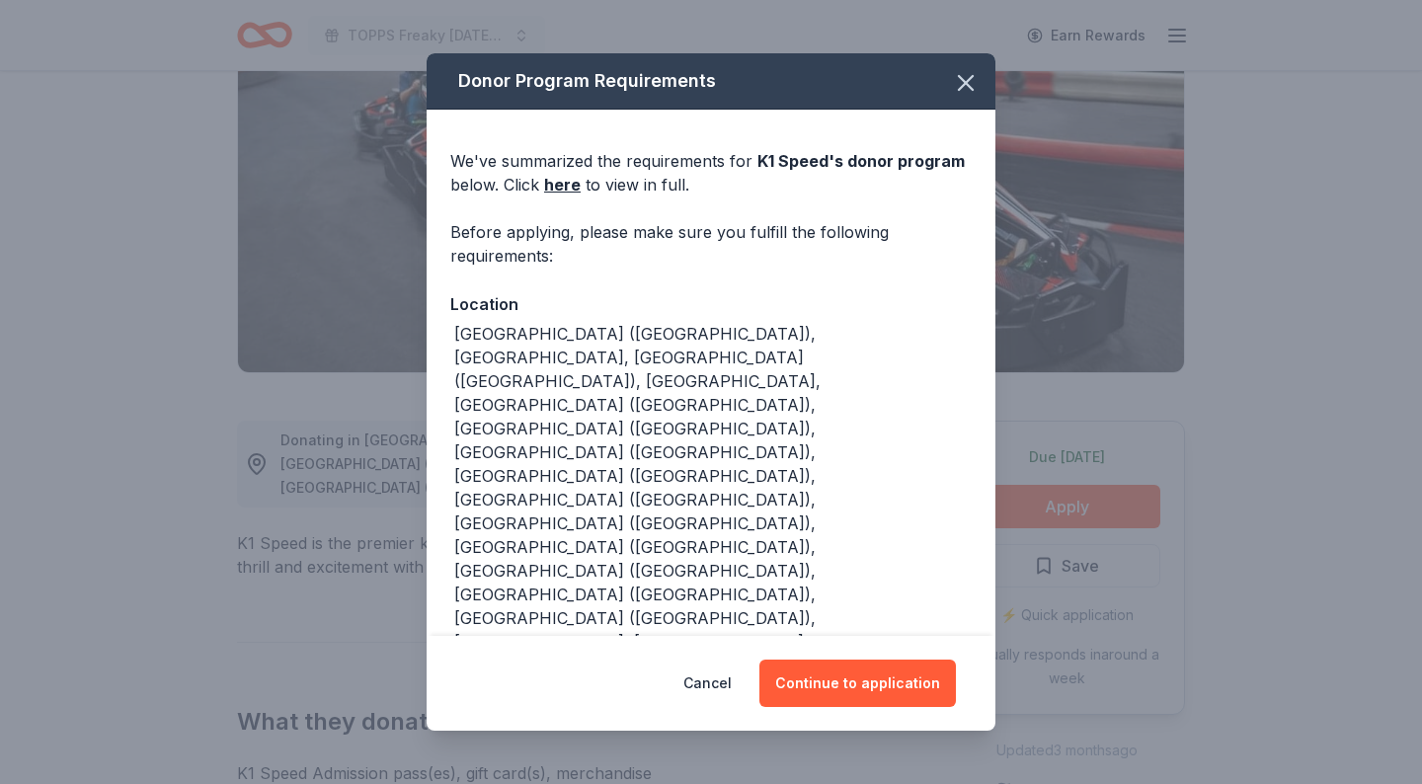
click at [862, 684] on button "Continue to application" at bounding box center [857, 683] width 197 height 47
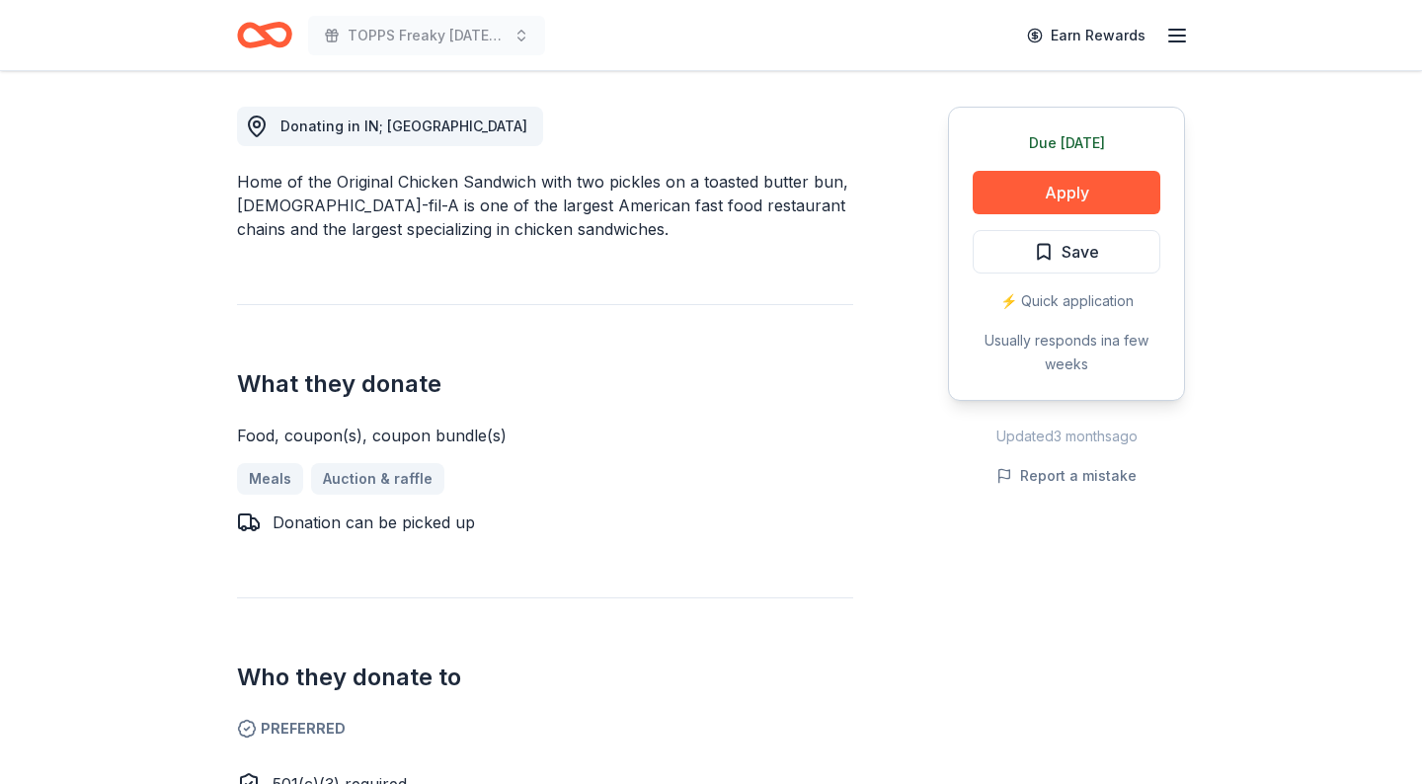
scroll to position [539, 0]
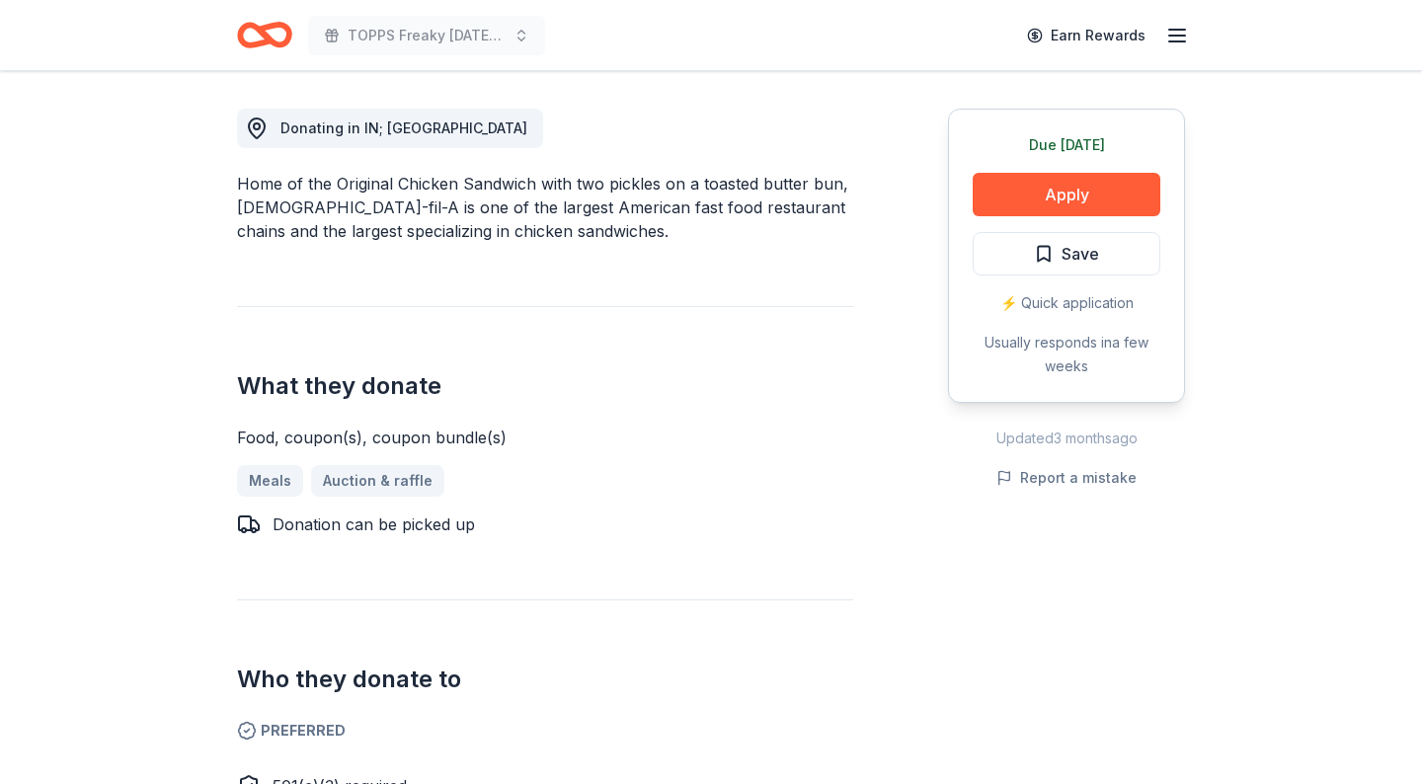
click at [1067, 199] on button "Apply" at bounding box center [1067, 194] width 188 height 43
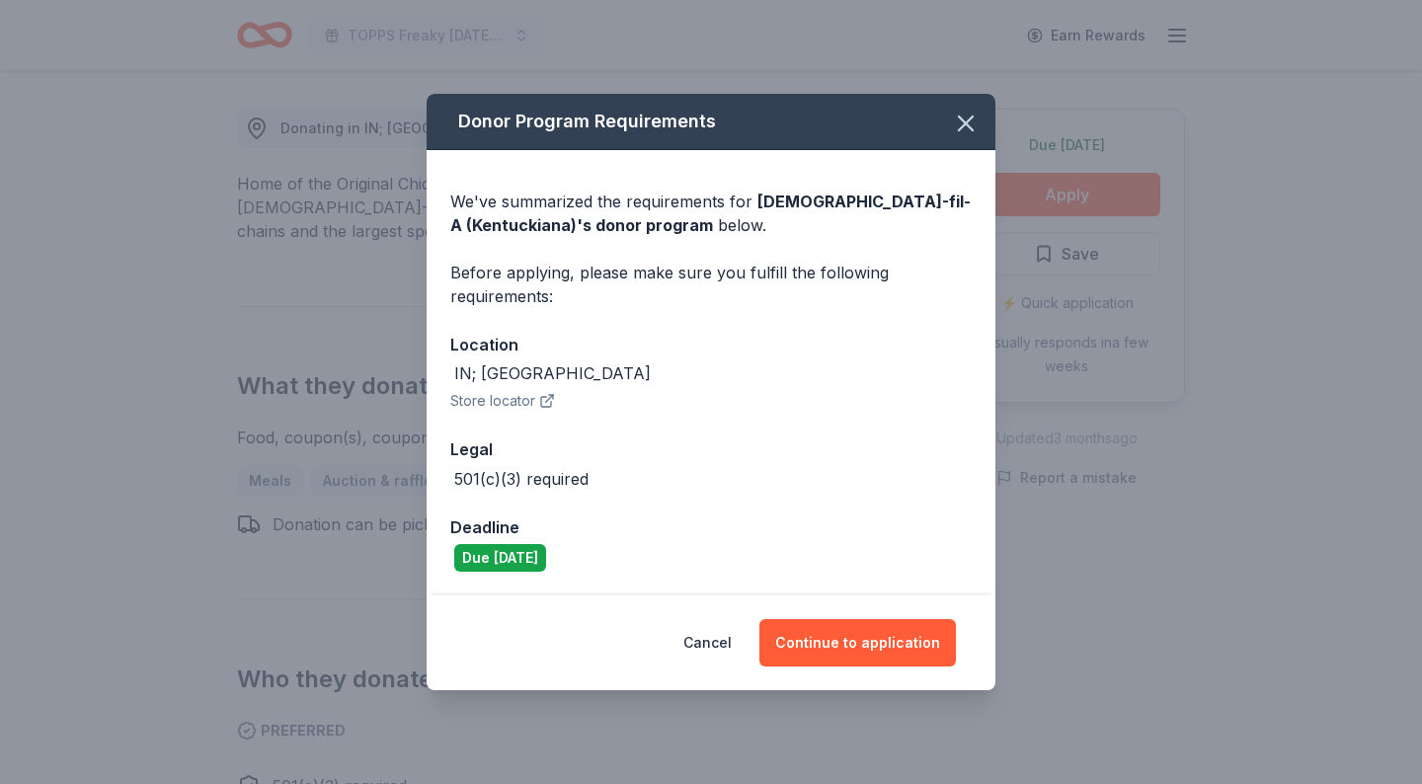
click at [837, 648] on button "Continue to application" at bounding box center [857, 642] width 197 height 47
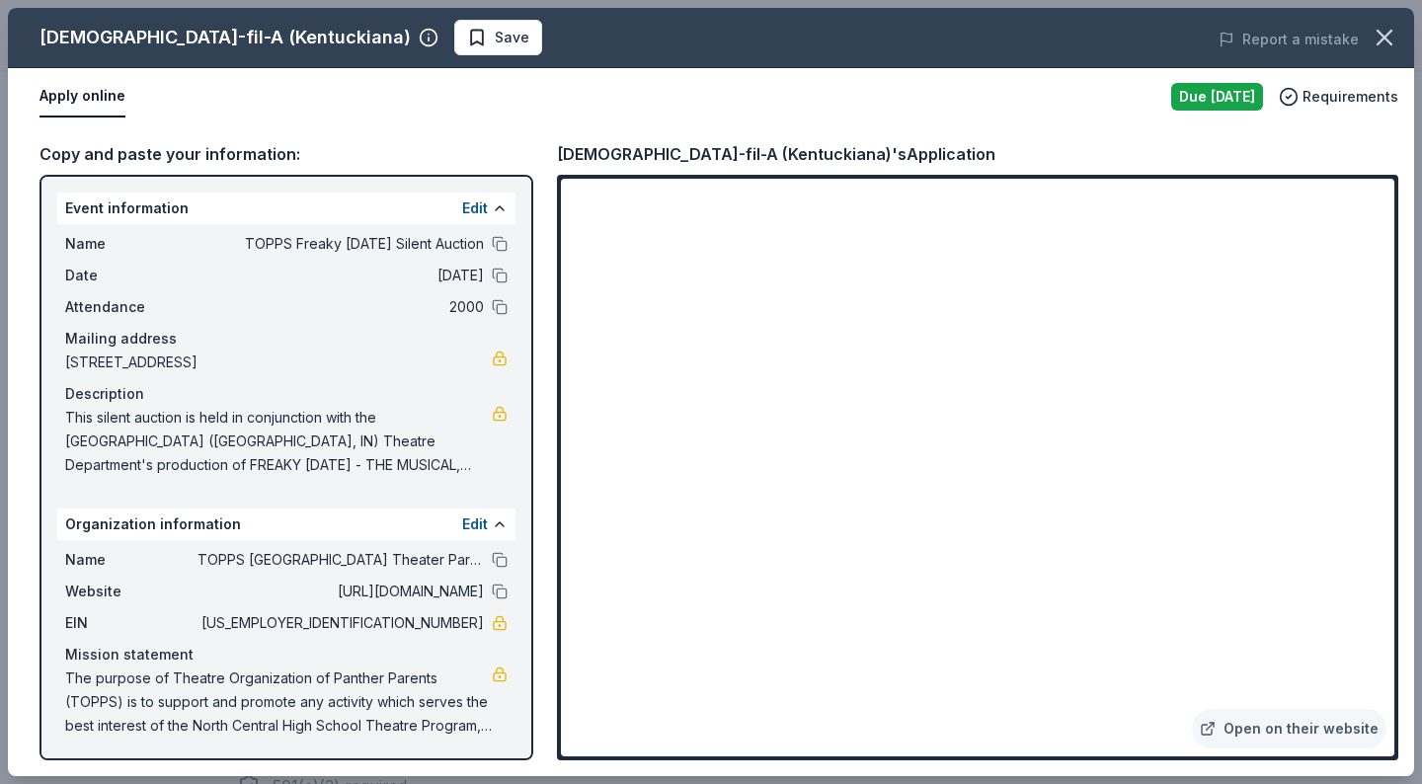
click at [1383, 45] on icon "button" at bounding box center [1385, 38] width 28 height 28
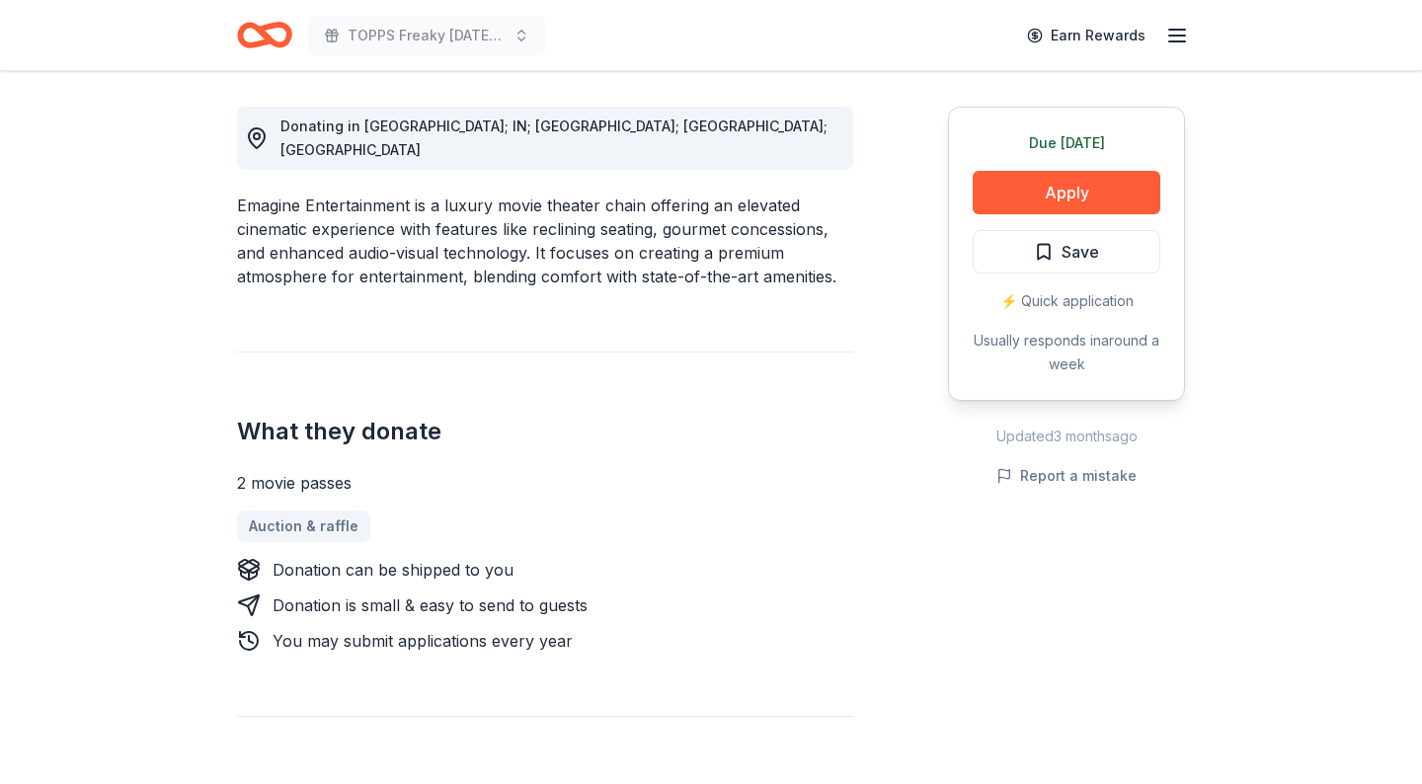
scroll to position [536, 0]
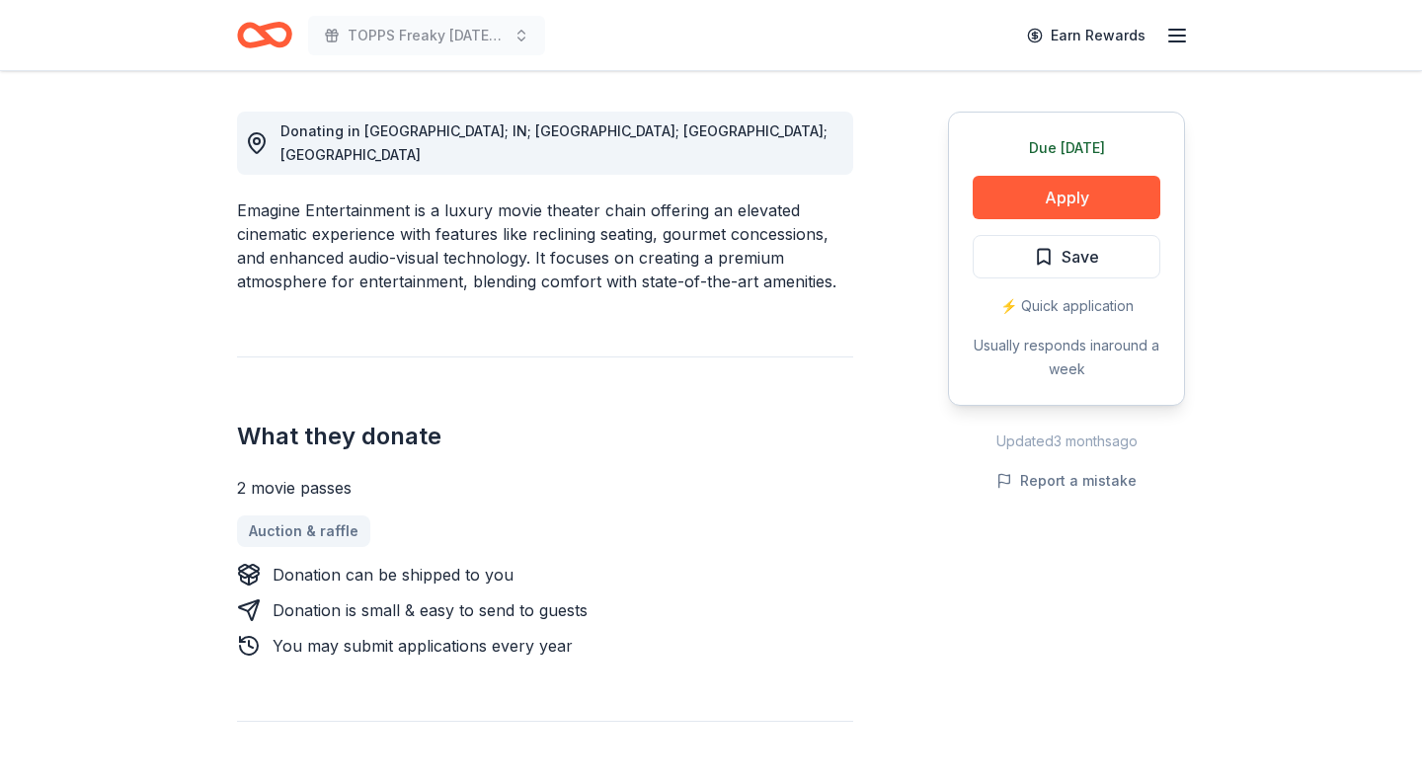
click at [1056, 199] on button "Apply" at bounding box center [1067, 197] width 188 height 43
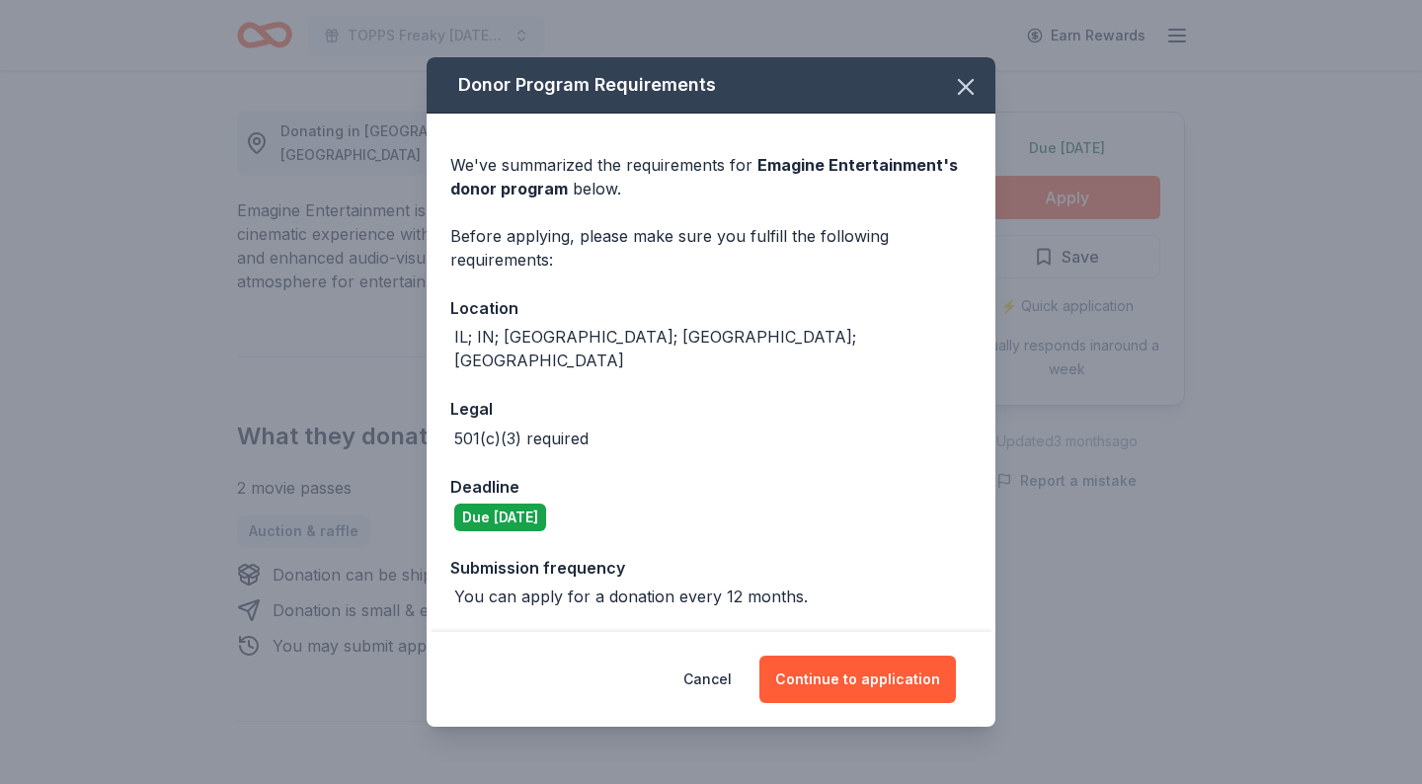
click at [862, 674] on button "Continue to application" at bounding box center [857, 679] width 197 height 47
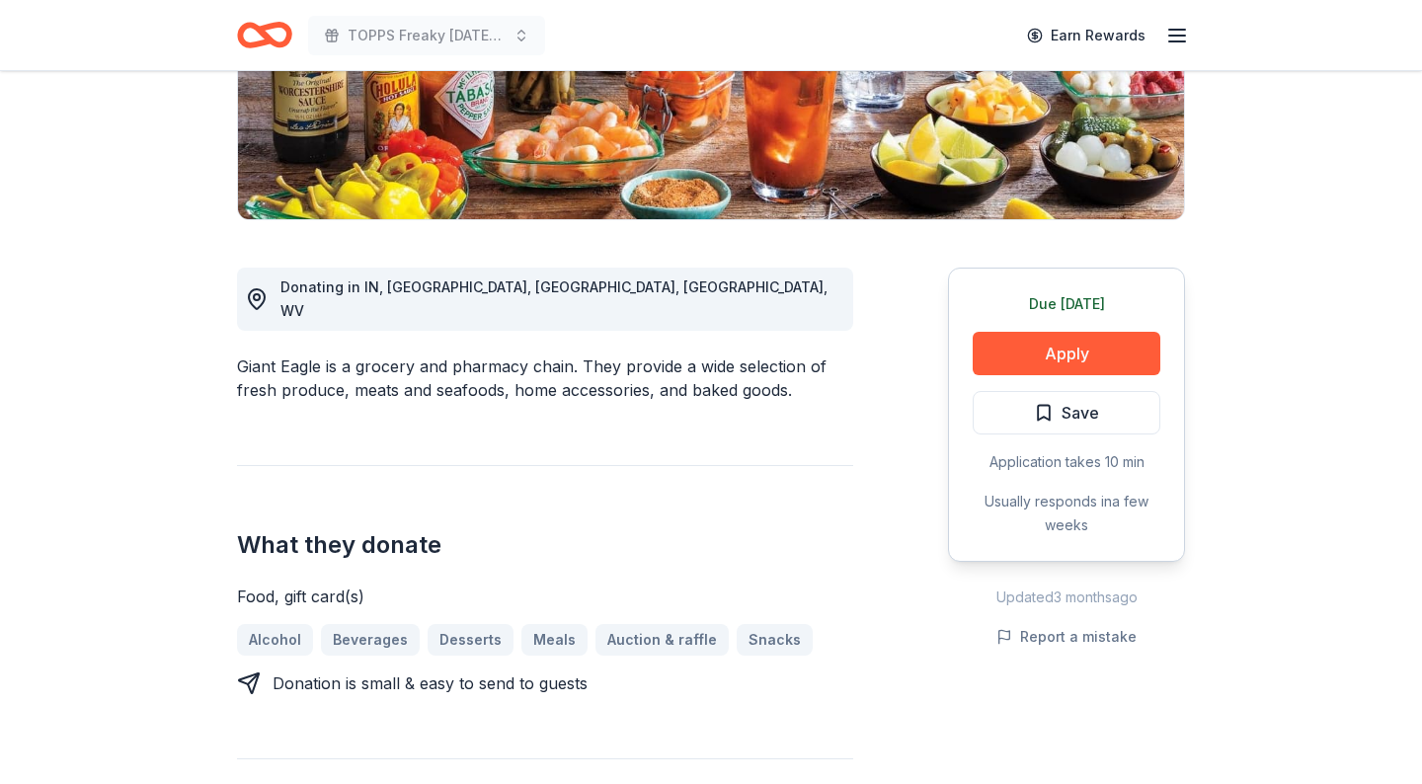
scroll to position [435, 0]
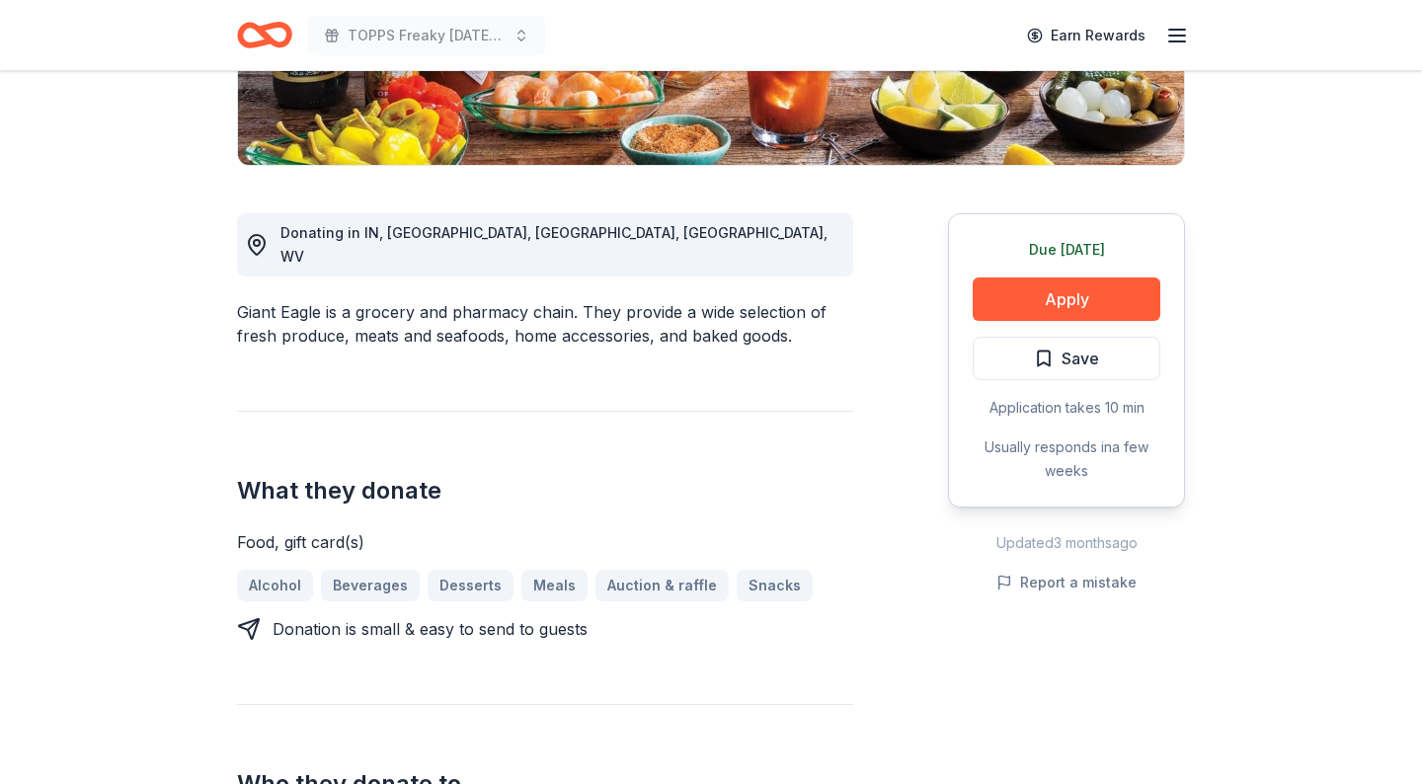
click at [1058, 288] on button "Apply" at bounding box center [1067, 299] width 188 height 43
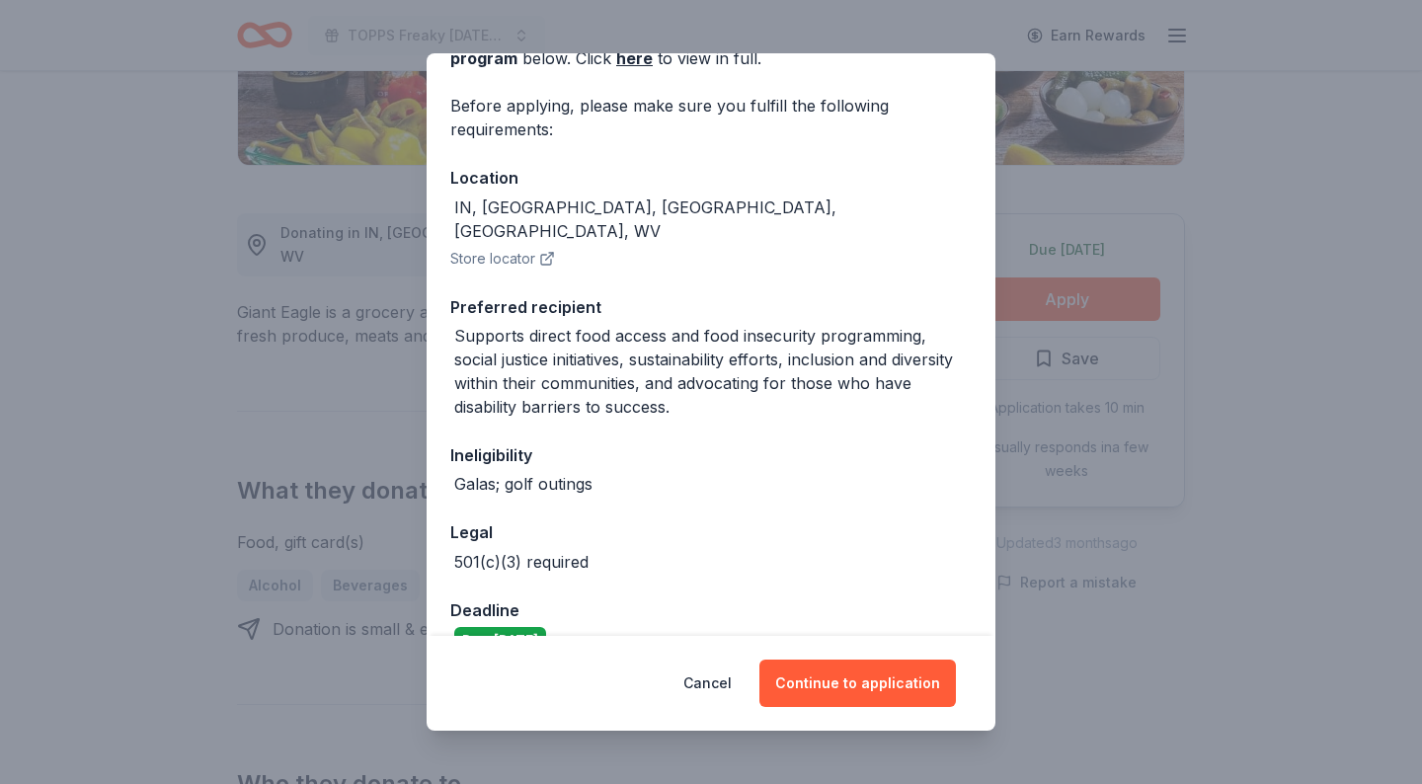
scroll to position [145, 0]
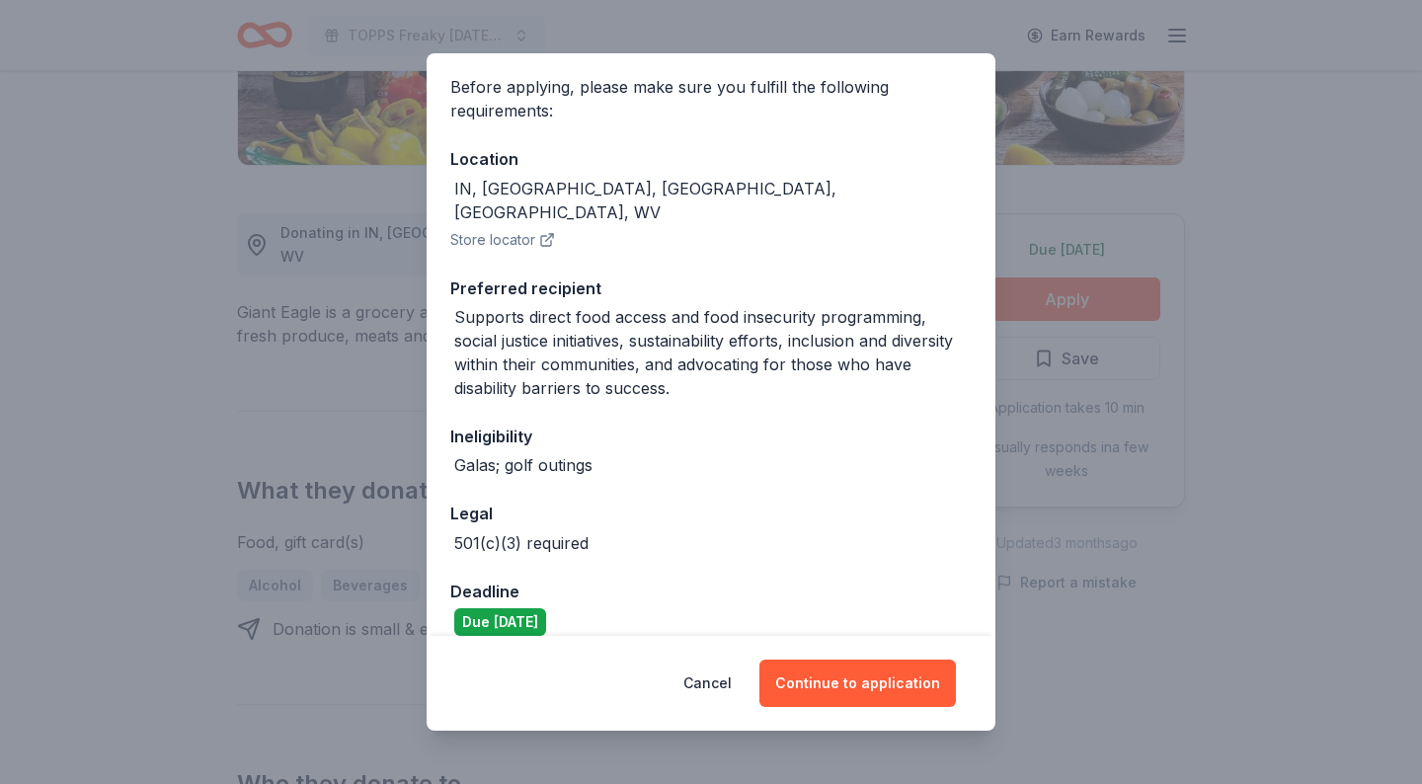
click at [867, 692] on button "Continue to application" at bounding box center [857, 683] width 197 height 47
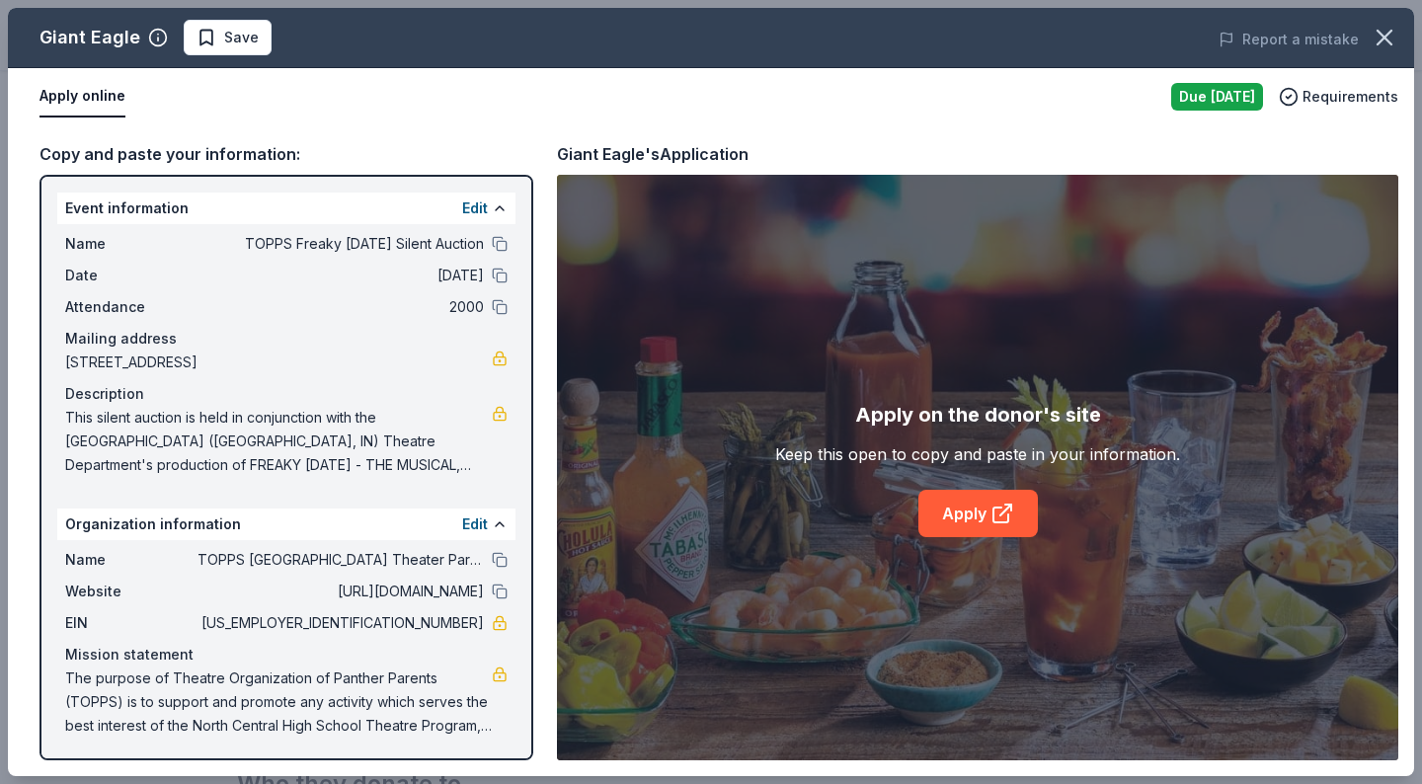
click at [964, 520] on link "Apply" at bounding box center [979, 513] width 120 height 47
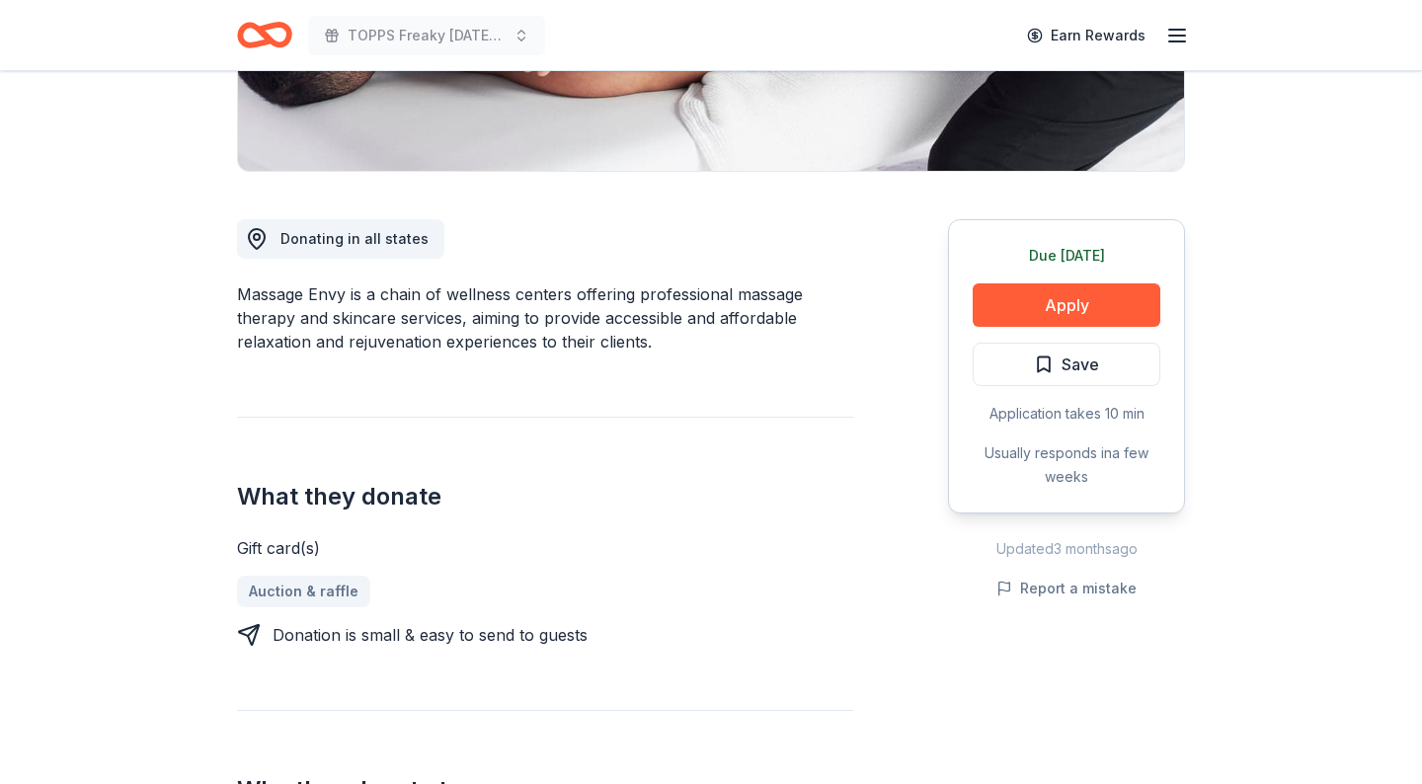
scroll to position [431, 0]
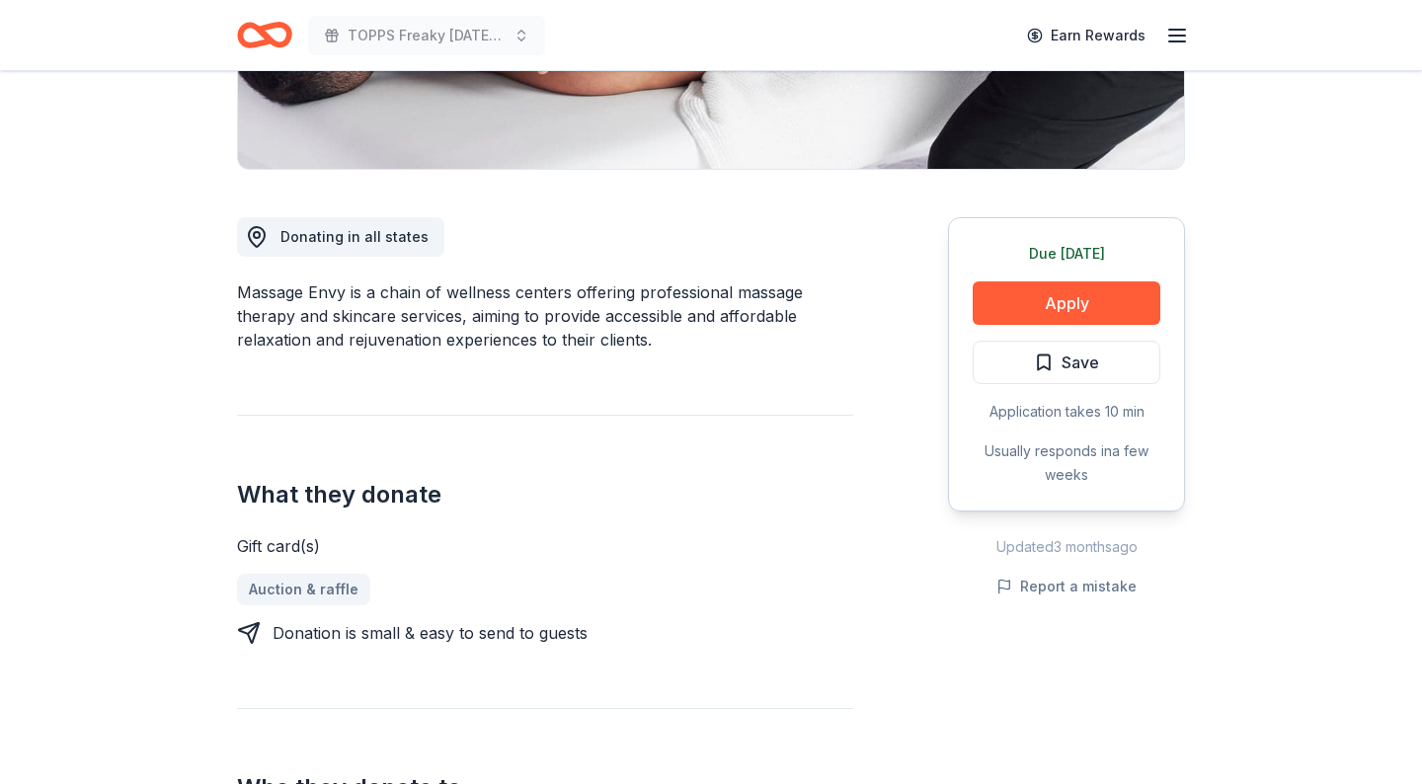
click at [1060, 301] on button "Apply" at bounding box center [1067, 302] width 188 height 43
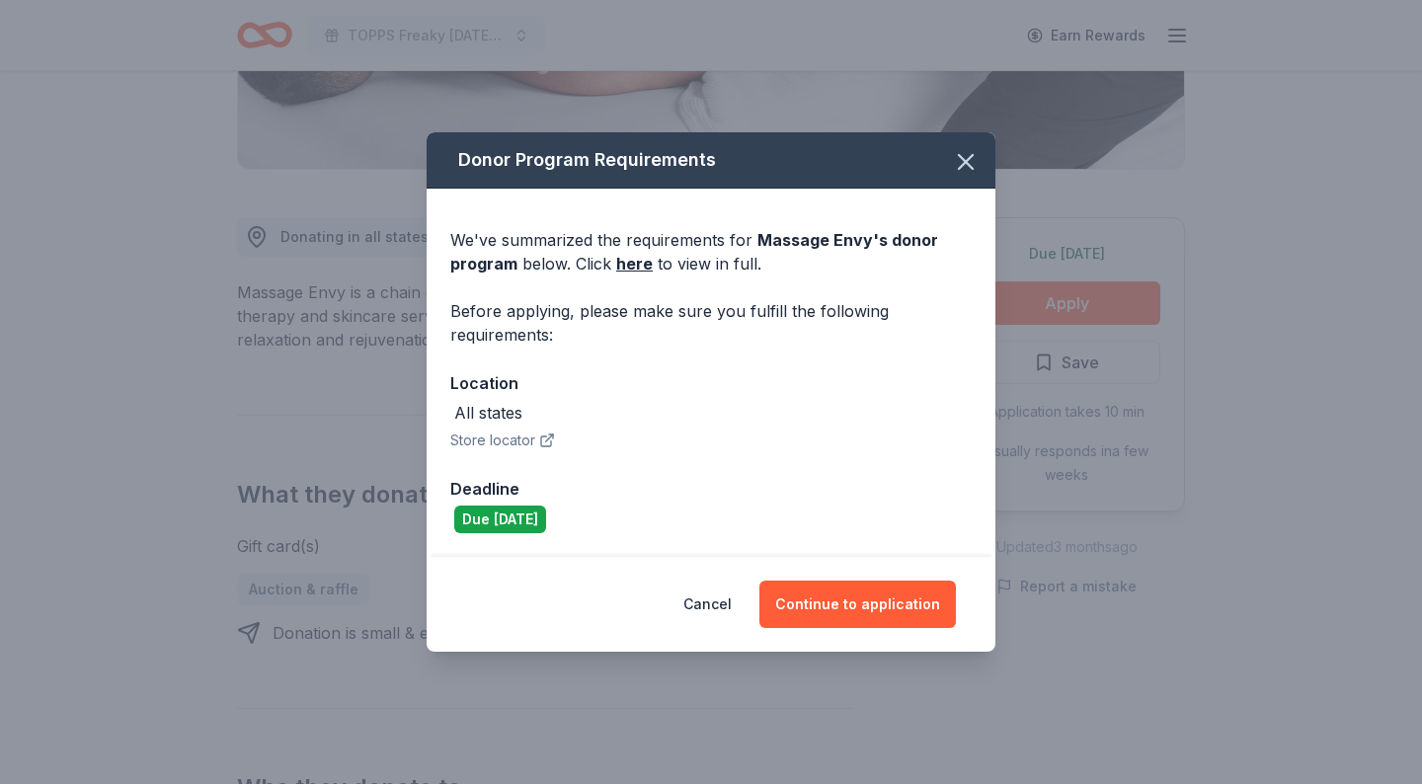
click at [847, 612] on button "Continue to application" at bounding box center [857, 604] width 197 height 47
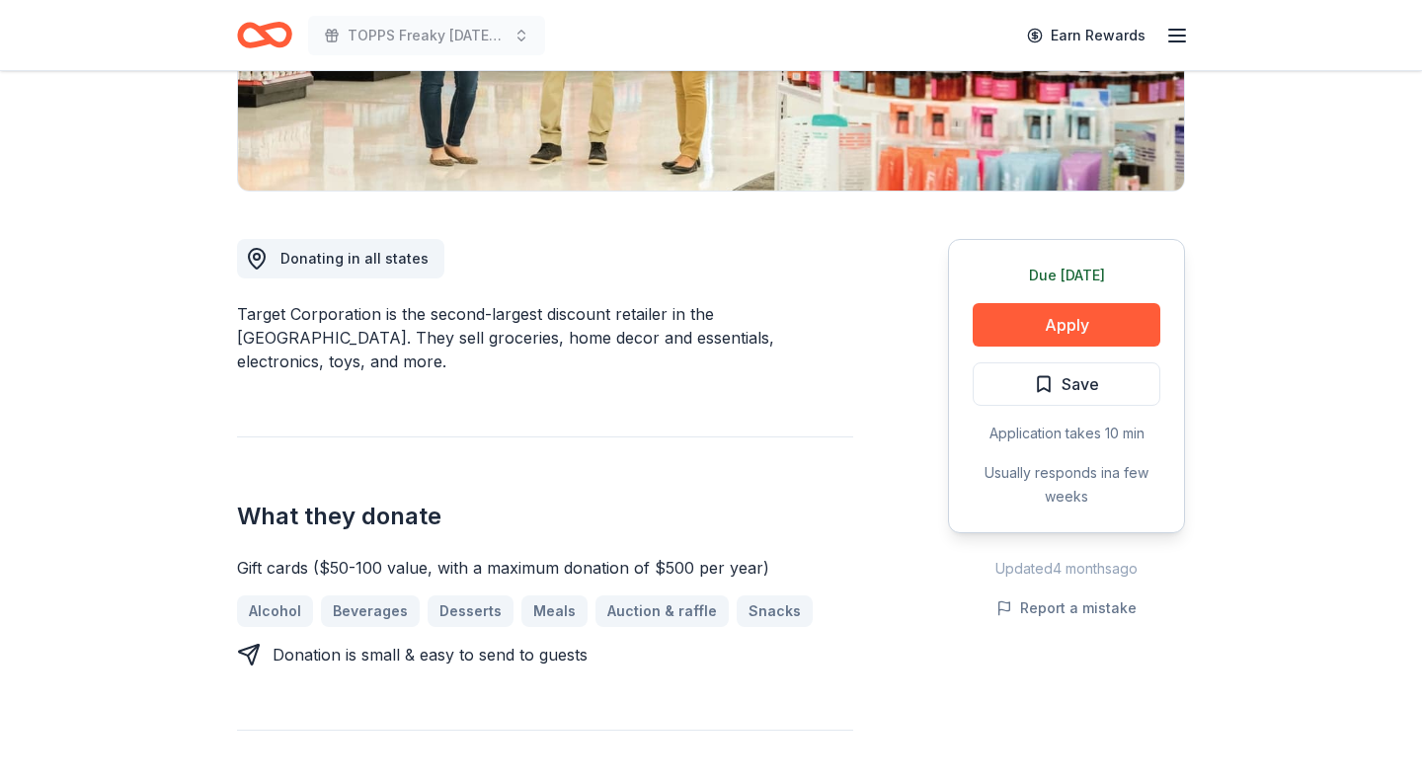
scroll to position [422, 0]
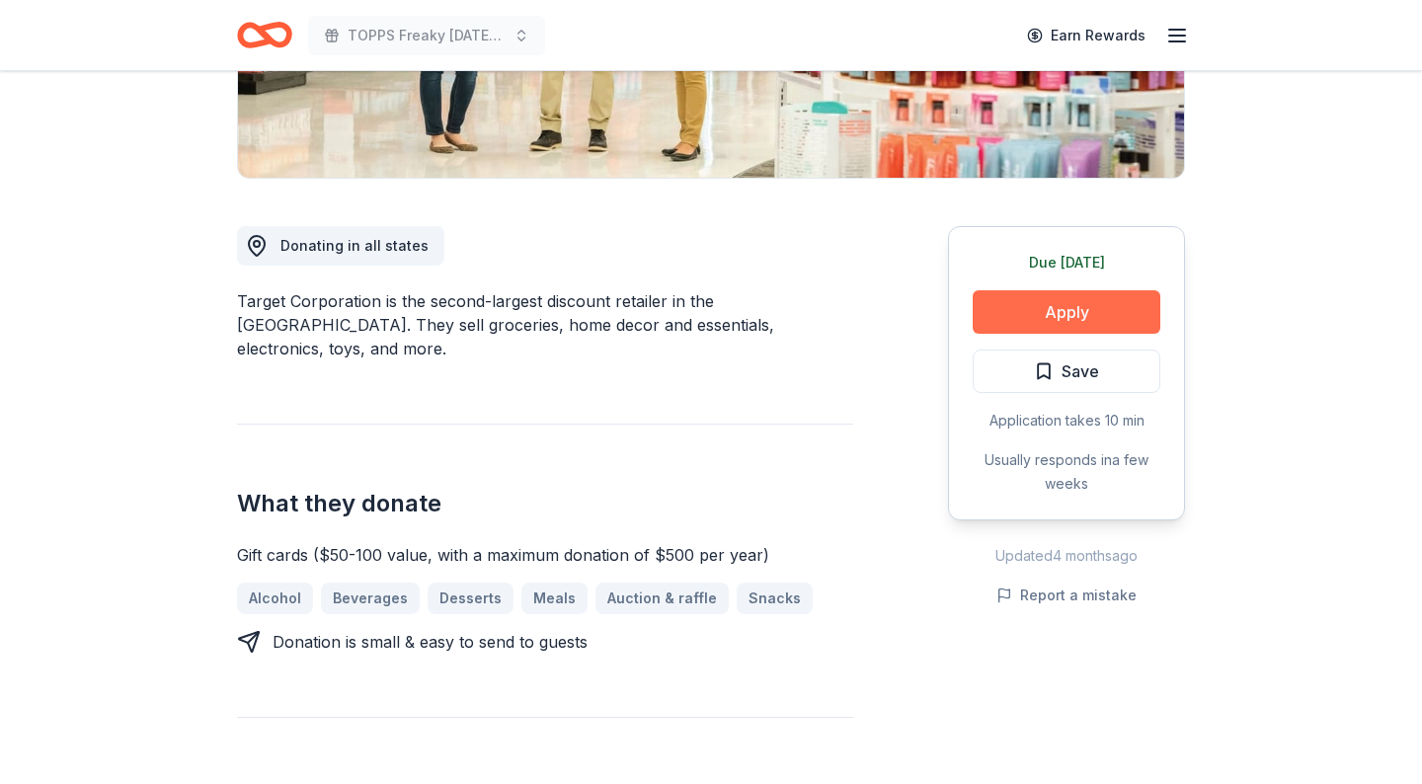
click at [1033, 313] on button "Apply" at bounding box center [1067, 311] width 188 height 43
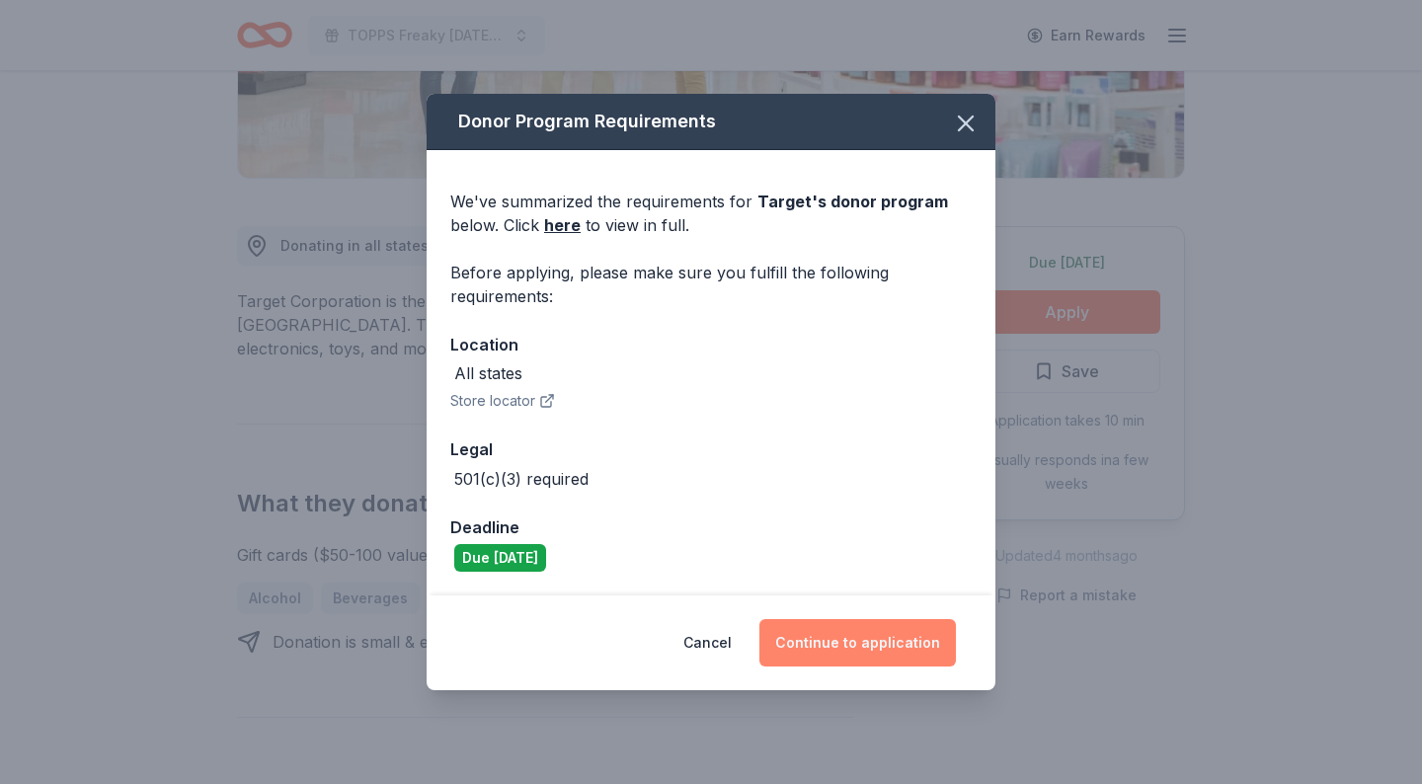
click at [834, 640] on button "Continue to application" at bounding box center [857, 642] width 197 height 47
